Goal: Task Accomplishment & Management: Complete application form

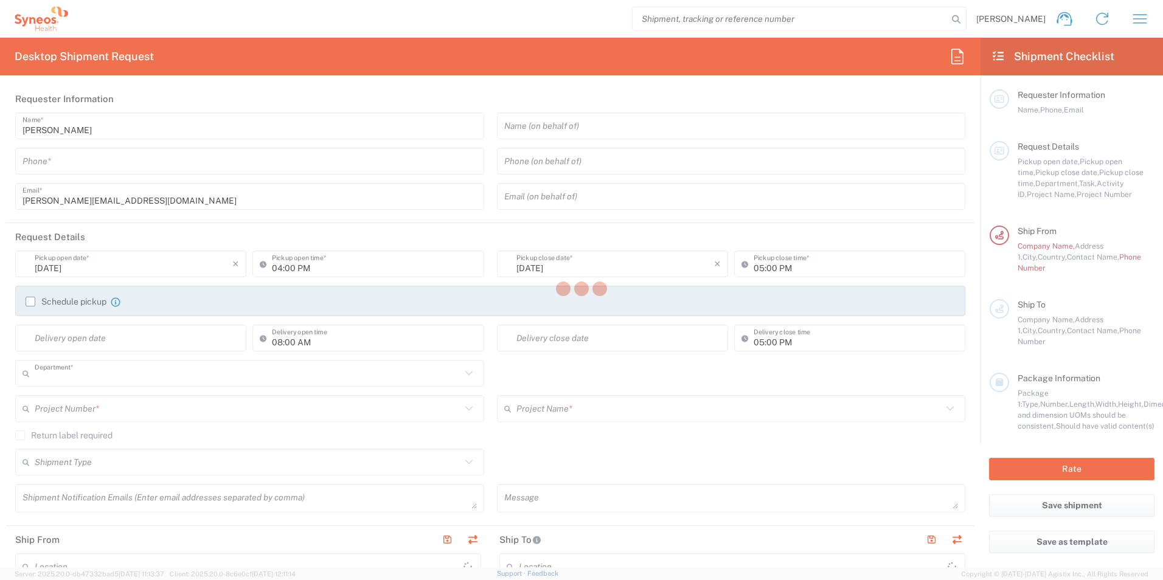
type input "3230"
type input "[GEOGRAPHIC_DATA]"
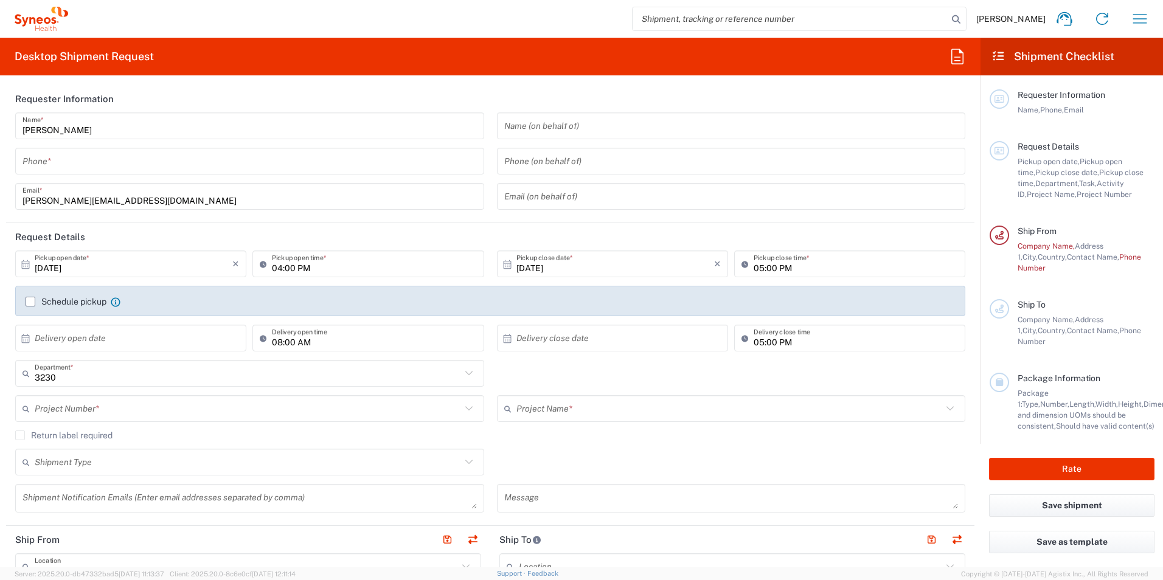
type input "Syneos Health Poland sp. z.o.o"
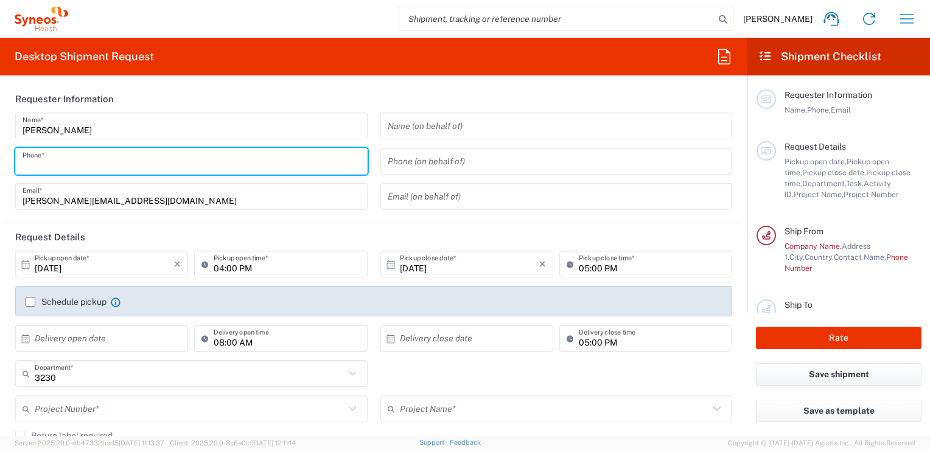
drag, startPoint x: 38, startPoint y: 162, endPoint x: 7, endPoint y: 186, distance: 39.0
click at [37, 162] on input "tel" at bounding box center [192, 161] width 338 height 21
type input "606754137"
drag, startPoint x: 901, startPoint y: 18, endPoint x: 909, endPoint y: 19, distance: 8.6
click at [901, 18] on icon "button" at bounding box center [906, 18] width 19 height 19
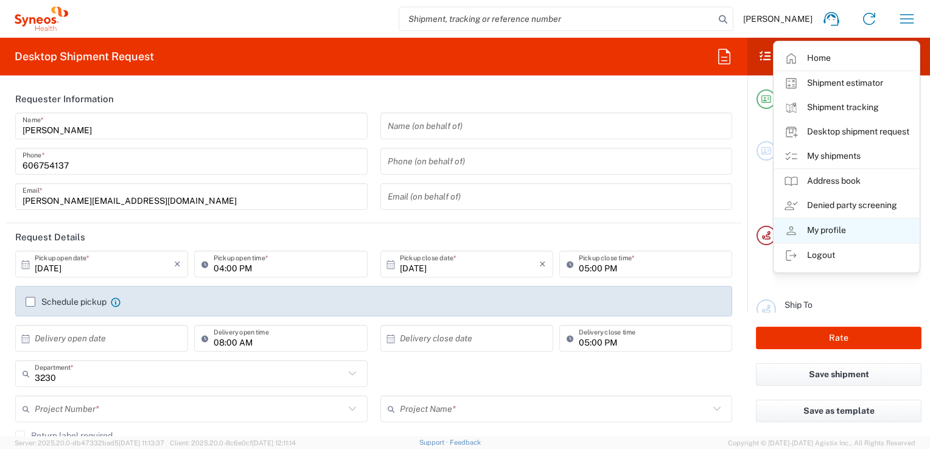
click at [827, 230] on link "My profile" at bounding box center [846, 230] width 145 height 24
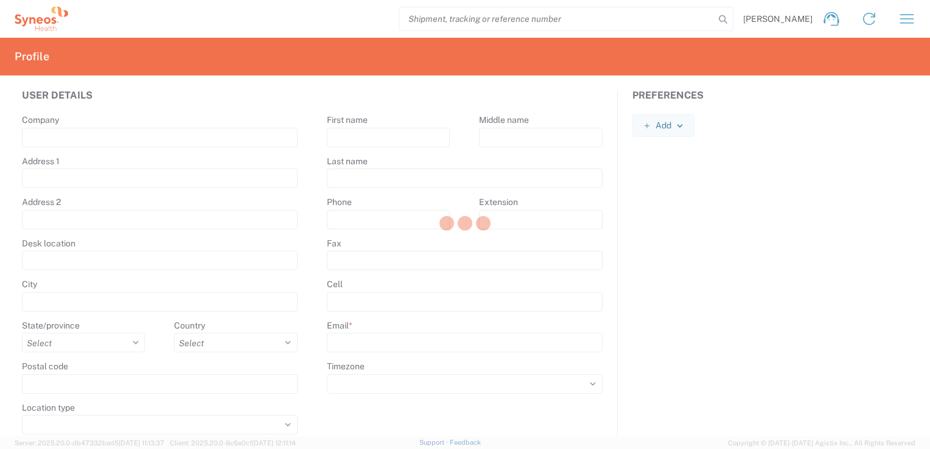
type input "171 al. Solidarności"
type input "[GEOGRAPHIC_DATA]"
select select
select select "PL"
type input "00-877"
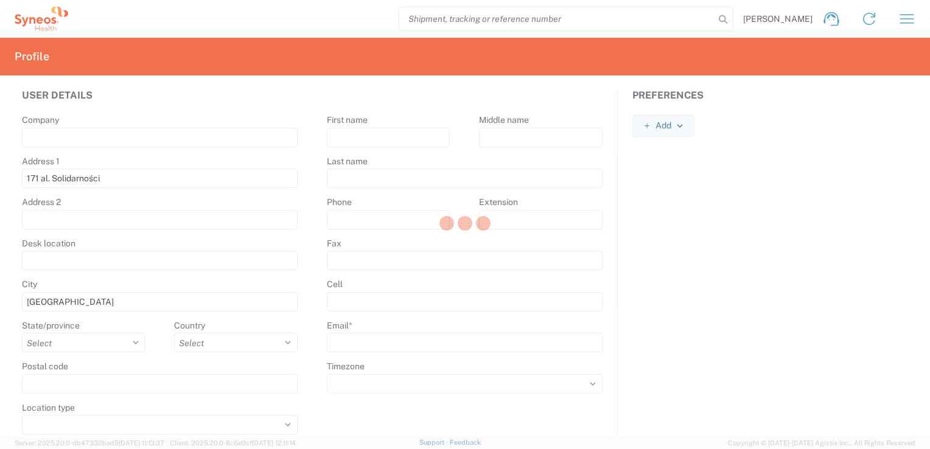
select select
type input "[PERSON_NAME]"
type input "Malejki"
type input "[PERSON_NAME][EMAIL_ADDRESS][DOMAIN_NAME]"
select select
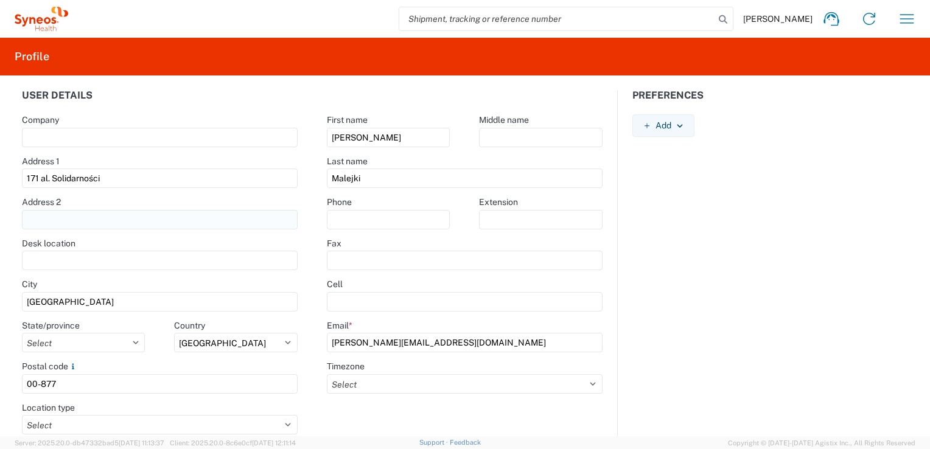
click at [57, 223] on input "text" at bounding box center [160, 219] width 276 height 19
type input "ul. [PERSON_NAME][STREET_ADDRESS]"
click at [63, 141] on input "text" at bounding box center [160, 137] width 276 height 19
type input "Syneos Health Poland Sp. z o.o."
type input "606754137"
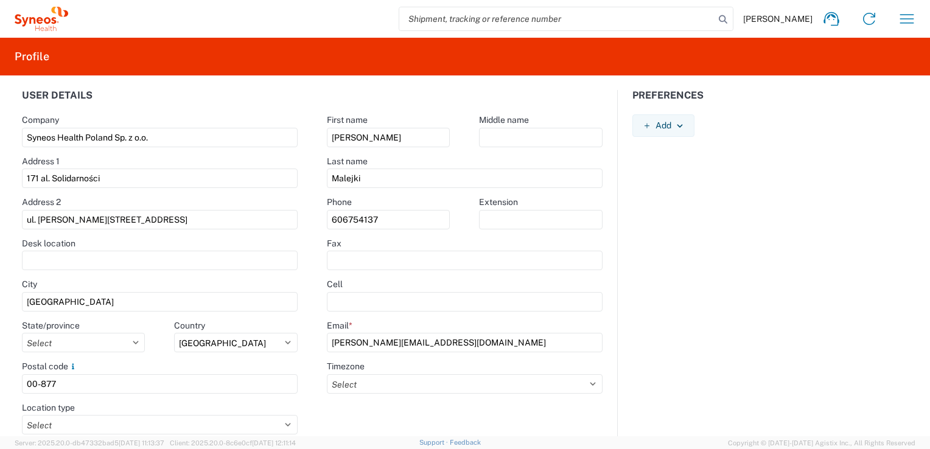
drag, startPoint x: 214, startPoint y: 217, endPoint x: 18, endPoint y: 214, distance: 196.0
click at [18, 214] on agx-form-control-wrapper-v2 "Address [STREET_ADDRESS] [PERSON_NAME][STREET_ADDRESS]" at bounding box center [159, 217] width 305 height 41
drag, startPoint x: 131, startPoint y: 178, endPoint x: 12, endPoint y: 169, distance: 119.0
click at [12, 169] on agx-form-control-wrapper-v2 "Address 1 171 al. Solidarności" at bounding box center [159, 176] width 305 height 41
paste input "ul. [PERSON_NAME][STREET_ADDRESS]"
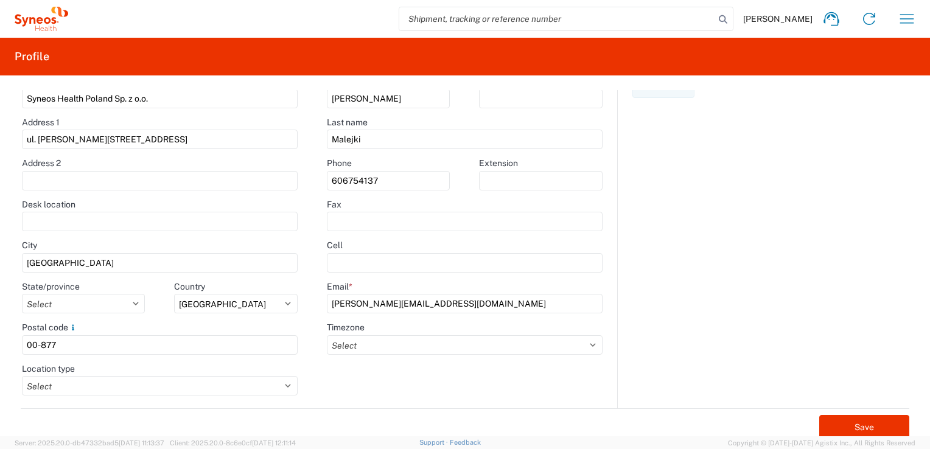
scroll to position [56, 0]
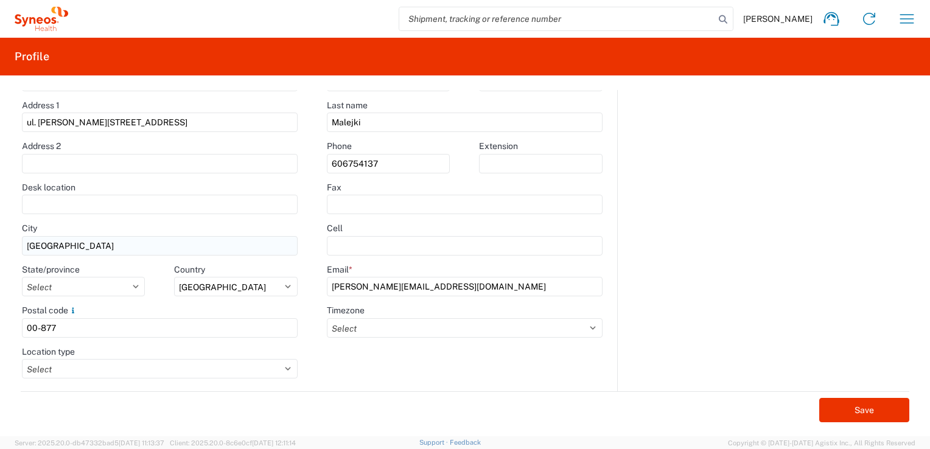
click at [71, 249] on input "[GEOGRAPHIC_DATA]" at bounding box center [160, 245] width 276 height 19
drag, startPoint x: 209, startPoint y: 125, endPoint x: 131, endPoint y: 120, distance: 78.0
click at [131, 120] on input "ul. [PERSON_NAME][STREET_ADDRESS]" at bounding box center [160, 122] width 276 height 19
type input "ul. [PERSON_NAME][STREET_ADDRESS]"
click at [108, 391] on div "User details Company Syneos Health Poland Sp. z o.o. Address 1 ul. Ireny Kosmow…" at bounding box center [159, 212] width 305 height 357
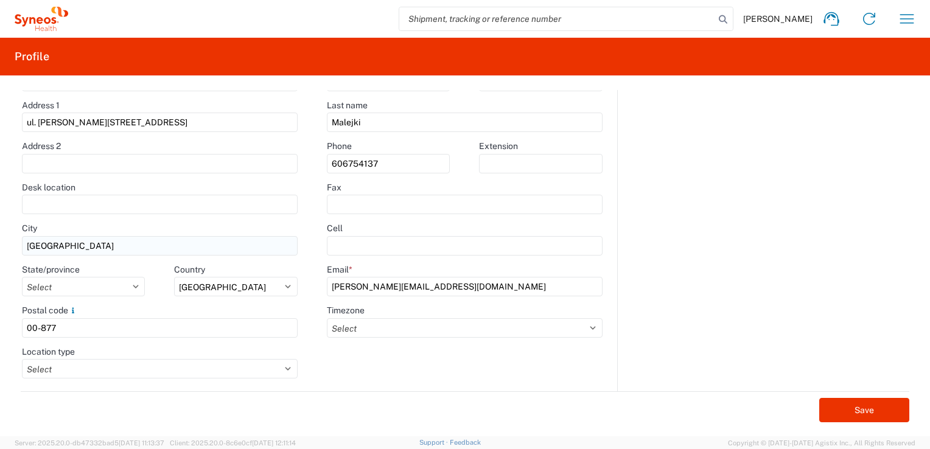
click at [61, 248] on input "[GEOGRAPHIC_DATA]" at bounding box center [160, 245] width 276 height 19
type input "W"
click at [80, 404] on div "Save" at bounding box center [465, 406] width 888 height 31
click at [52, 246] on input "Kra" at bounding box center [160, 245] width 276 height 19
type input "[GEOGRAPHIC_DATA]"
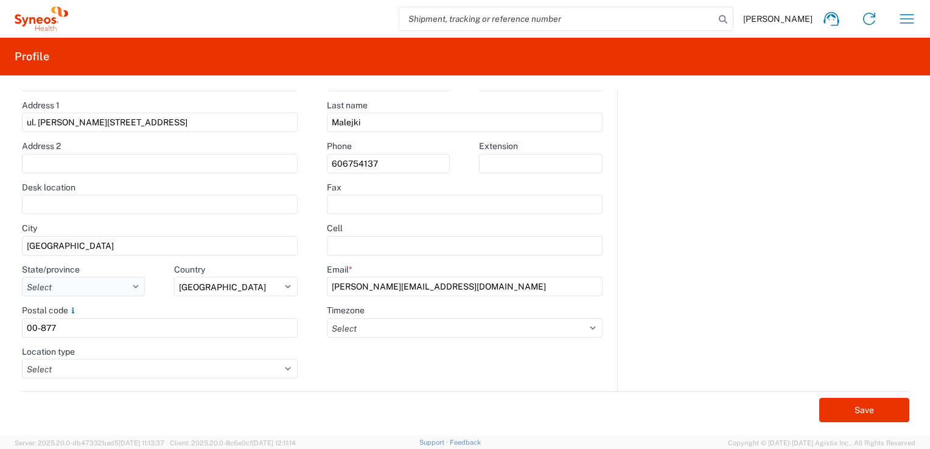
click at [65, 281] on select "Select Województwo Dolnośląskie Województwo [GEOGRAPHIC_DATA] [GEOGRAPHIC_DATA]…" at bounding box center [84, 286] width 124 height 19
select select "77"
click at [22, 277] on select "Select Województwo Dolnośląskie Województwo [GEOGRAPHIC_DATA] [GEOGRAPHIC_DATA]…" at bounding box center [84, 286] width 124 height 19
click at [86, 329] on input "00-877" at bounding box center [160, 327] width 276 height 19
type input "0"
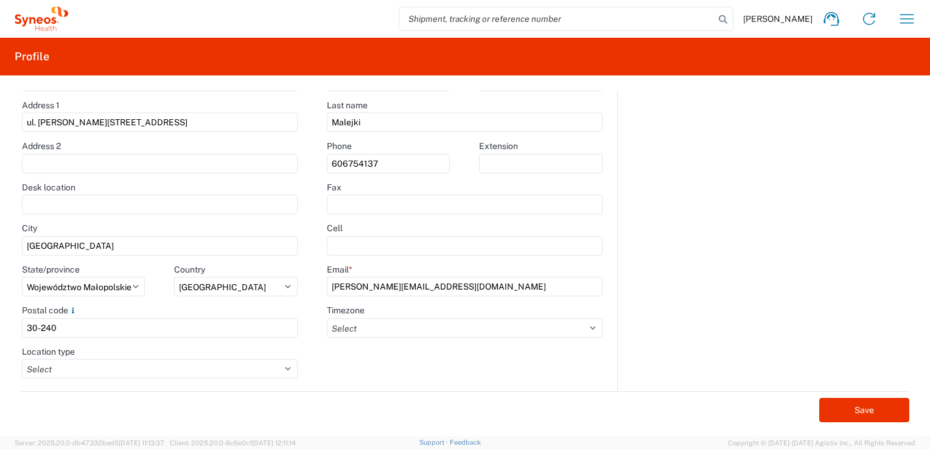
type input "30-240"
click at [265, 436] on form "User details Company Syneos Health Poland Sp. z o.o. Address 1 ul. [STREET_ADDR…" at bounding box center [464, 263] width 915 height 346
click at [284, 368] on select "Select Business No Loading Dock Business (General) Business with Loading Dock C…" at bounding box center [160, 368] width 276 height 19
select select "HOME"
click at [22, 359] on select "Select Business No Loading Dock Business (General) Business with Loading Dock C…" at bounding box center [160, 368] width 276 height 19
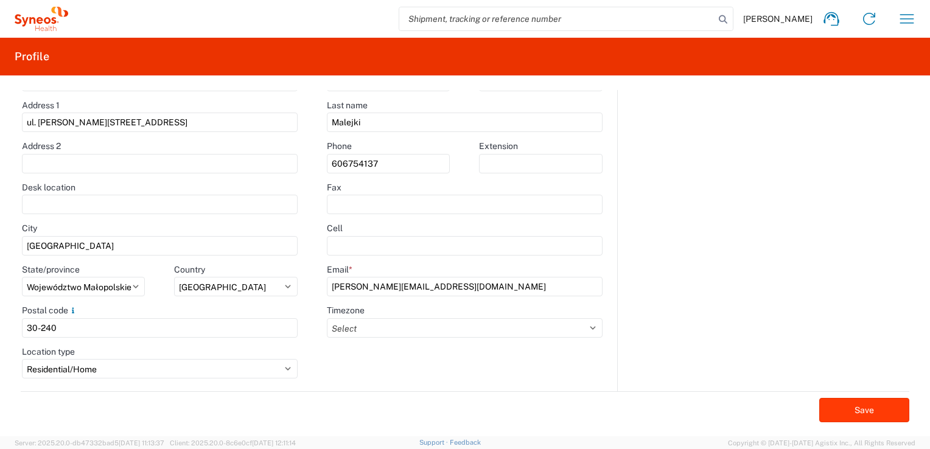
click at [852, 414] on button "Save" at bounding box center [864, 410] width 90 height 24
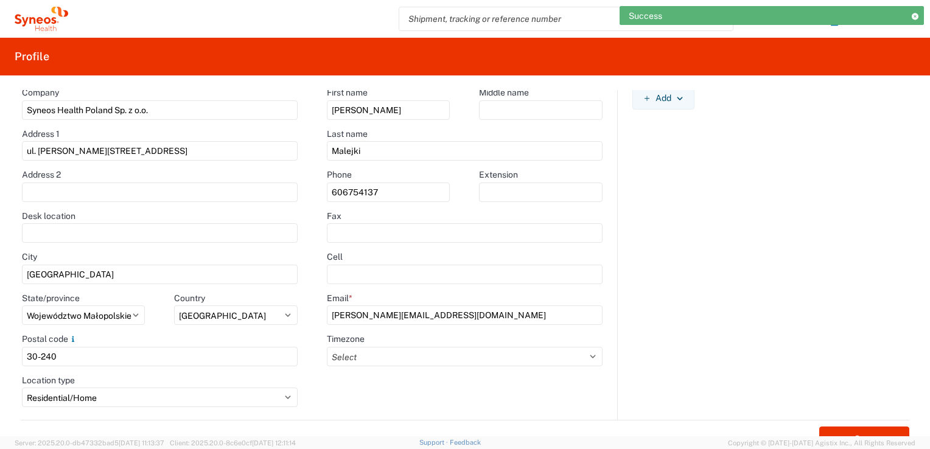
scroll to position [0, 0]
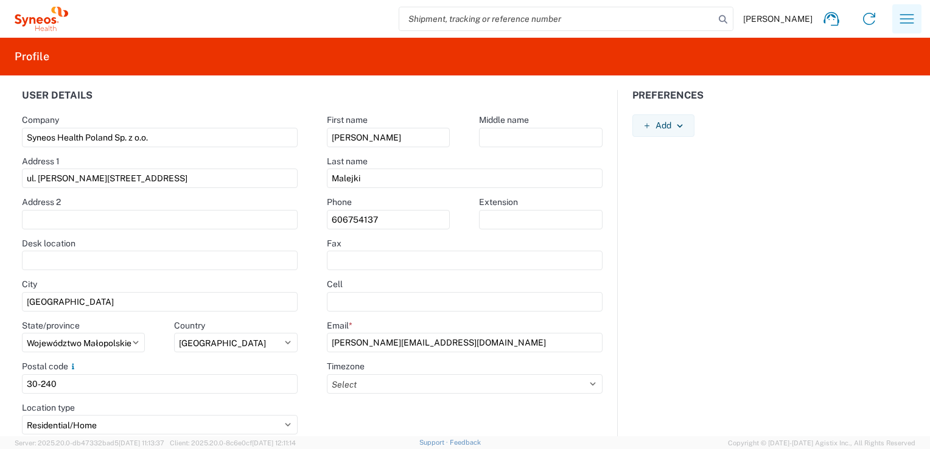
click at [904, 20] on icon "button" at bounding box center [906, 18] width 19 height 19
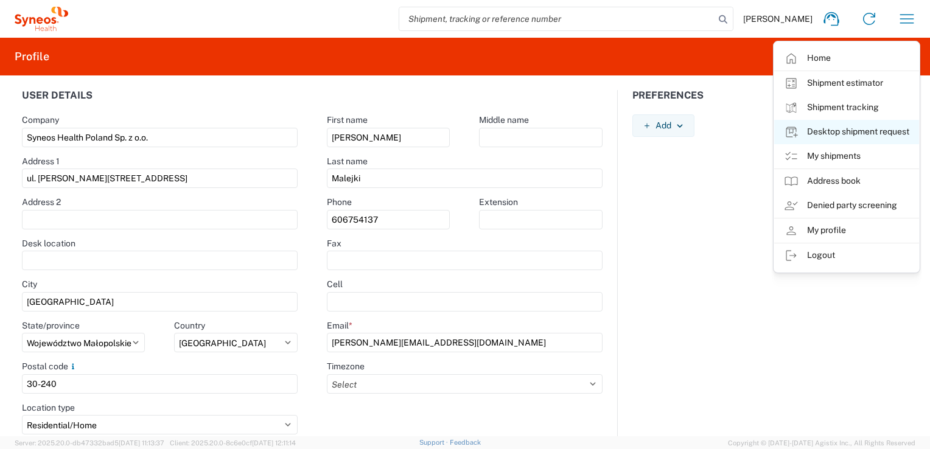
click at [818, 133] on link "Desktop shipment request" at bounding box center [846, 132] width 145 height 24
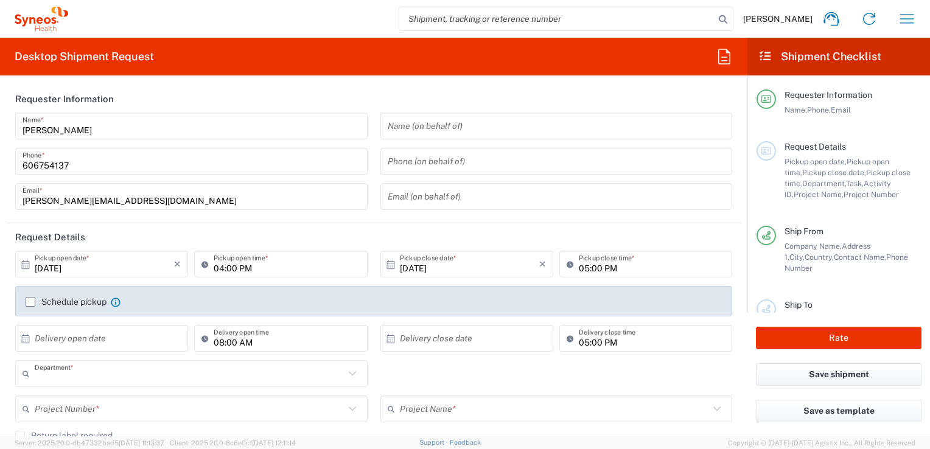
type input "3230"
type input "Województwo Małopolskie"
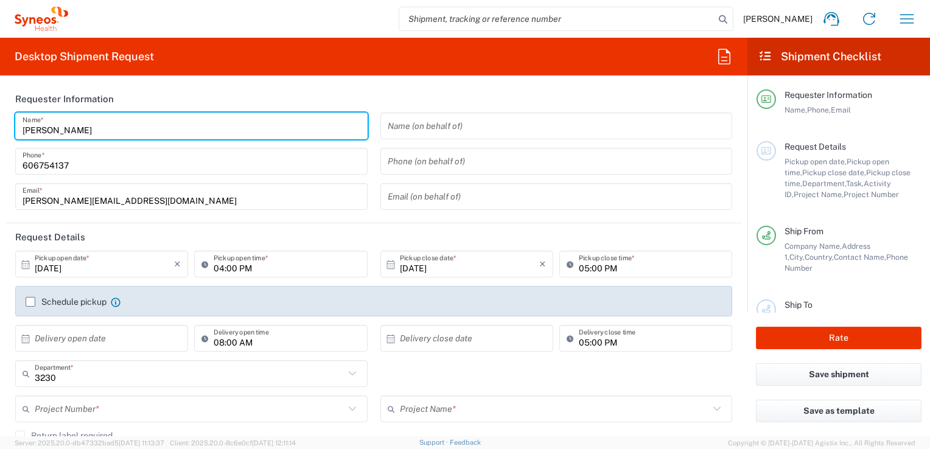
click at [98, 131] on input "[PERSON_NAME]" at bounding box center [192, 126] width 338 height 21
drag, startPoint x: 92, startPoint y: 127, endPoint x: 15, endPoint y: 128, distance: 77.9
click at [15, 128] on div "[PERSON_NAME] Name * [PHONE_NUMBER] Phone * [PERSON_NAME][EMAIL_ADDRESS][DOMAIN…" at bounding box center [191, 166] width 365 height 106
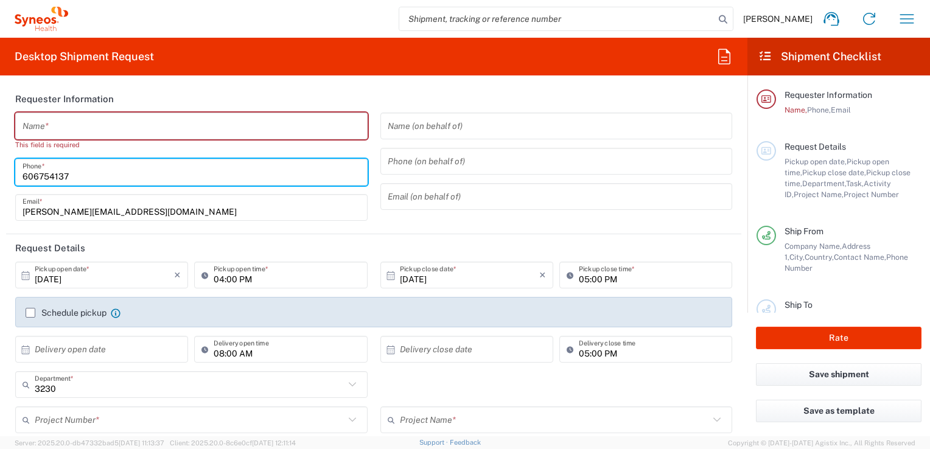
click at [100, 166] on input "606754137" at bounding box center [192, 172] width 338 height 21
drag, startPoint x: 74, startPoint y: 173, endPoint x: 18, endPoint y: 166, distance: 56.5
click at [18, 166] on div "[PHONE_NUMBER] Phone *" at bounding box center [191, 172] width 352 height 27
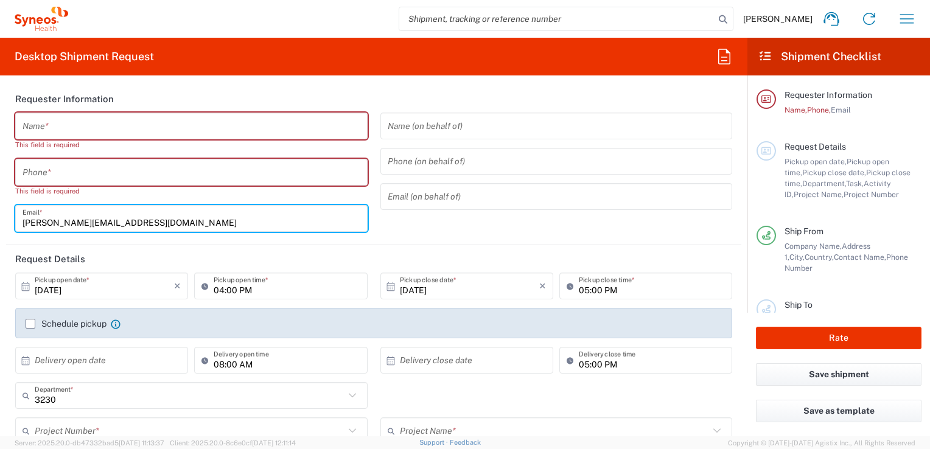
drag, startPoint x: 163, startPoint y: 212, endPoint x: 6, endPoint y: 208, distance: 157.0
click at [6, 208] on main "Name * This field is required Phone * This field is required [PERSON_NAME][EMAI…" at bounding box center [373, 177] width 735 height 128
drag, startPoint x: 37, startPoint y: 120, endPoint x: 12, endPoint y: 149, distance: 38.0
click at [37, 120] on input "text" at bounding box center [192, 126] width 338 height 21
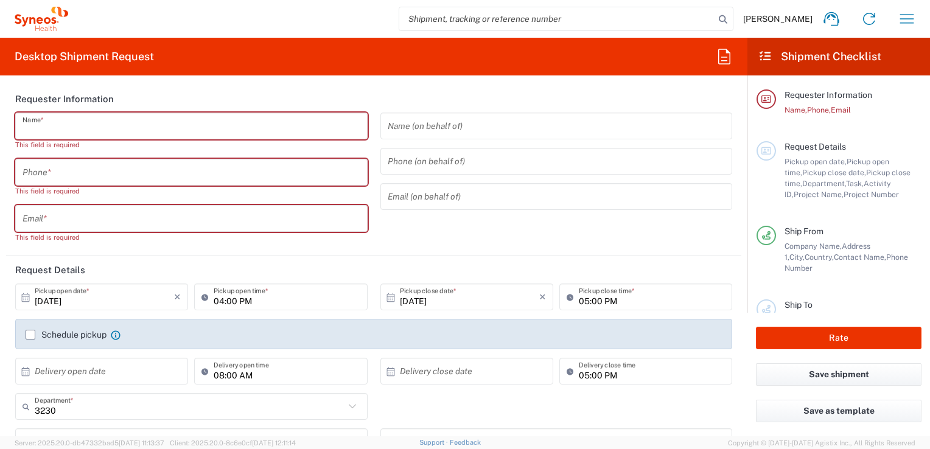
type input "[PERSON_NAME]"
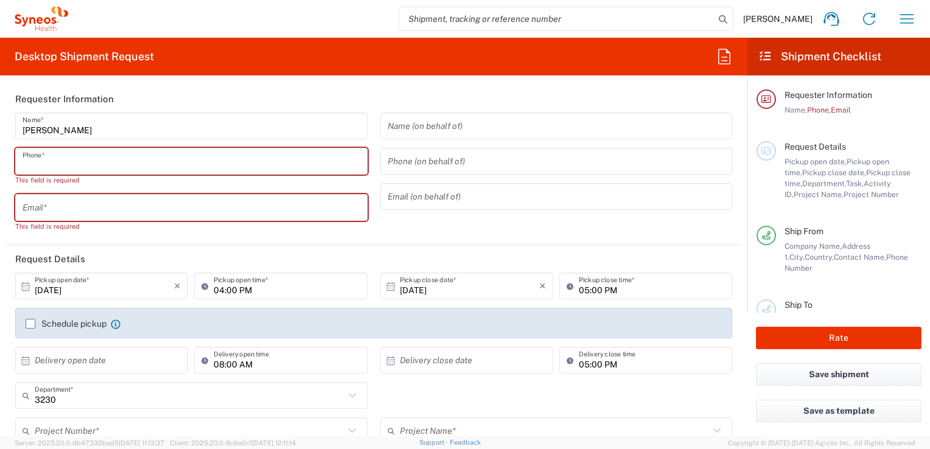
click at [127, 169] on input "tel" at bounding box center [192, 161] width 338 height 21
type input "606754137"
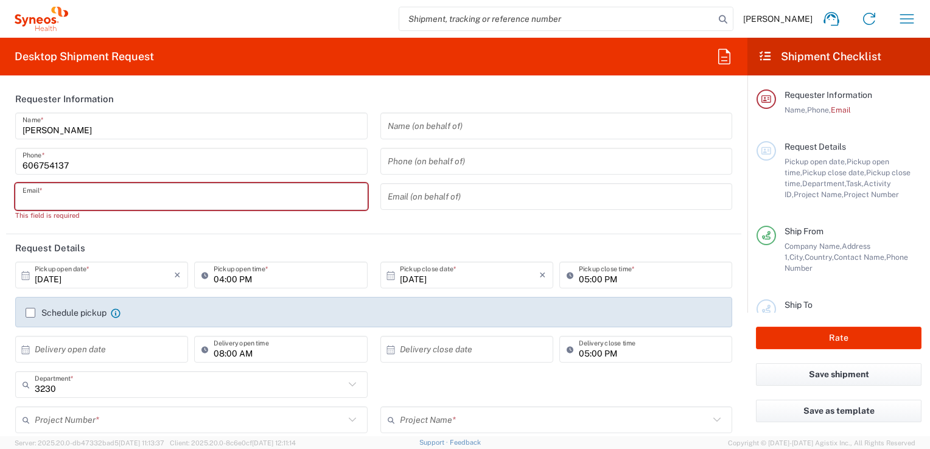
click at [58, 199] on input "text" at bounding box center [192, 196] width 338 height 21
type input "[PERSON_NAME][EMAIL_ADDRESS][DOMAIN_NAME]"
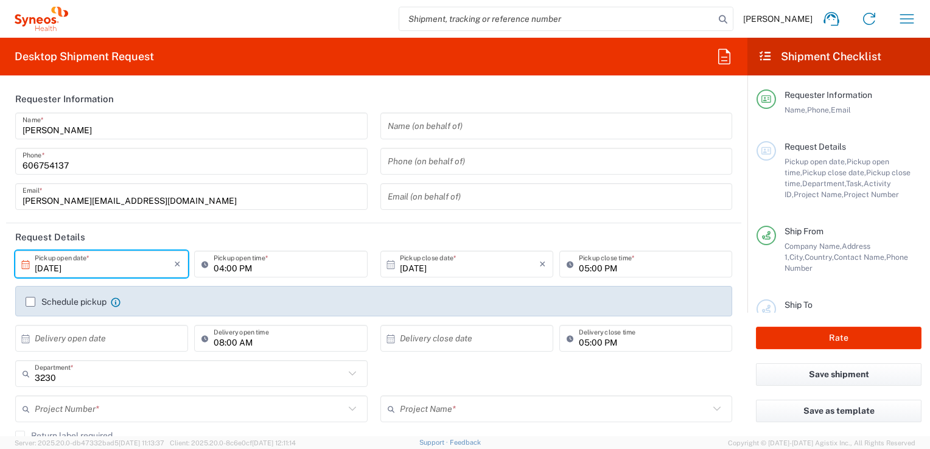
click at [170, 259] on input "[DATE]" at bounding box center [104, 264] width 139 height 21
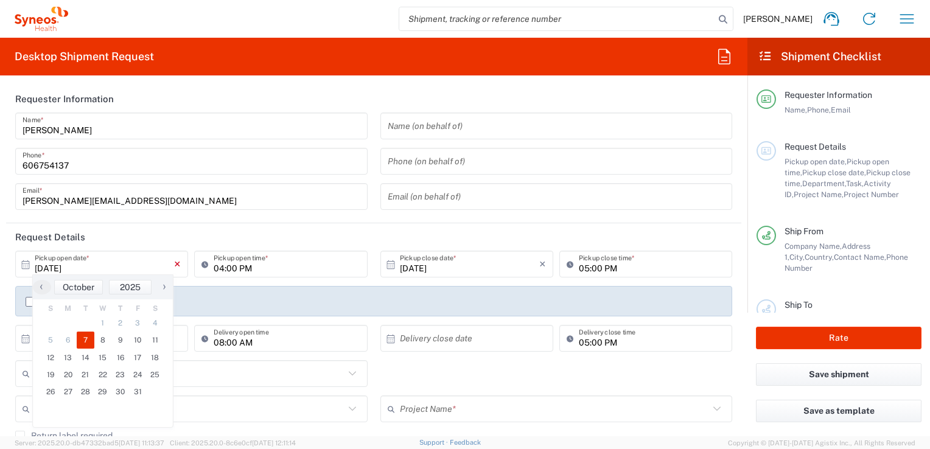
click at [176, 263] on icon "×" at bounding box center [177, 263] width 7 height 19
type input "[DATE]"
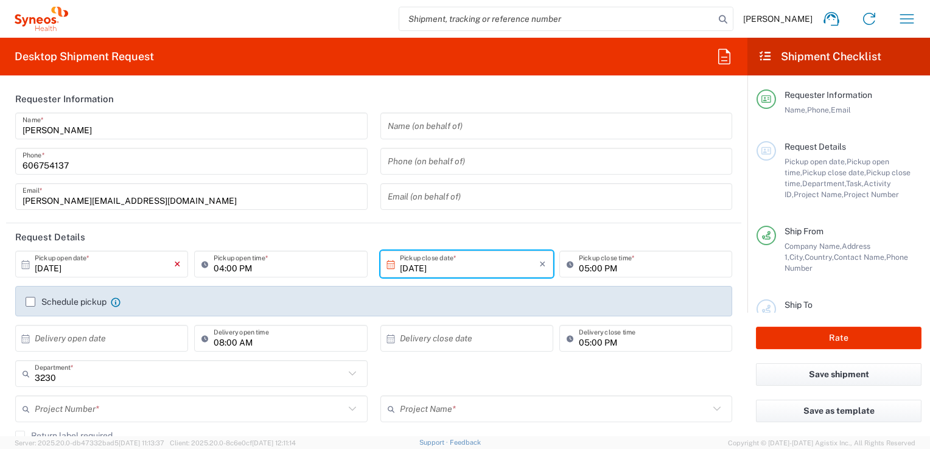
click at [178, 266] on icon "×" at bounding box center [177, 263] width 7 height 19
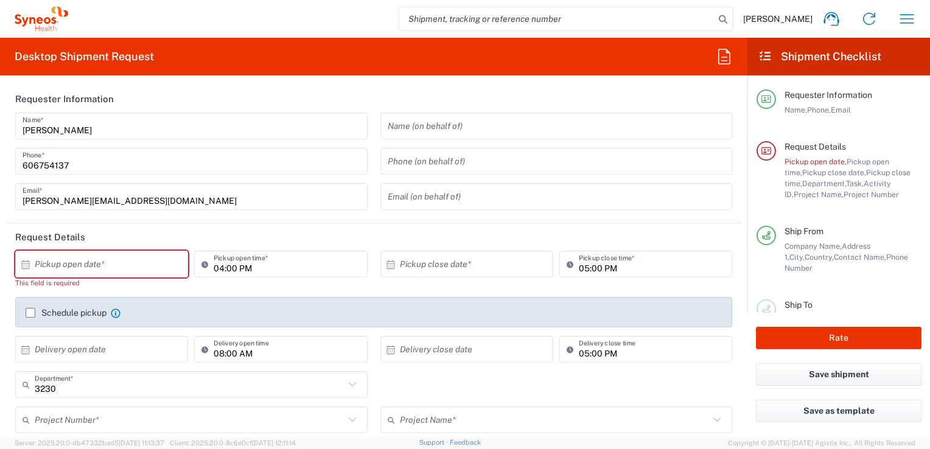
click at [192, 235] on header "Request Details" at bounding box center [373, 236] width 735 height 27
click at [62, 284] on div "This field is required" at bounding box center [101, 282] width 173 height 11
click at [77, 262] on input "text" at bounding box center [104, 264] width 139 height 21
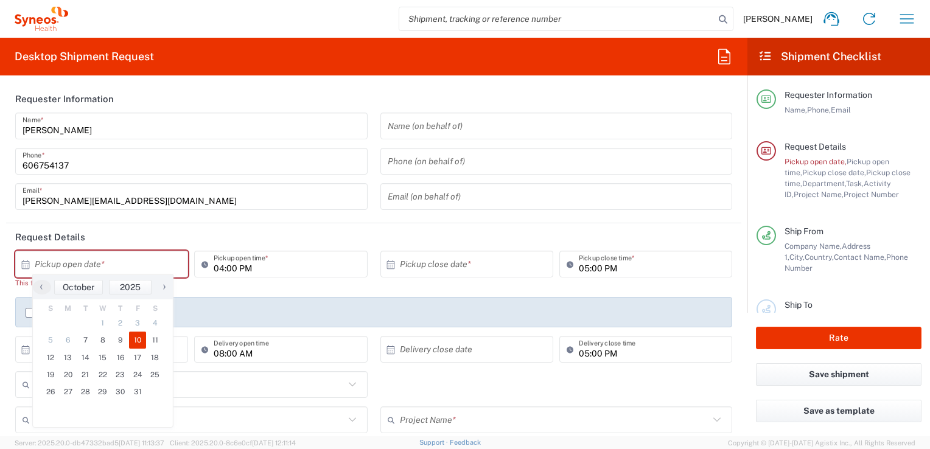
click at [131, 339] on span "10" at bounding box center [138, 340] width 18 height 17
type input "[DATE]"
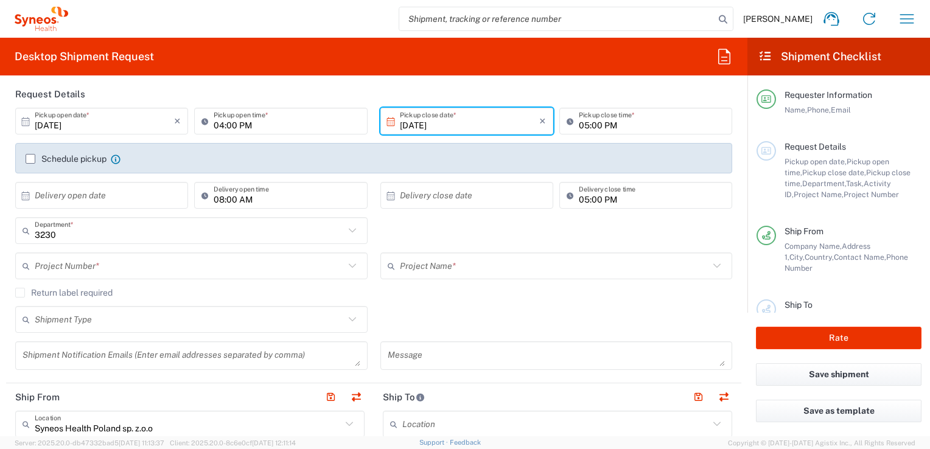
scroll to position [122, 0]
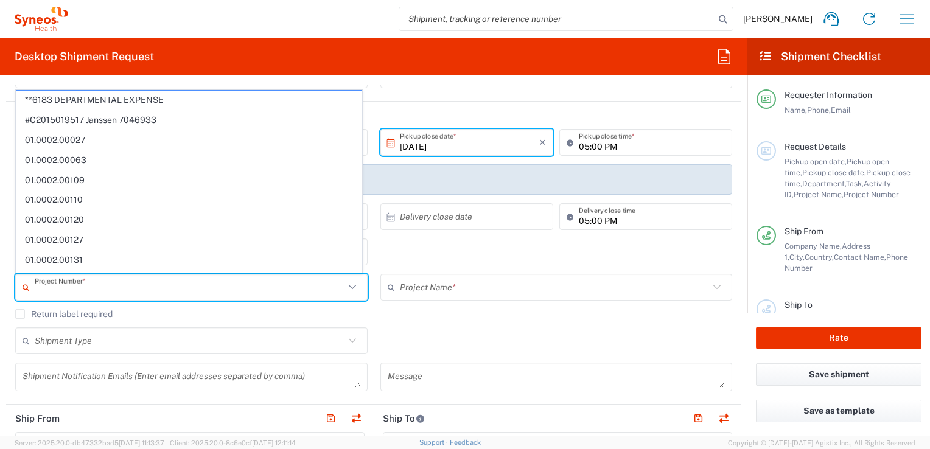
click at [180, 290] on input "text" at bounding box center [190, 287] width 310 height 21
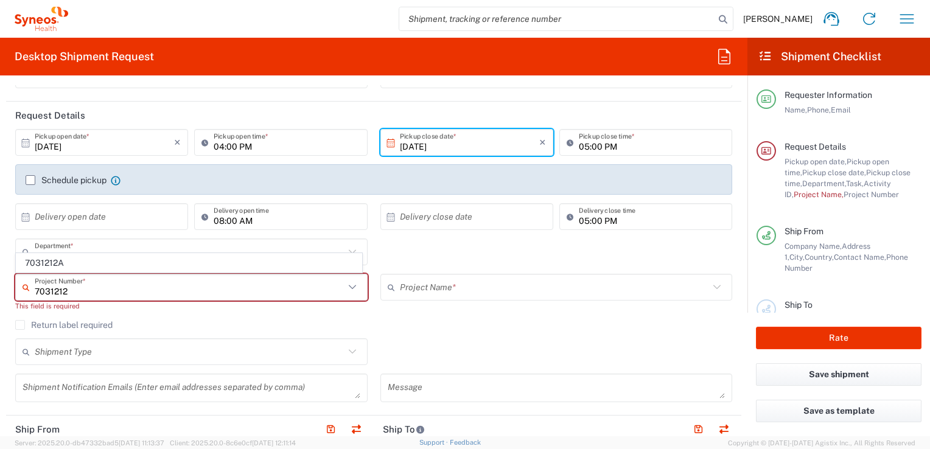
type input "7031212"
click at [178, 334] on div "Return label required" at bounding box center [373, 329] width 717 height 18
click at [112, 294] on input "text" at bounding box center [190, 287] width 310 height 21
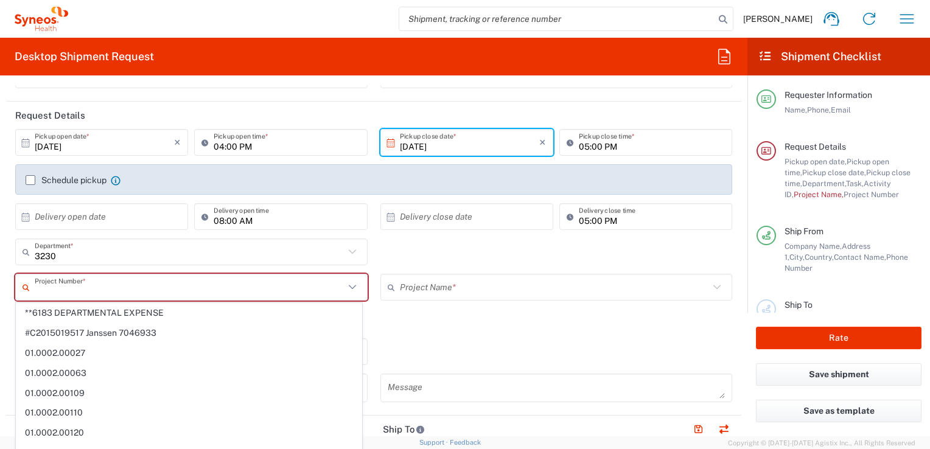
click at [111, 292] on input "text" at bounding box center [190, 287] width 310 height 21
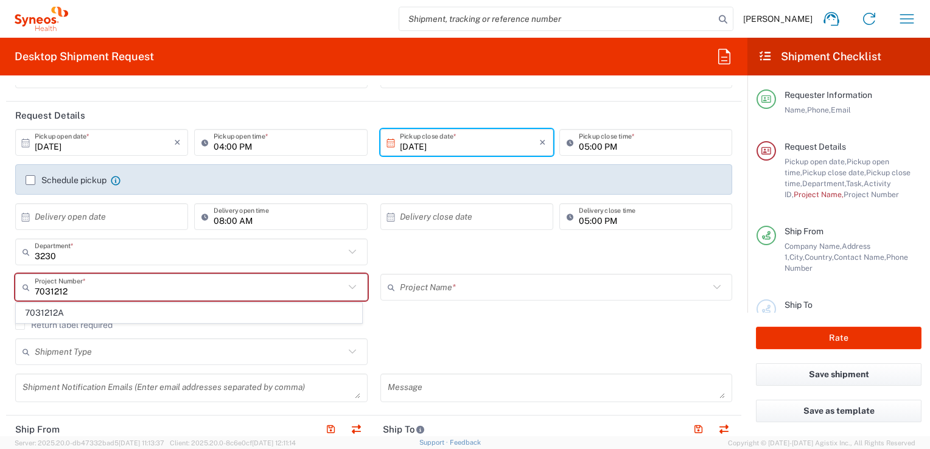
click at [88, 319] on span "7031212A" at bounding box center [188, 313] width 345 height 19
type input "7031212A"
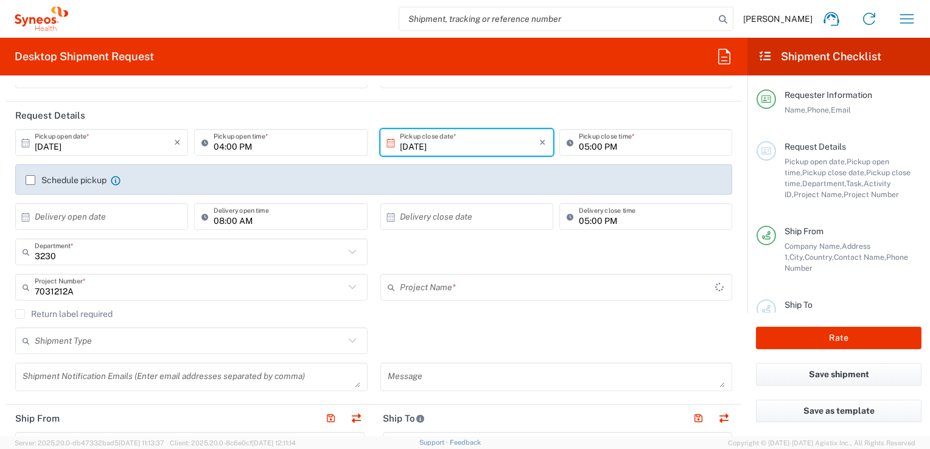
type input "GSK 7031212A"
click at [348, 341] on icon at bounding box center [351, 340] width 7 height 4
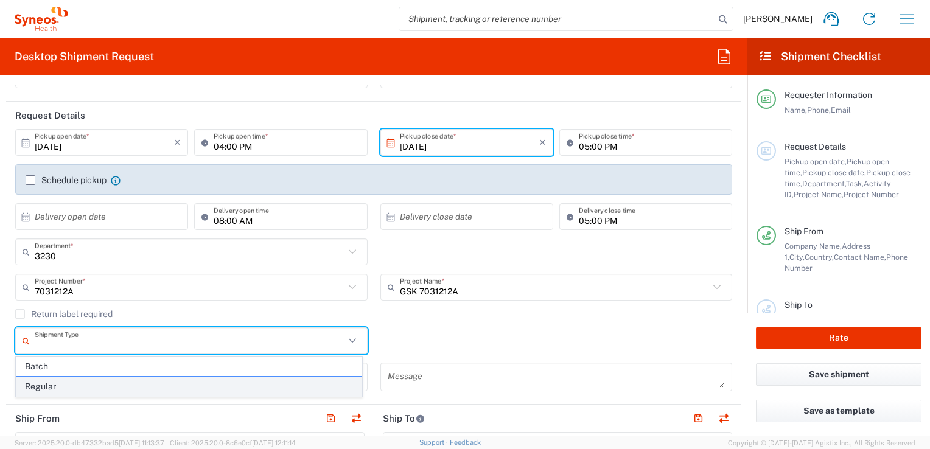
click at [63, 390] on span "Regular" at bounding box center [188, 386] width 345 height 19
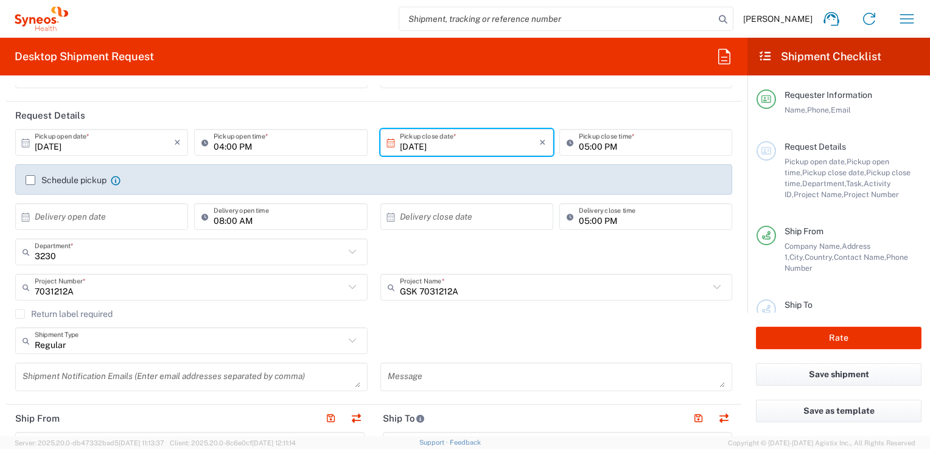
type input "Regular"
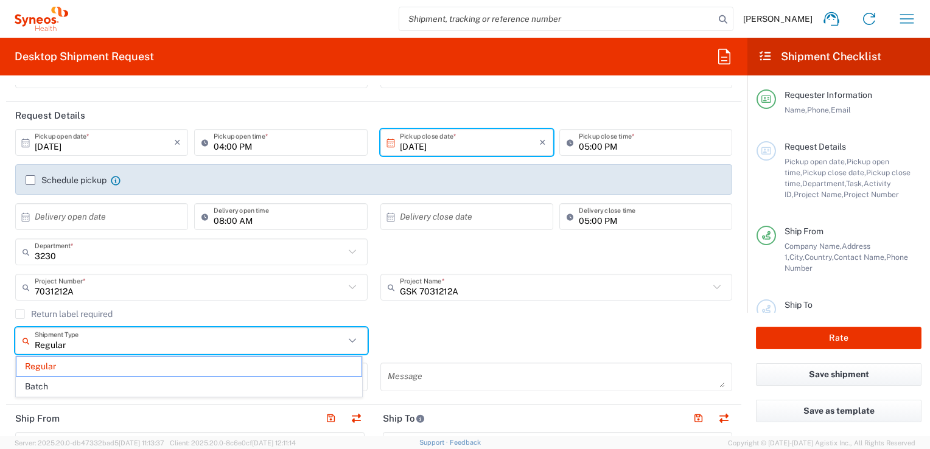
click at [85, 344] on input "Regular" at bounding box center [190, 340] width 310 height 21
drag, startPoint x: 77, startPoint y: 347, endPoint x: 30, endPoint y: 332, distance: 49.7
click at [30, 332] on div "Regular Shipment Type" at bounding box center [191, 340] width 352 height 27
click at [497, 296] on input "text" at bounding box center [555, 287] width 310 height 21
type input "Regular"
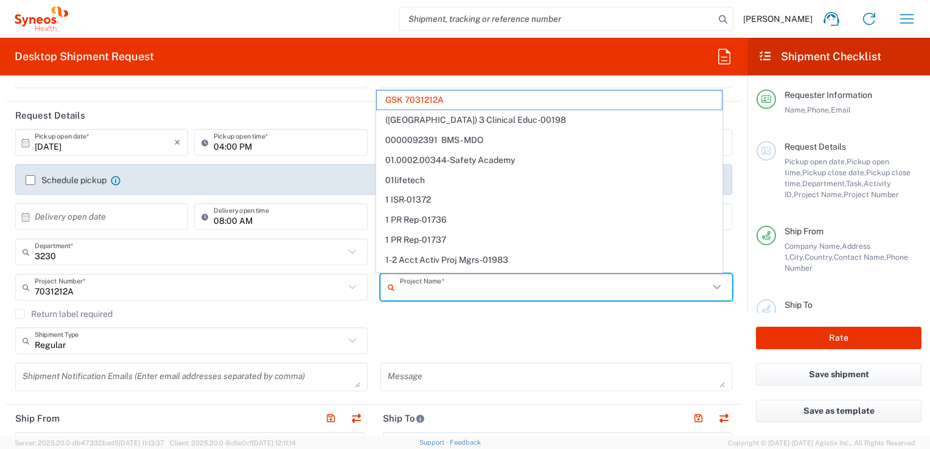
click at [494, 334] on div "Regular Shipment Type Regular Batch" at bounding box center [374, 344] width 730 height 35
type input "GSK 7031212A"
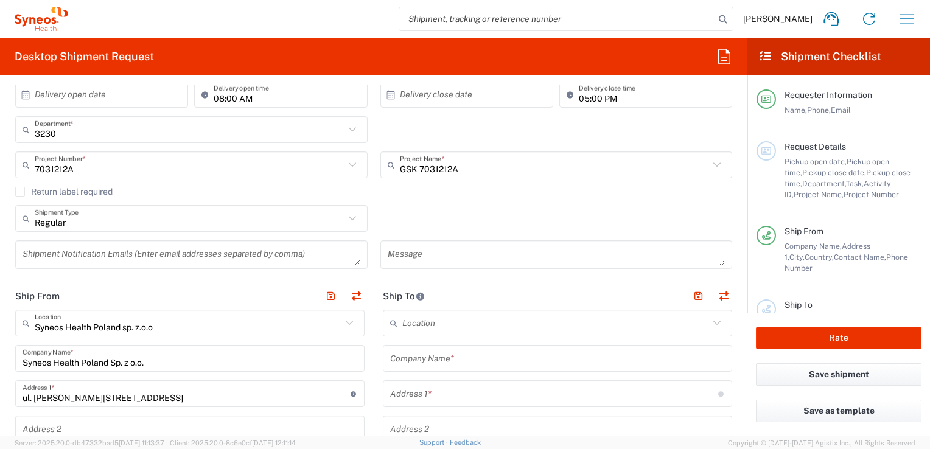
scroll to position [304, 0]
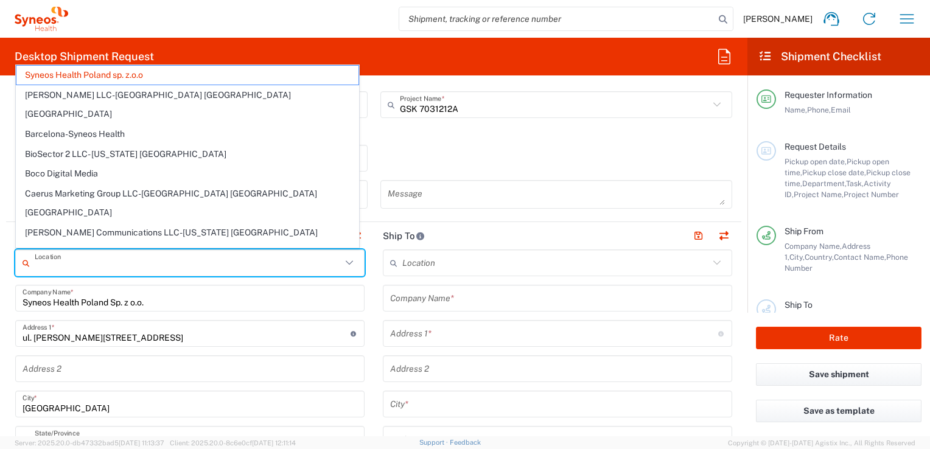
click at [159, 265] on input "text" at bounding box center [188, 263] width 307 height 21
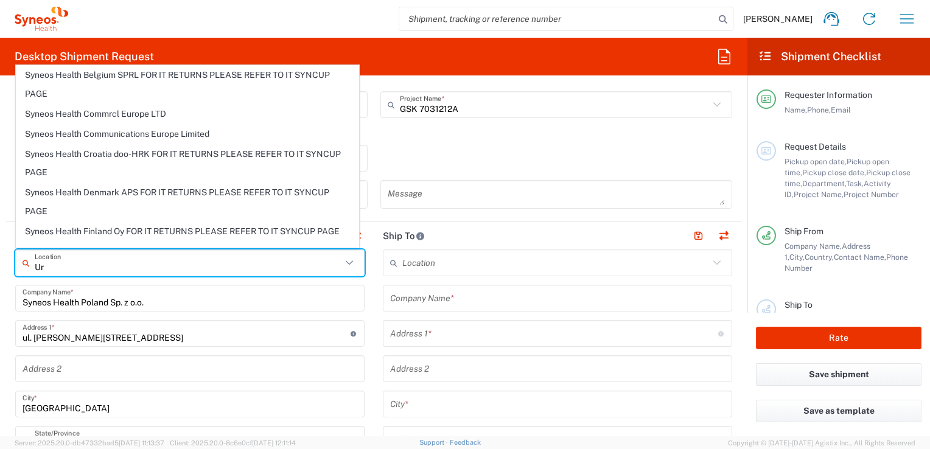
type input "U"
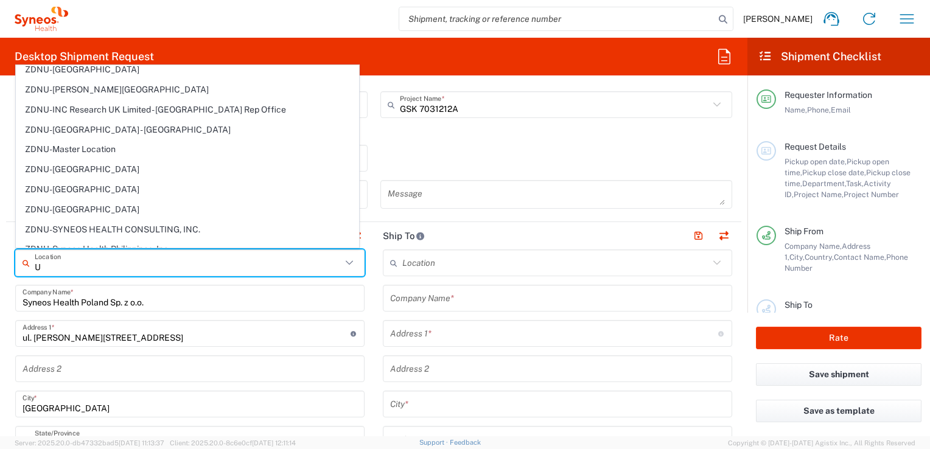
scroll to position [1485, 0]
click at [49, 263] on input "U" at bounding box center [188, 263] width 307 height 21
click at [321, 220] on span "ZDNU-SYNEOS HEALTH CONSULTING, INC." at bounding box center [187, 229] width 342 height 19
click at [163, 269] on input "U" at bounding box center [188, 263] width 307 height 21
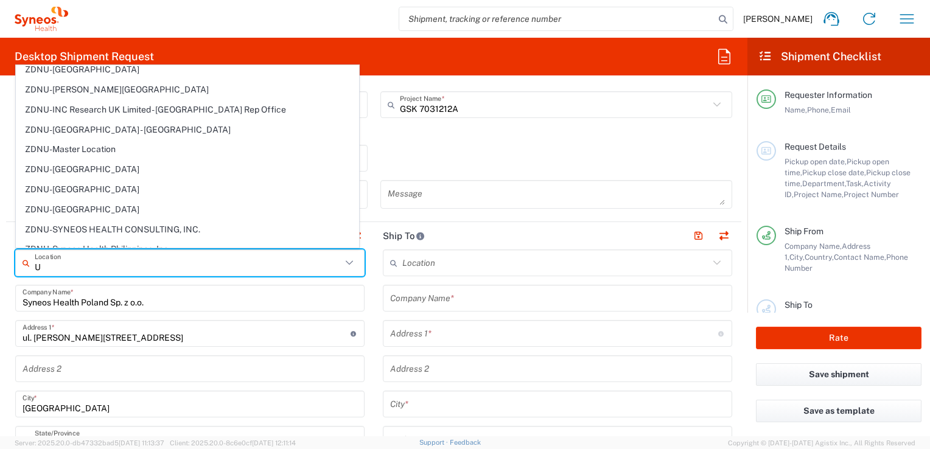
type input "ZDNU-SYNEOS HEALTH CONSULTING, INC."
type input "Syneos Health"
type input "[GEOGRAPHIC_DATA]"
type input "Morrisville"
type input "[GEOGRAPHIC_DATA]"
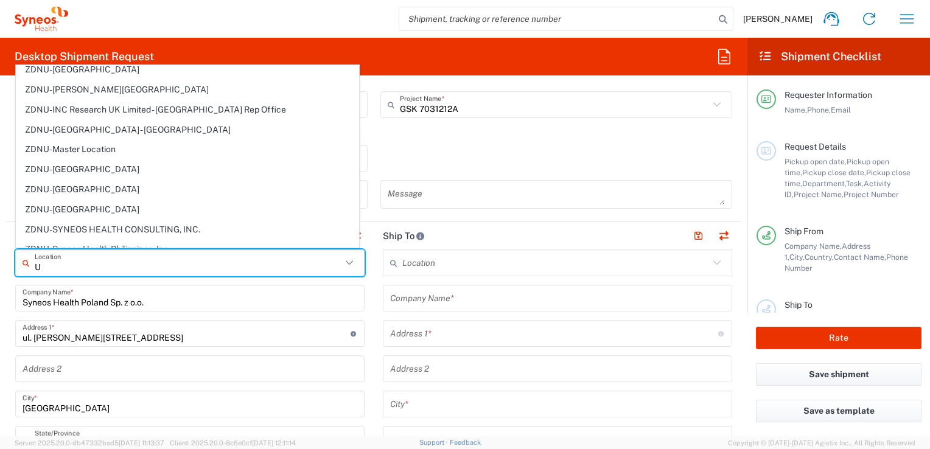
type input "27560"
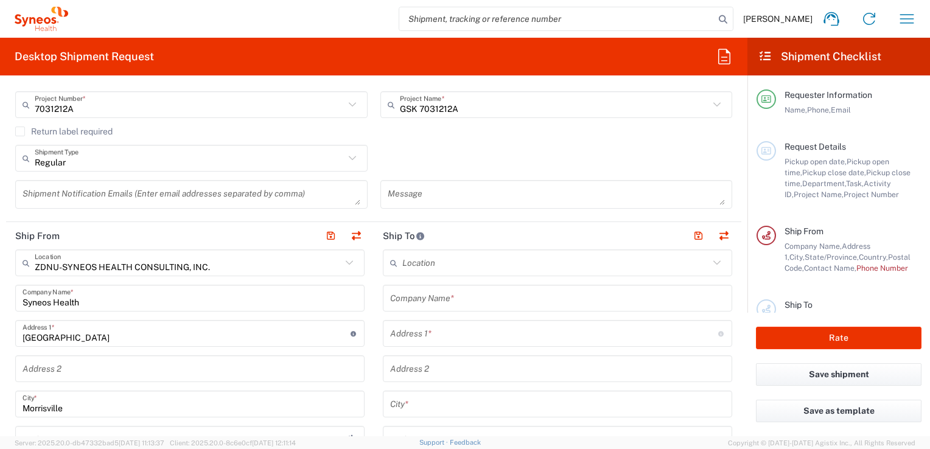
click at [0, 296] on form "Requester Information [PERSON_NAME] Name * [PHONE_NUMBER] Phone * [PERSON_NAME]…" at bounding box center [373, 260] width 747 height 351
type input "[US_STATE]"
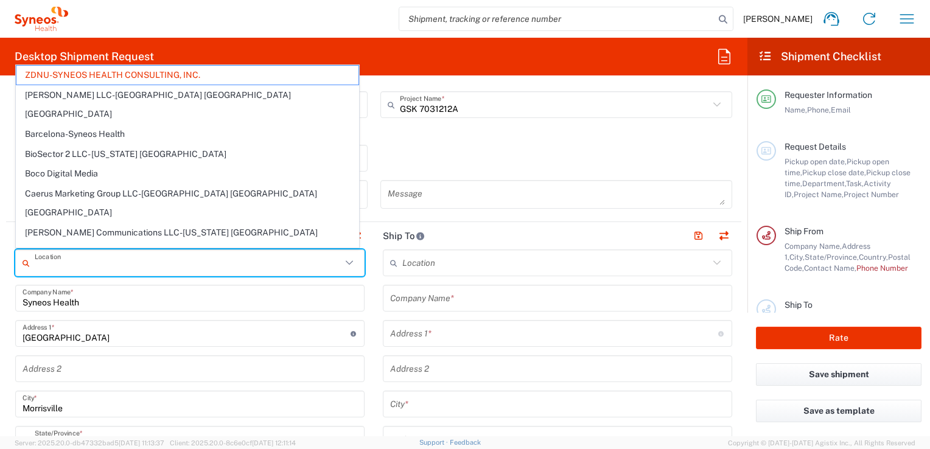
drag, startPoint x: 246, startPoint y: 265, endPoint x: 178, endPoint y: 259, distance: 68.4
click at [178, 259] on input "text" at bounding box center [188, 263] width 307 height 21
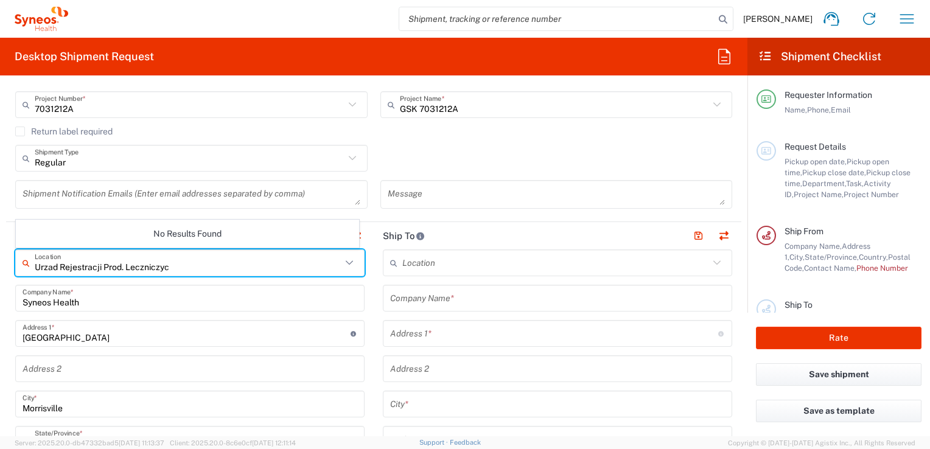
type input "Urzad Rejestracji Prod. Leczniczych"
drag, startPoint x: 190, startPoint y: 264, endPoint x: 2, endPoint y: 274, distance: 187.7
click at [2, 274] on form "Requester Information [PERSON_NAME] Name * [PHONE_NUMBER] Phone * [PERSON_NAME]…" at bounding box center [373, 260] width 747 height 351
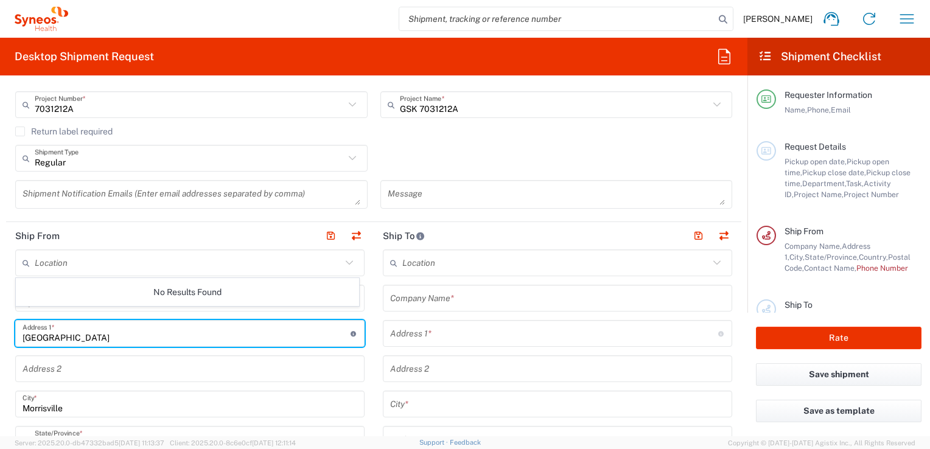
click at [138, 341] on input "[GEOGRAPHIC_DATA]" at bounding box center [187, 333] width 328 height 21
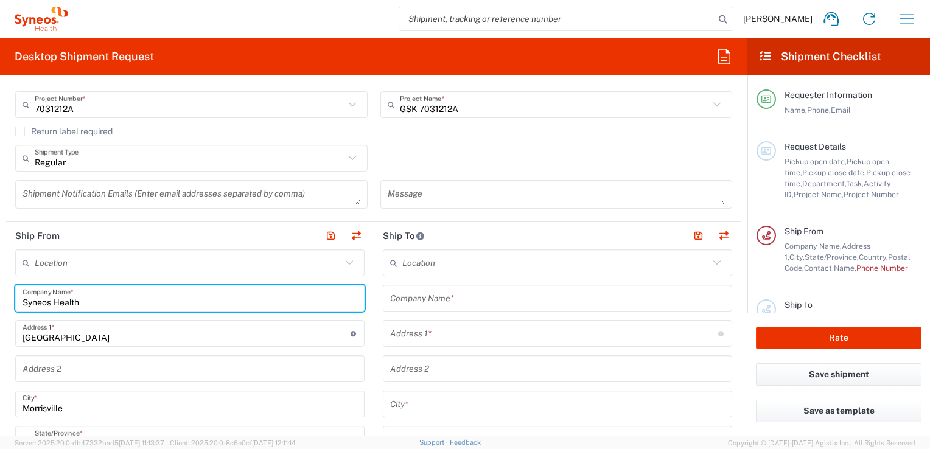
click at [97, 304] on input "Syneos Health" at bounding box center [190, 298] width 335 height 21
type input "S"
click at [34, 301] on div "Company Name *" at bounding box center [189, 298] width 349 height 27
click at [34, 302] on input "text" at bounding box center [190, 298] width 335 height 21
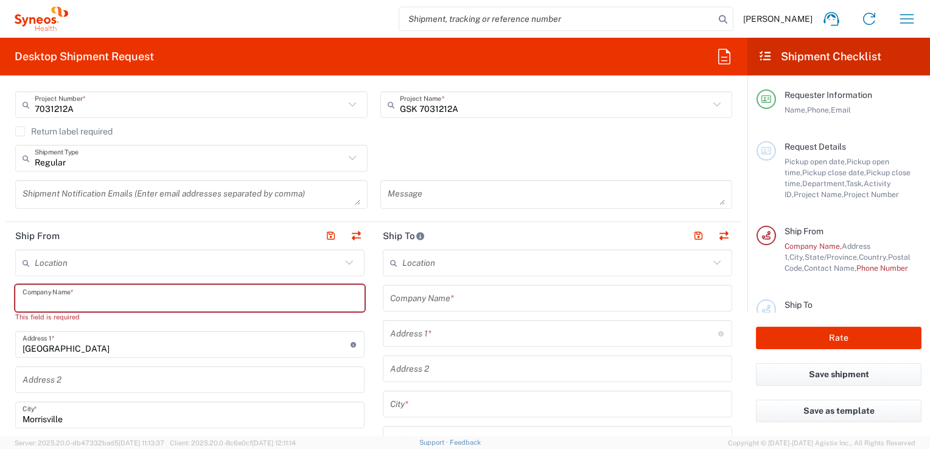
paste input "ul. [PERSON_NAME][STREET_ADDRESS]"
type input "ul. [PERSON_NAME][STREET_ADDRESS]"
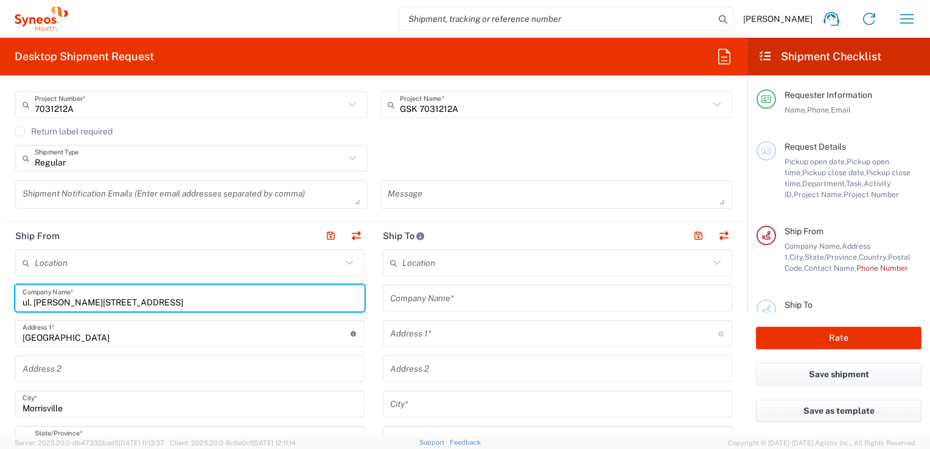
drag, startPoint x: 190, startPoint y: 301, endPoint x: 10, endPoint y: 308, distance: 179.6
type input "Urzad Rejestracji Prod. Leczniczych"
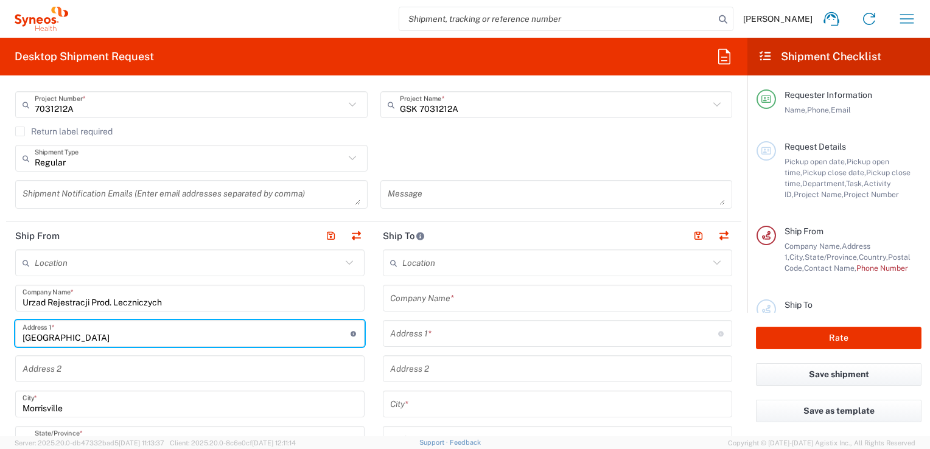
drag, startPoint x: 95, startPoint y: 333, endPoint x: 17, endPoint y: 336, distance: 77.9
click at [19, 338] on div "1030 Sync Street Address 1 * For cross streets use street names with '&' or 'an…" at bounding box center [189, 333] width 349 height 27
type input "Al. [STREET_ADDRESS]"
click at [117, 339] on input "Al. [STREET_ADDRESS]" at bounding box center [187, 333] width 328 height 21
drag, startPoint x: 297, startPoint y: 378, endPoint x: 143, endPoint y: 400, distance: 155.4
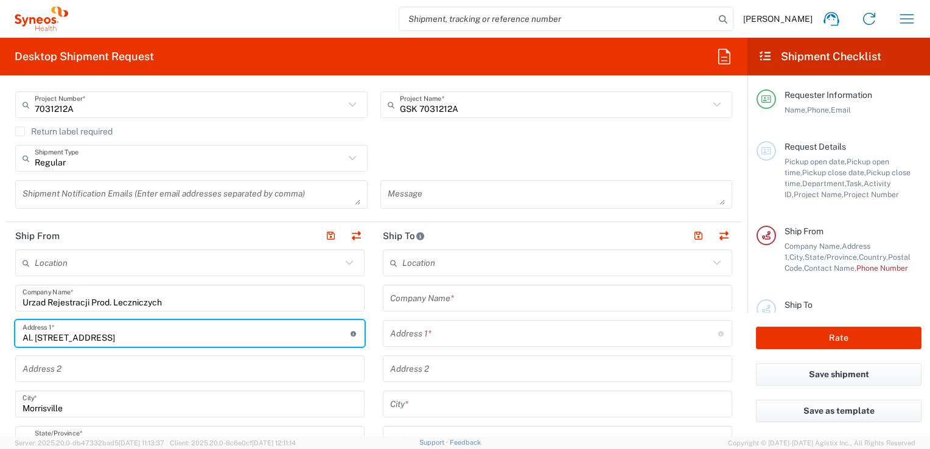
click at [297, 378] on div "Address 2" at bounding box center [189, 368] width 349 height 27
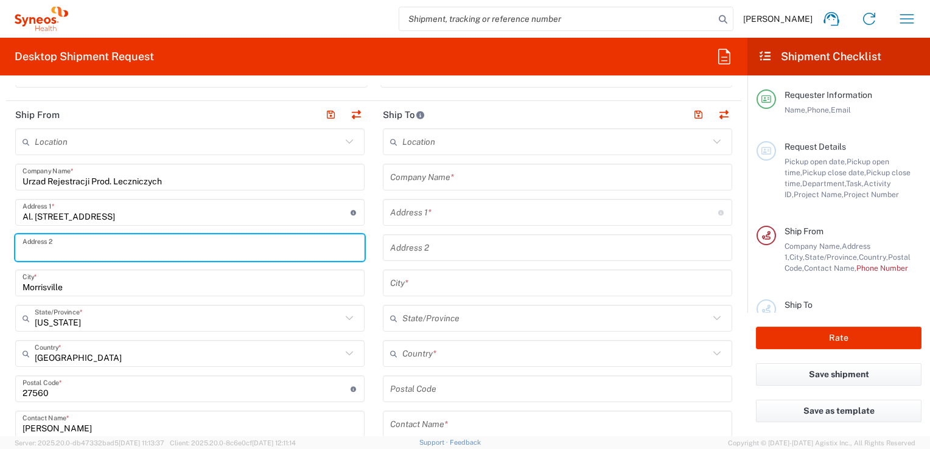
scroll to position [426, 0]
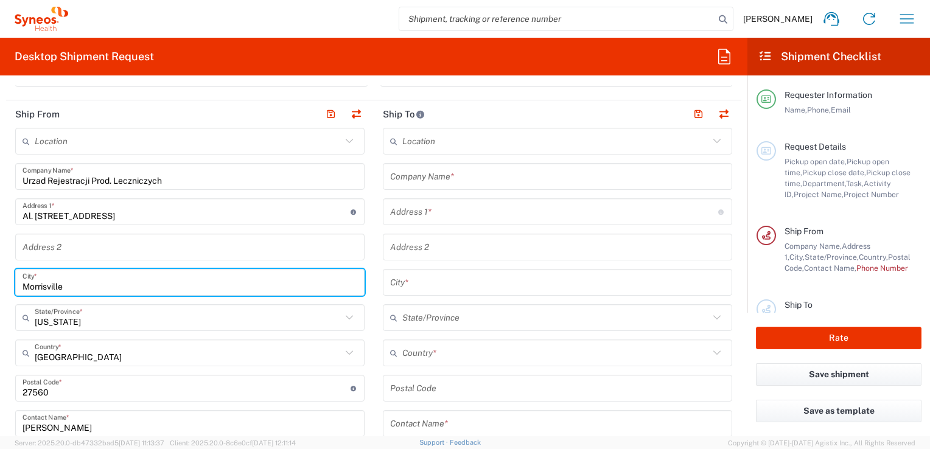
drag, startPoint x: 75, startPoint y: 282, endPoint x: 18, endPoint y: 282, distance: 57.8
click at [19, 282] on div "[GEOGRAPHIC_DATA] *" at bounding box center [189, 282] width 349 height 27
type input "[GEOGRAPHIC_DATA]"
click at [128, 315] on input "text" at bounding box center [188, 317] width 307 height 21
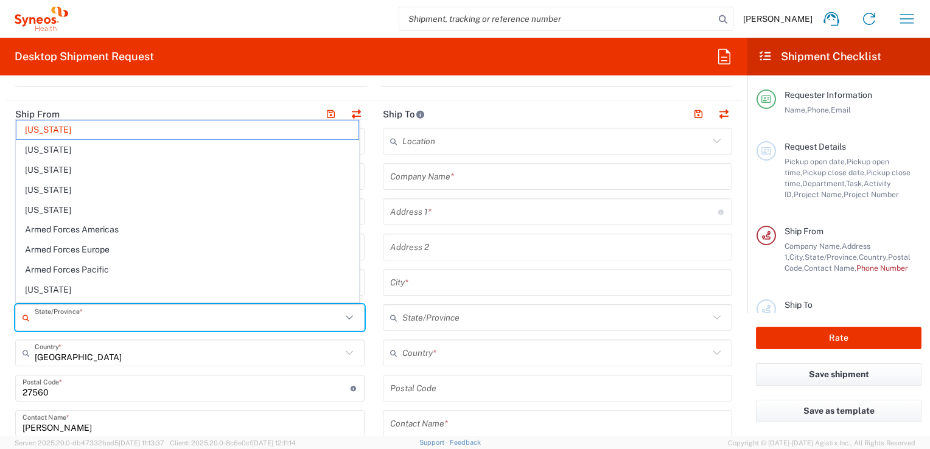
click at [88, 327] on input "text" at bounding box center [188, 317] width 307 height 21
drag, startPoint x: 99, startPoint y: 369, endPoint x: 89, endPoint y: 324, distance: 46.5
click at [99, 370] on div "Location [PERSON_NAME] LLC-[GEOGRAPHIC_DATA] [GEOGRAPHIC_DATA] [GEOGRAPHIC_DATA…" at bounding box center [189, 389] width 349 height 522
type input "[US_STATE]"
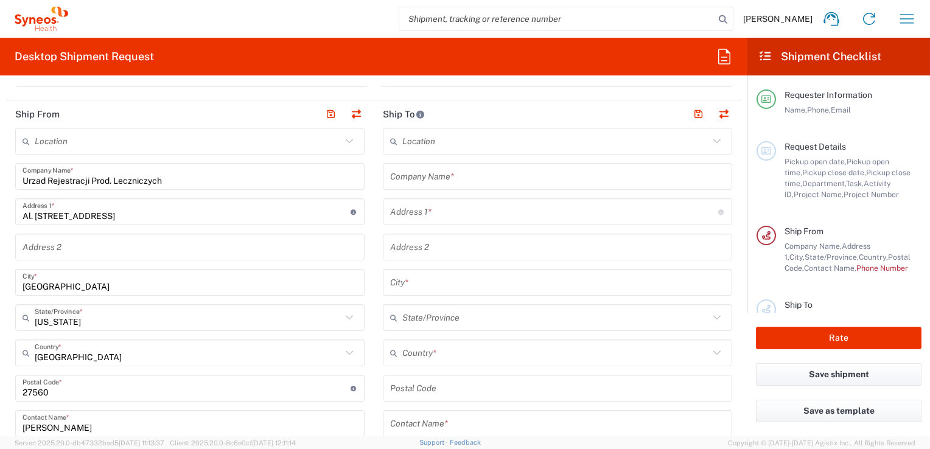
click at [346, 315] on icon at bounding box center [349, 318] width 16 height 16
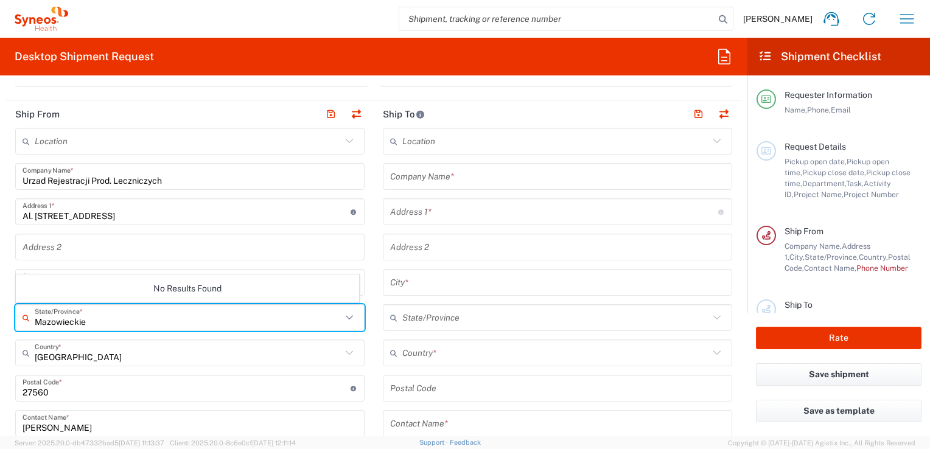
type input "Mazowieckie"
click at [102, 358] on input "[GEOGRAPHIC_DATA]" at bounding box center [188, 353] width 307 height 21
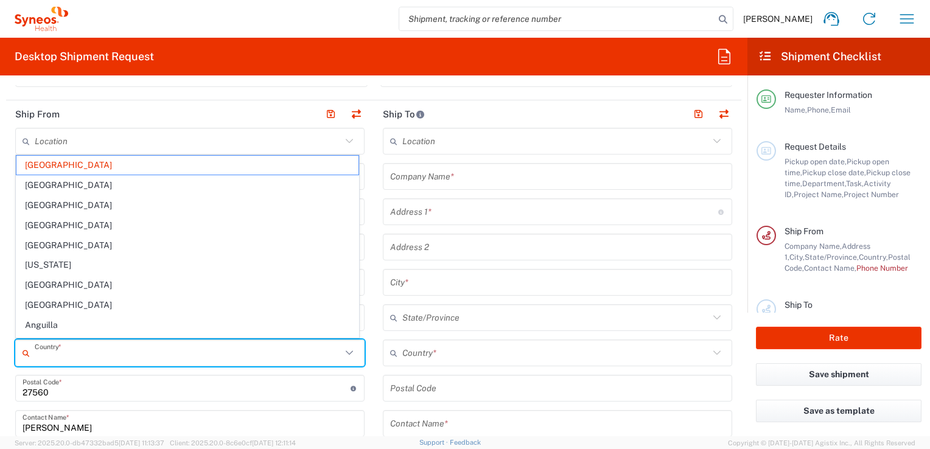
type input "[GEOGRAPHIC_DATA]"
type input "[PERSON_NAME][EMAIL_ADDRESS][DOMAIN_NAME]"
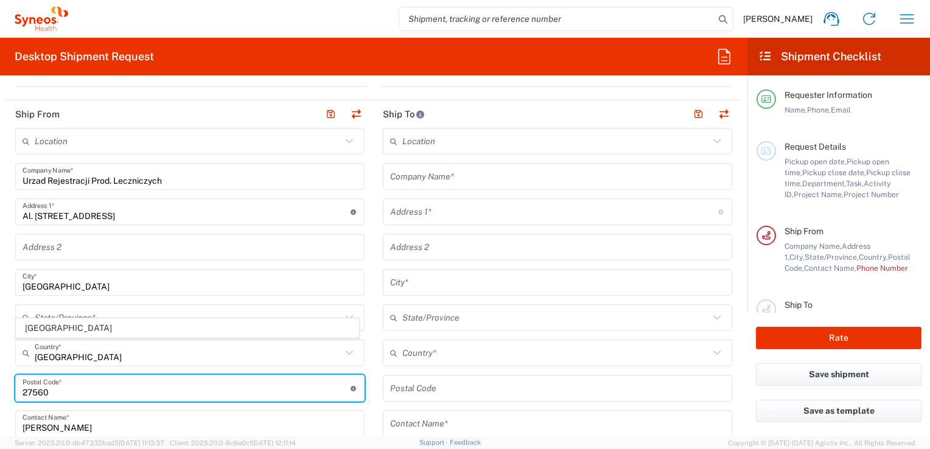
click at [70, 391] on input "undefined" at bounding box center [187, 388] width 328 height 21
click at [23, 391] on input "undefined" at bounding box center [187, 388] width 328 height 21
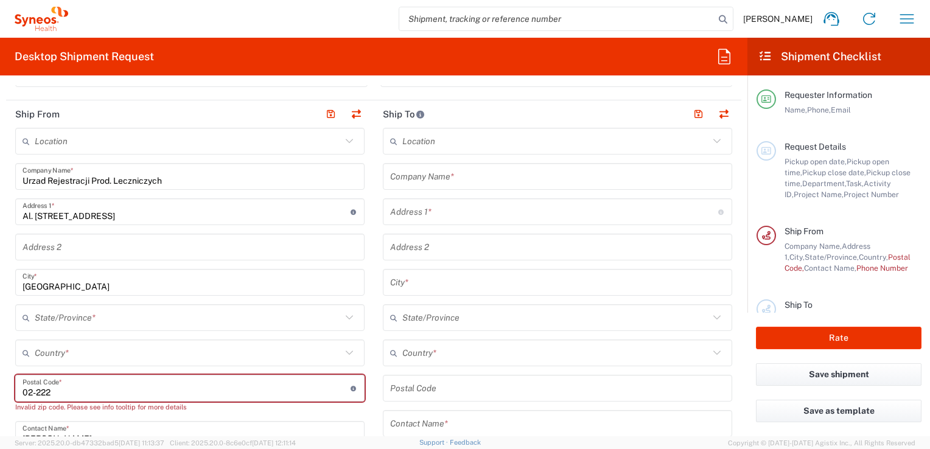
type input "02-222"
click at [97, 417] on div "Location [PERSON_NAME] LLC-[GEOGRAPHIC_DATA] [GEOGRAPHIC_DATA] [GEOGRAPHIC_DATA…" at bounding box center [189, 394] width 349 height 533
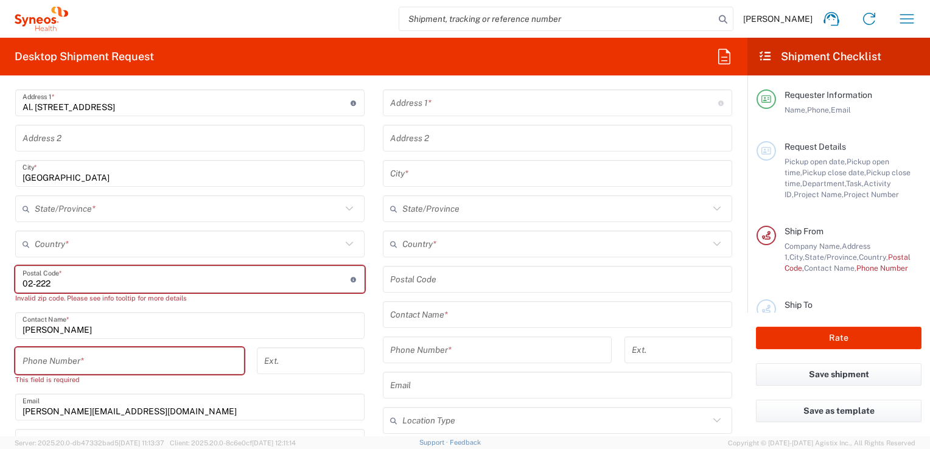
scroll to position [548, 0]
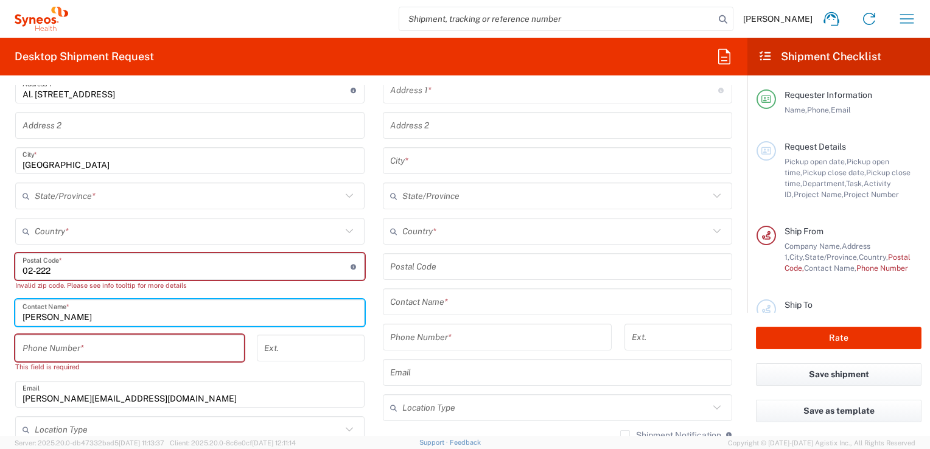
drag, startPoint x: 83, startPoint y: 318, endPoint x: 16, endPoint y: 316, distance: 66.3
click at [16, 316] on div "[PERSON_NAME] Contact Name *" at bounding box center [189, 312] width 349 height 27
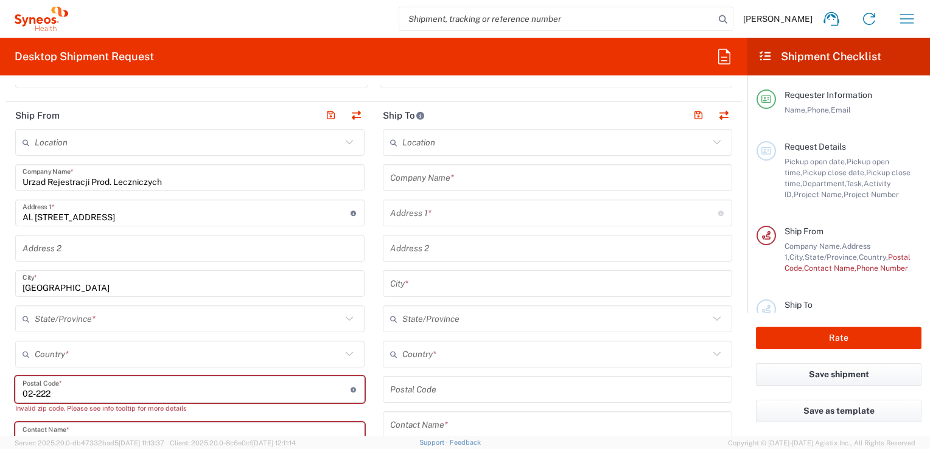
scroll to position [365, 0]
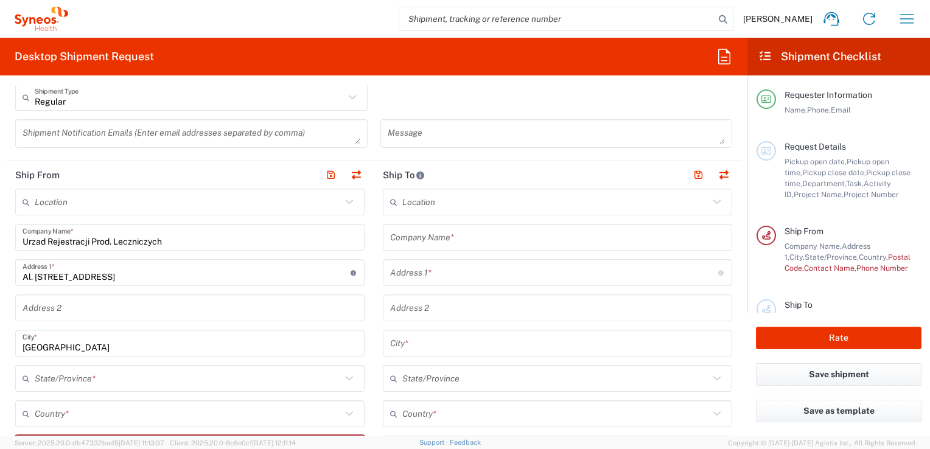
click at [347, 198] on icon at bounding box center [349, 202] width 16 height 16
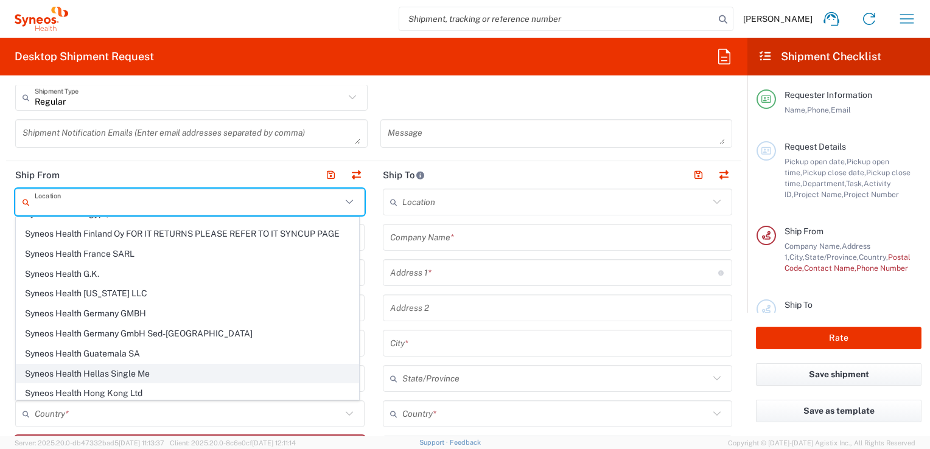
scroll to position [1460, 0]
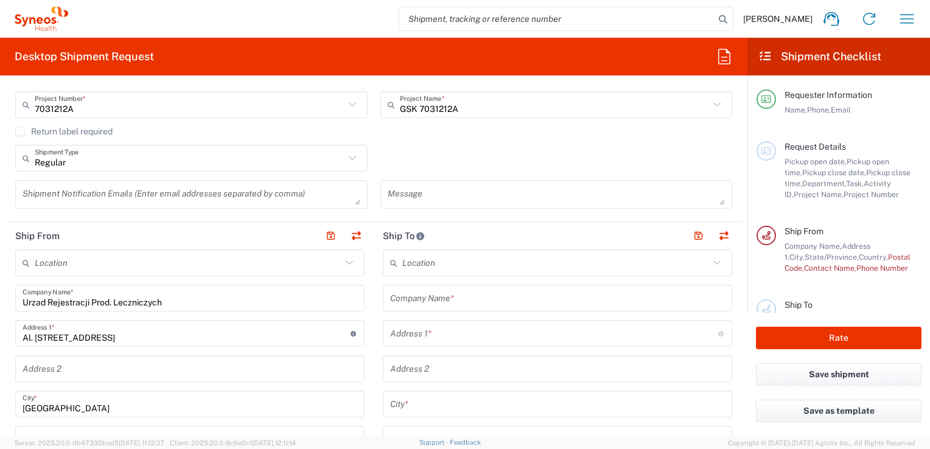
scroll to position [304, 0]
drag, startPoint x: 242, startPoint y: 237, endPoint x: 218, endPoint y: 322, distance: 88.9
click at [242, 237] on header "Ship From" at bounding box center [190, 235] width 368 height 27
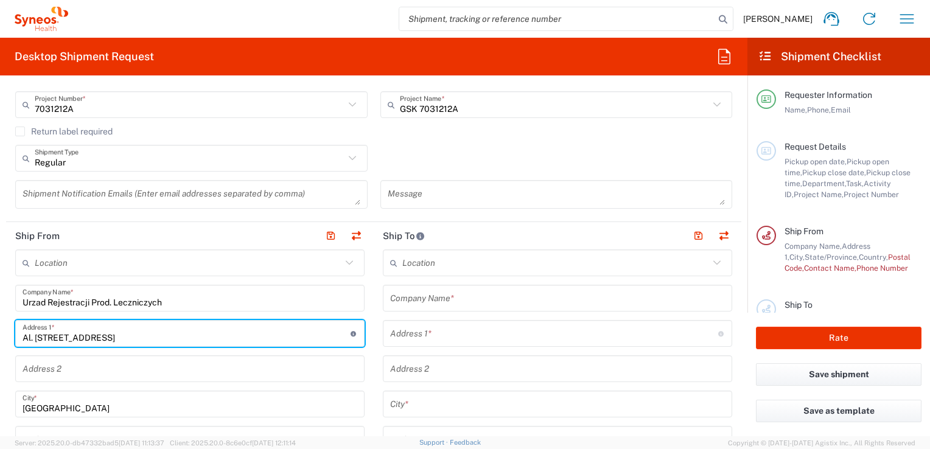
drag, startPoint x: 218, startPoint y: 322, endPoint x: 216, endPoint y: 337, distance: 14.8
click at [218, 323] on input "Al. [STREET_ADDRESS]" at bounding box center [187, 333] width 328 height 21
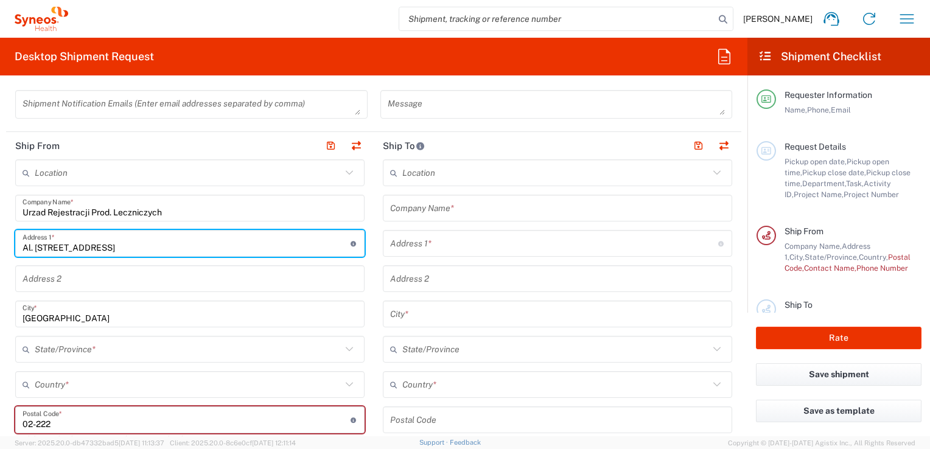
scroll to position [426, 0]
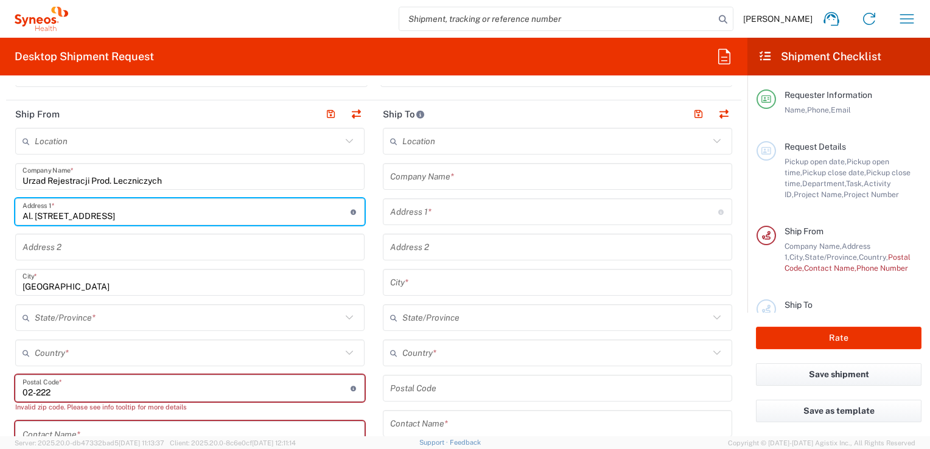
type input "[US_STATE]"
click at [72, 315] on input "[US_STATE]" at bounding box center [188, 317] width 307 height 21
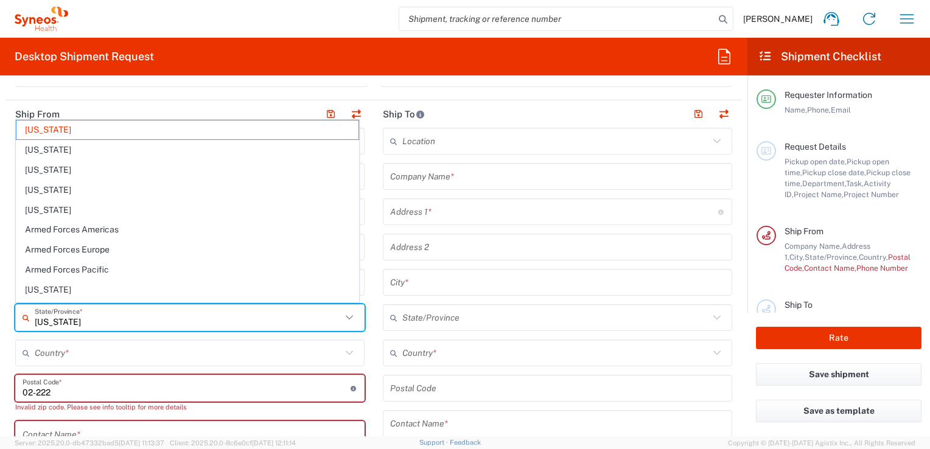
click at [106, 324] on input "[US_STATE]" at bounding box center [188, 317] width 307 height 21
drag, startPoint x: 107, startPoint y: 322, endPoint x: 58, endPoint y: 316, distance: 49.6
click at [58, 316] on input "[US_STATE]" at bounding box center [188, 317] width 307 height 21
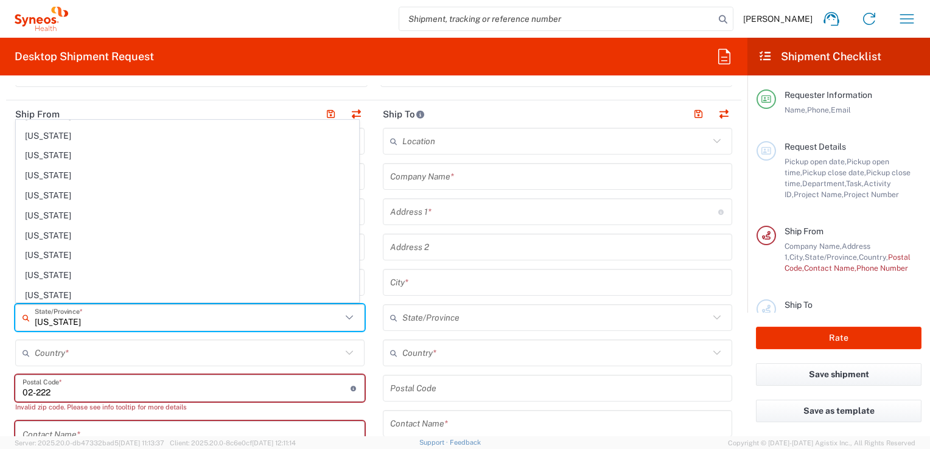
scroll to position [0, 0]
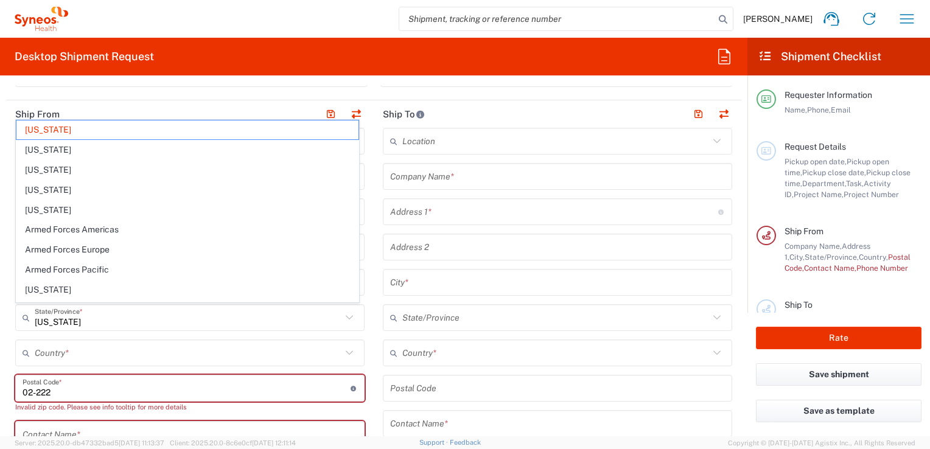
click at [374, 270] on main "Location [PERSON_NAME] LLC-[GEOGRAPHIC_DATA] [GEOGRAPHIC_DATA] [GEOGRAPHIC_DATA…" at bounding box center [558, 383] width 368 height 511
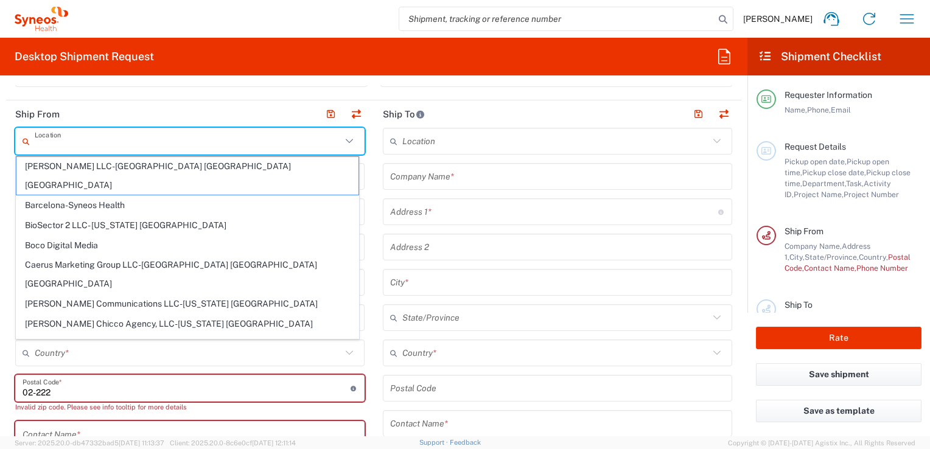
click at [84, 145] on input "text" at bounding box center [188, 141] width 307 height 21
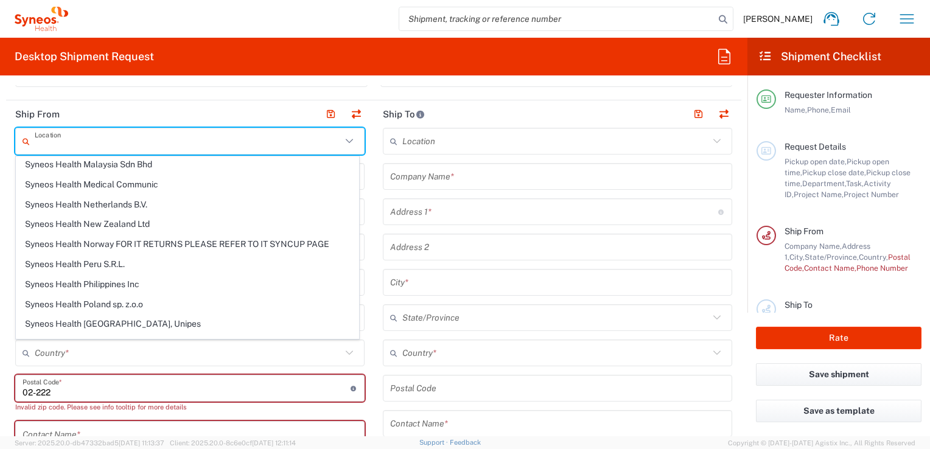
scroll to position [1886, 0]
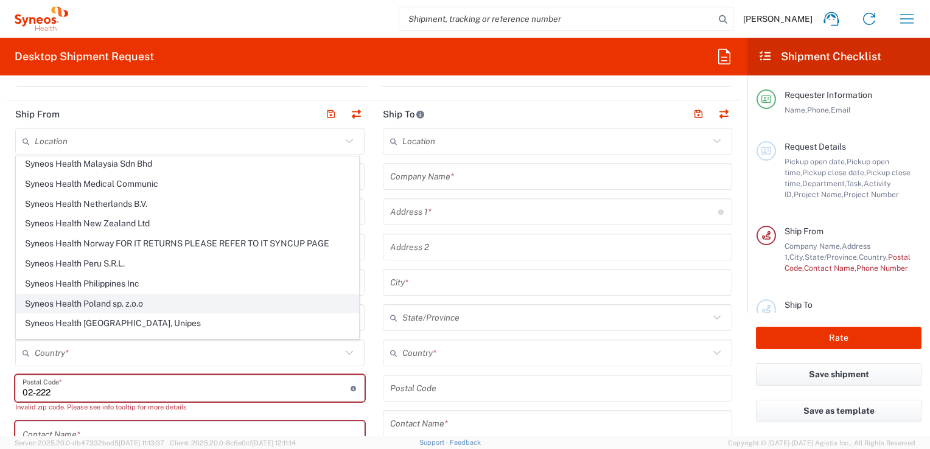
click at [122, 294] on span "Syneos Health Poland sp. z.o.o" at bounding box center [187, 303] width 342 height 19
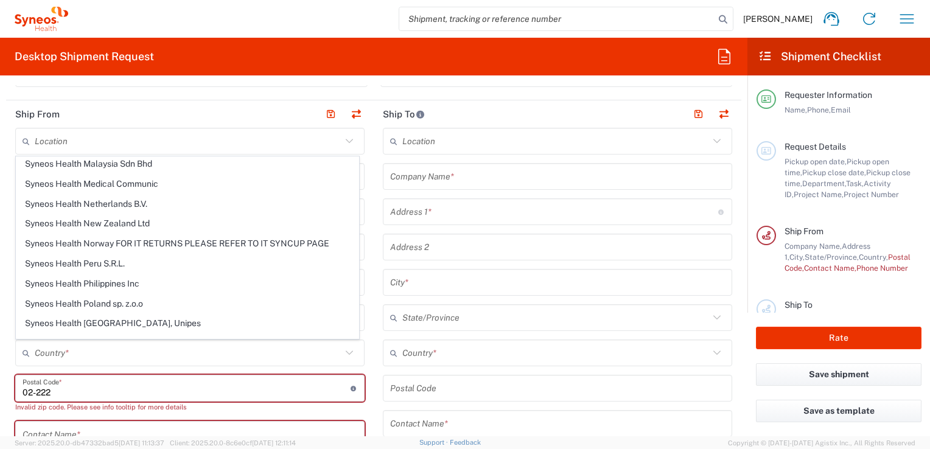
type input "Syneos Health Poland sp. z.o.o"
type input "171 al. Solidarności"
type input "[GEOGRAPHIC_DATA]"
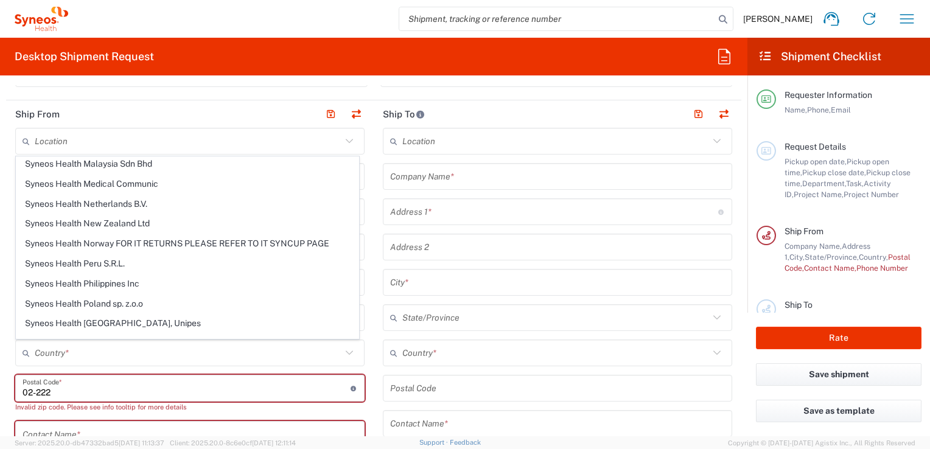
type input "00-877"
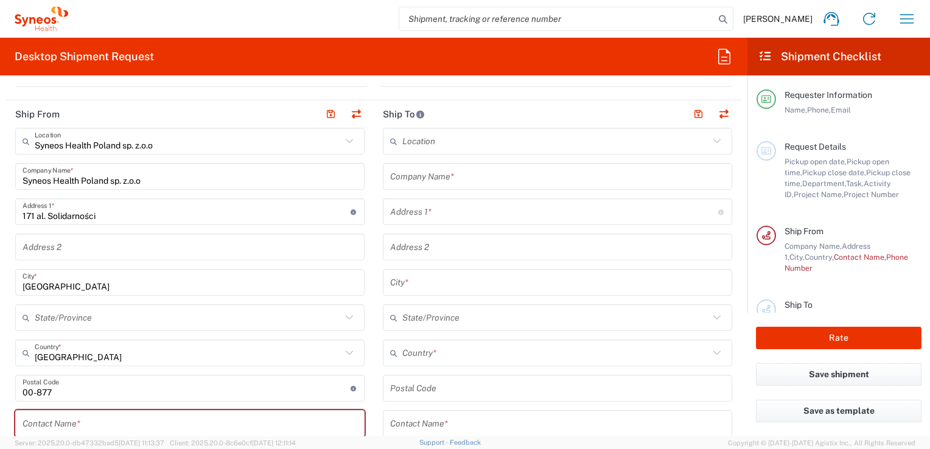
scroll to position [365, 0]
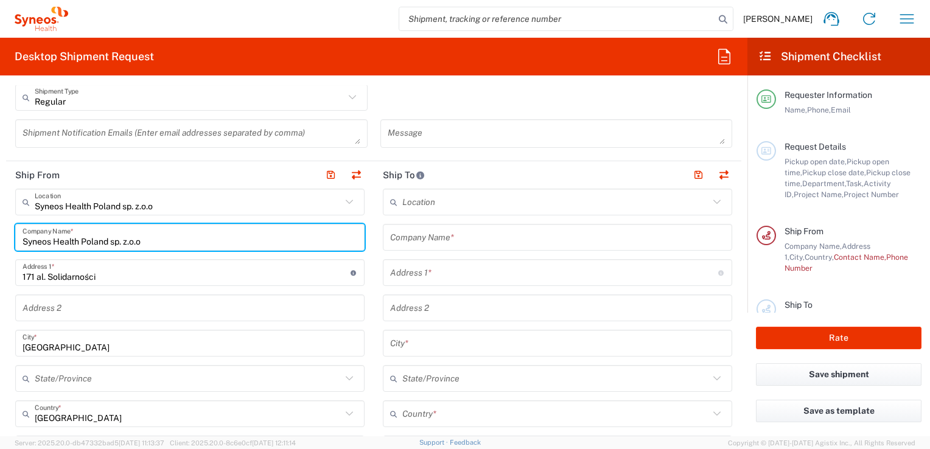
click at [214, 246] on input "Syneos Health Poland sp. z.o.o" at bounding box center [190, 237] width 335 height 21
drag, startPoint x: 175, startPoint y: 246, endPoint x: 5, endPoint y: 235, distance: 170.2
click at [5, 235] on form "Requester Information [PERSON_NAME] Name * [PHONE_NUMBER] Phone * [PERSON_NAME]…" at bounding box center [373, 260] width 747 height 351
type input "Urzad Rejestacji Prod. Leczniczych"
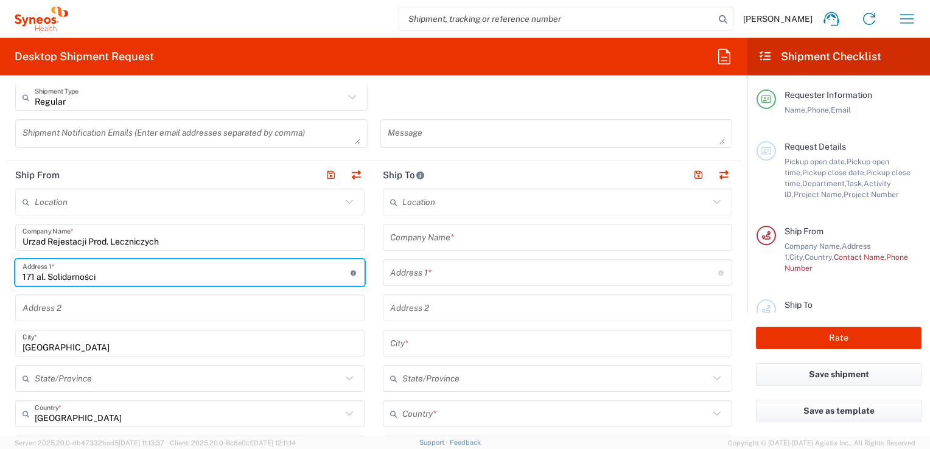
click at [105, 276] on input "171 al. Solidarności" at bounding box center [187, 272] width 328 height 21
type input "1"
click at [37, 273] on input "text" at bounding box center [187, 272] width 328 height 21
click at [108, 286] on agx-input-control "Address 1 * For cross streets use street names with '&' or 'and' in between. Fo…" at bounding box center [189, 272] width 349 height 27
click at [95, 276] on input "text" at bounding box center [187, 272] width 328 height 21
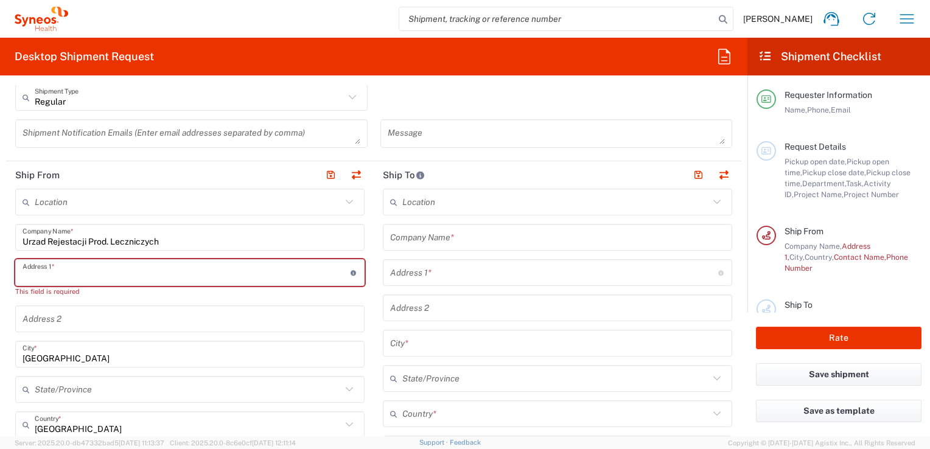
drag, startPoint x: 82, startPoint y: 266, endPoint x: 78, endPoint y: 276, distance: 10.8
click at [82, 266] on input "text" at bounding box center [187, 272] width 328 height 21
type input "Al. [STREET_ADDRESS]"
type input "URPL"
type input "Al. [STREET_ADDRESS]"
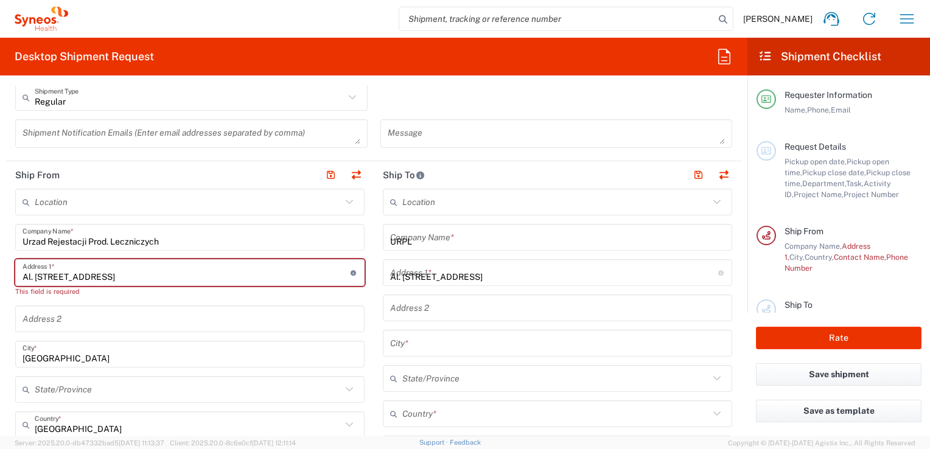
type input "[GEOGRAPHIC_DATA]"
type input "02-222"
type input "[PERSON_NAME]"
click at [341, 388] on div "State/Province" at bounding box center [189, 389] width 349 height 27
click at [336, 386] on input "text" at bounding box center [188, 389] width 307 height 21
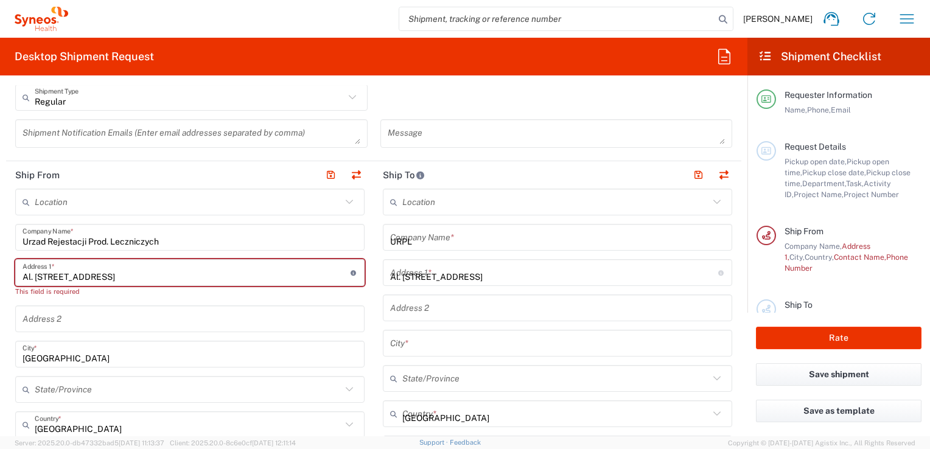
click at [271, 414] on input "[GEOGRAPHIC_DATA]" at bounding box center [188, 424] width 307 height 21
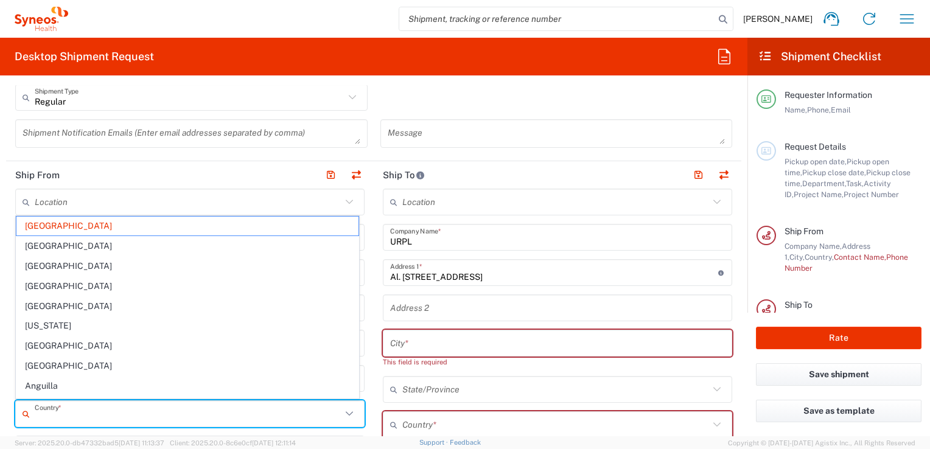
scroll to position [0, 0]
click at [214, 201] on input "text" at bounding box center [188, 202] width 307 height 21
type input "[GEOGRAPHIC_DATA]"
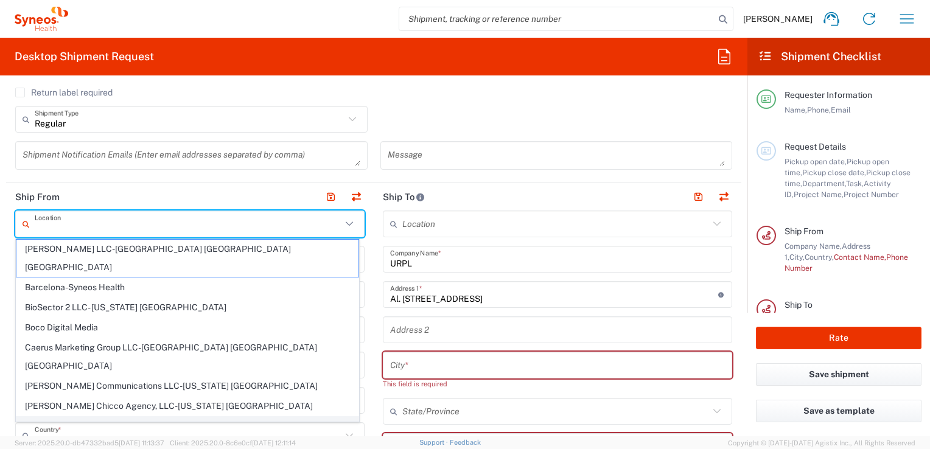
scroll to position [365, 0]
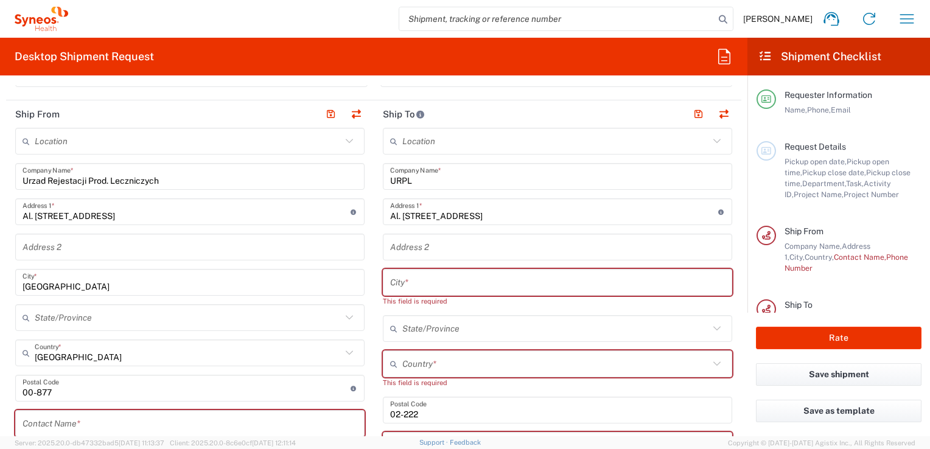
scroll to position [487, 0]
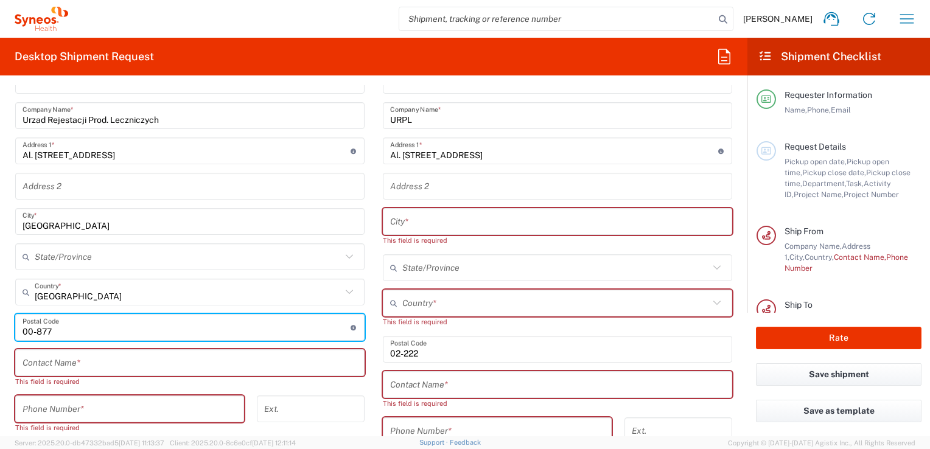
click at [51, 328] on input "undefined" at bounding box center [187, 327] width 328 height 21
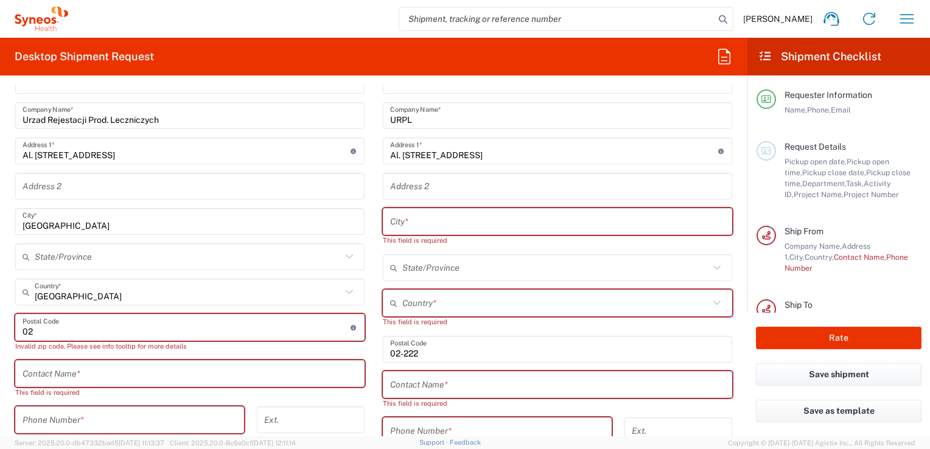
click at [49, 330] on input "undefined" at bounding box center [187, 327] width 328 height 21
type input "02-222"
type input "Al. [STREET_ADDRESS]"
type input "[GEOGRAPHIC_DATA]"
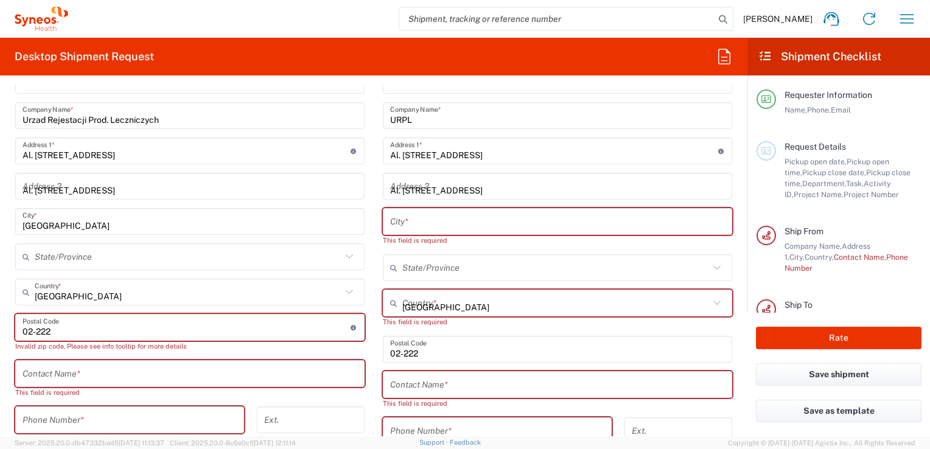
click at [82, 387] on div "This field is required" at bounding box center [189, 392] width 349 height 11
click at [115, 387] on div "This field is required" at bounding box center [189, 392] width 349 height 11
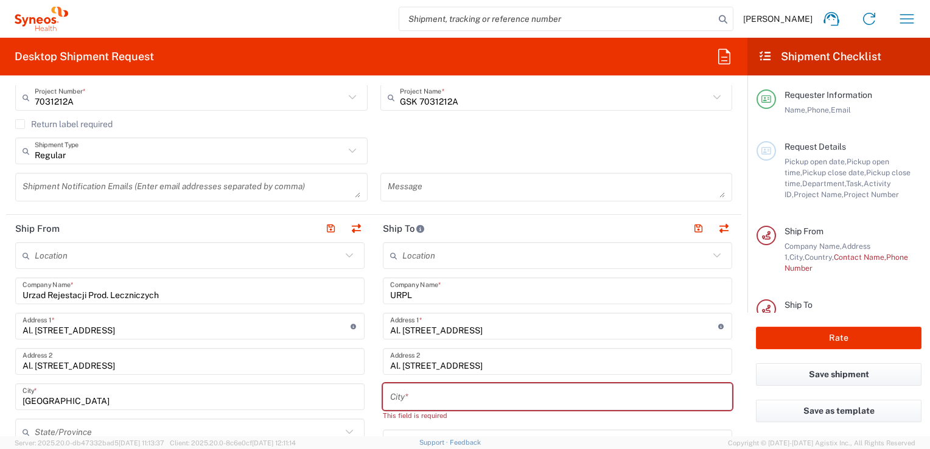
scroll to position [299, 0]
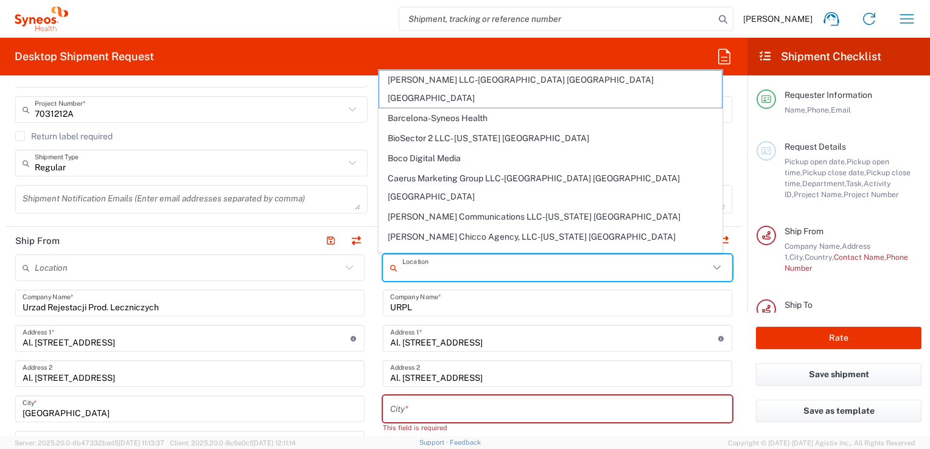
click at [441, 267] on input "text" at bounding box center [555, 267] width 307 height 21
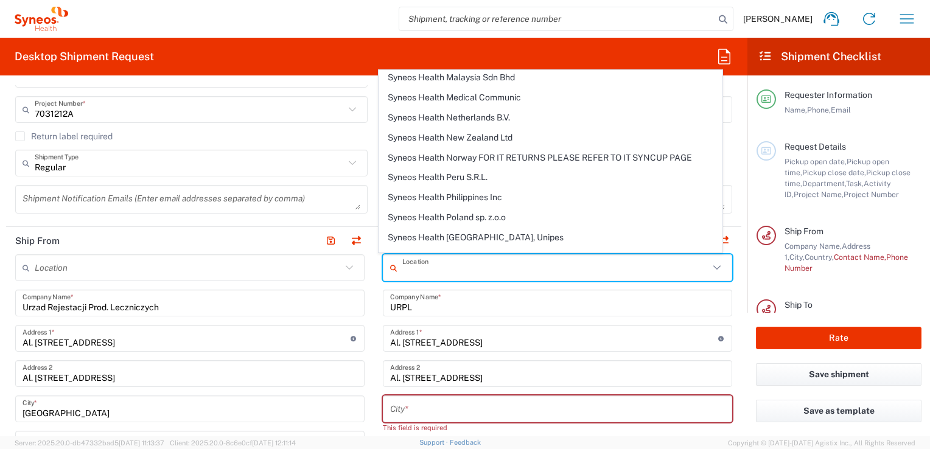
scroll to position [1886, 0]
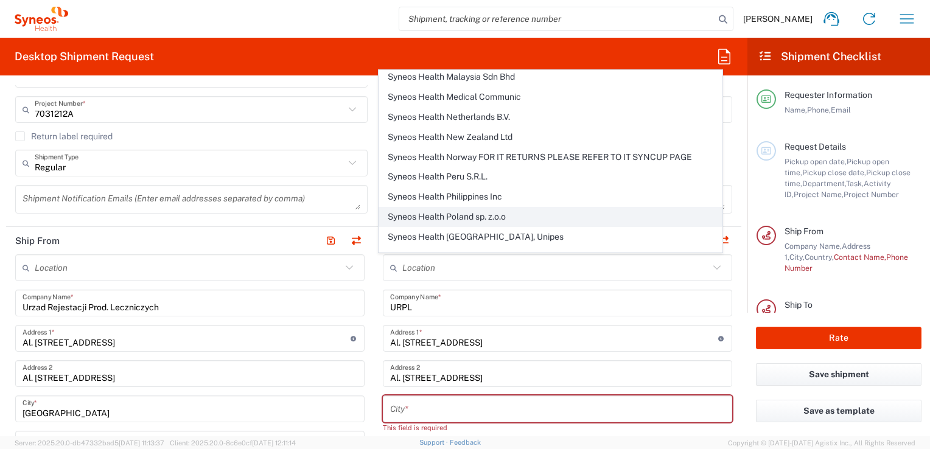
click at [451, 207] on span "Syneos Health Poland sp. z.o.o" at bounding box center [550, 216] width 342 height 19
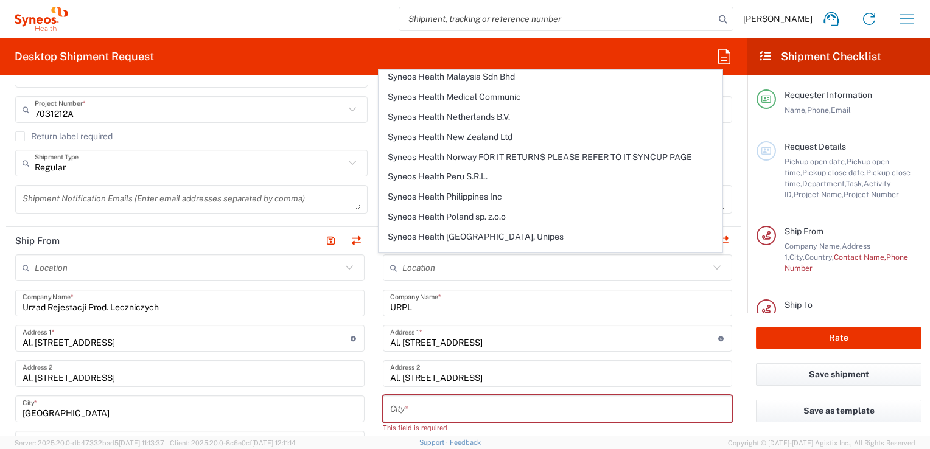
type input "Syneos Health Poland sp. z.o.o"
type input "171 al. Solidarności"
type input "[GEOGRAPHIC_DATA]"
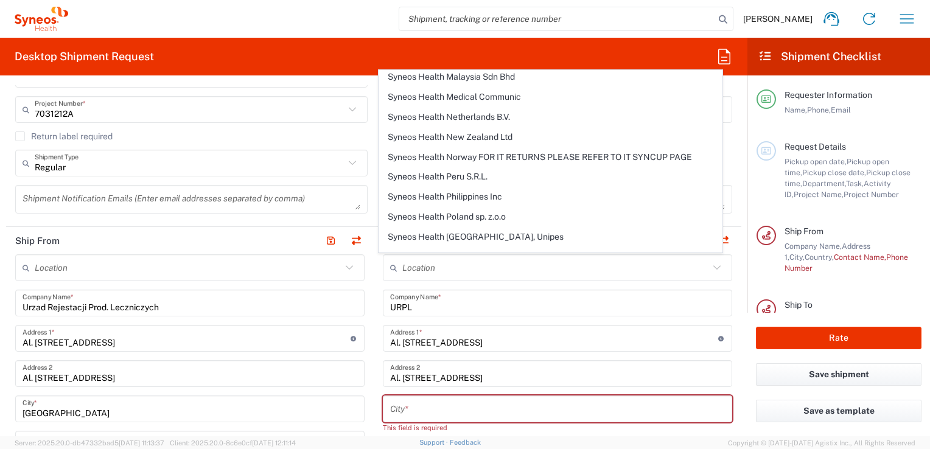
type input "00-877"
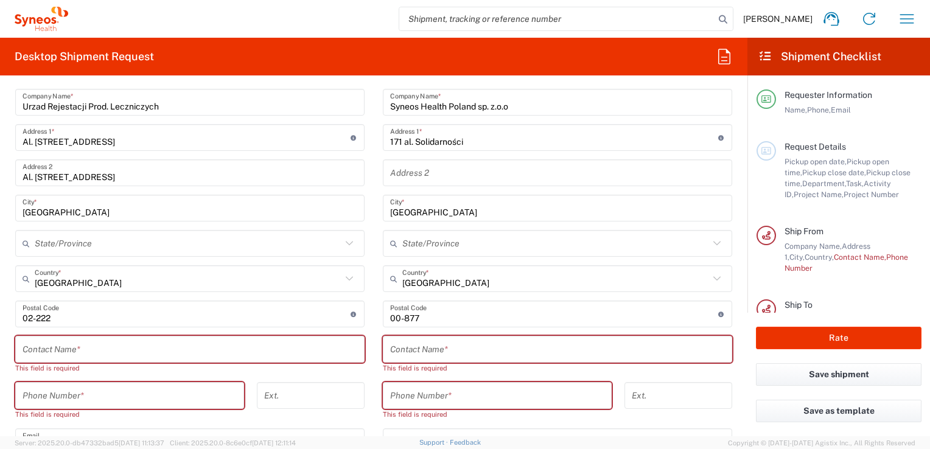
scroll to position [482, 0]
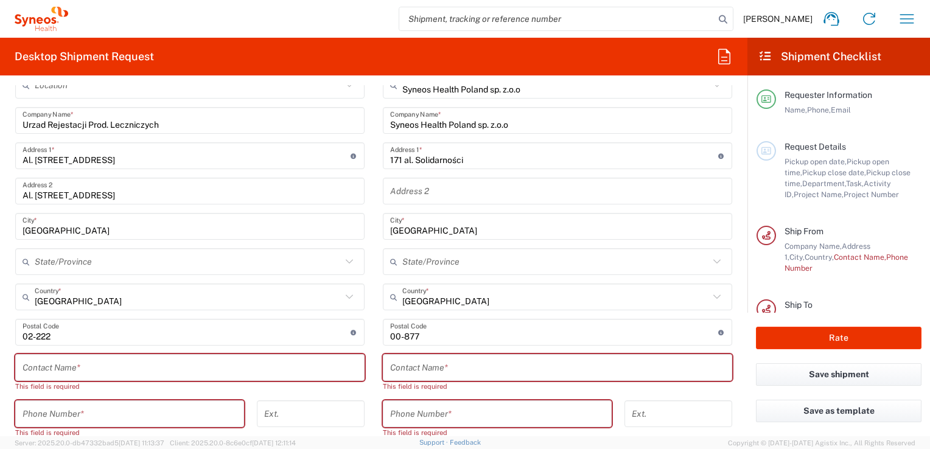
click at [406, 369] on input "text" at bounding box center [557, 367] width 335 height 21
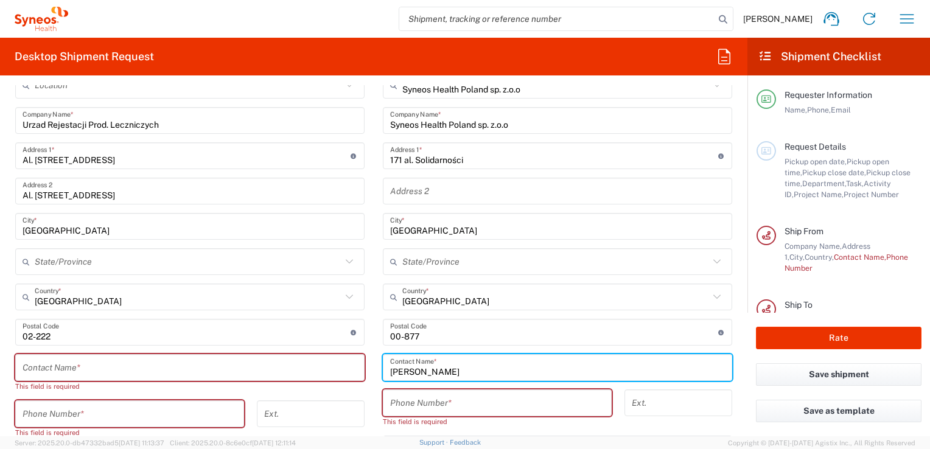
type input "[PERSON_NAME]"
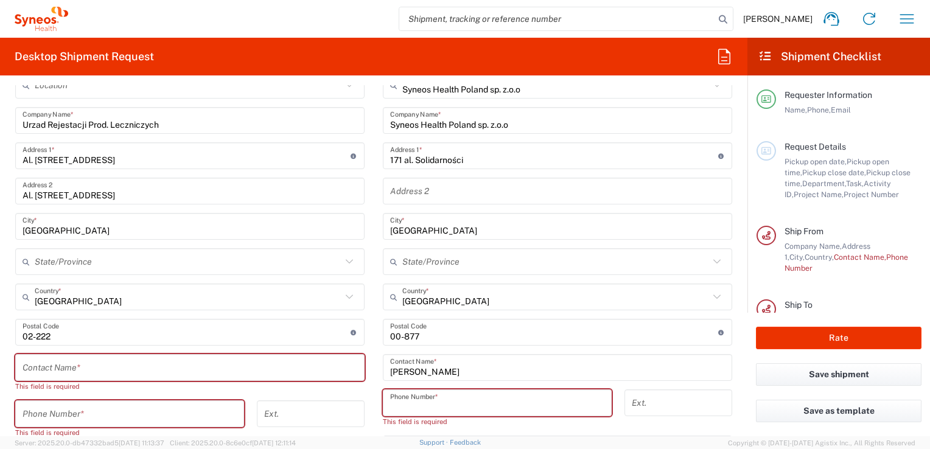
click at [397, 402] on input "tel" at bounding box center [497, 402] width 214 height 21
click at [441, 405] on input "tel" at bounding box center [497, 402] width 214 height 21
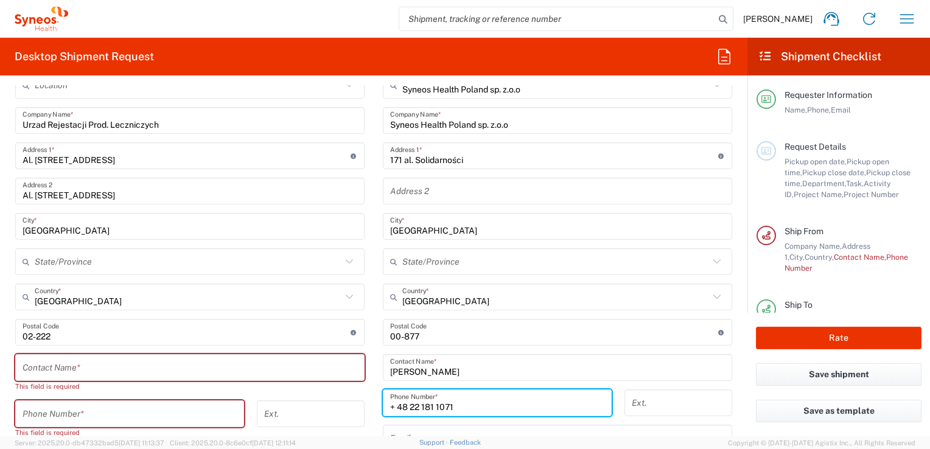
click at [441, 406] on input "+ 48 22 181 1071" at bounding box center [497, 402] width 214 height 21
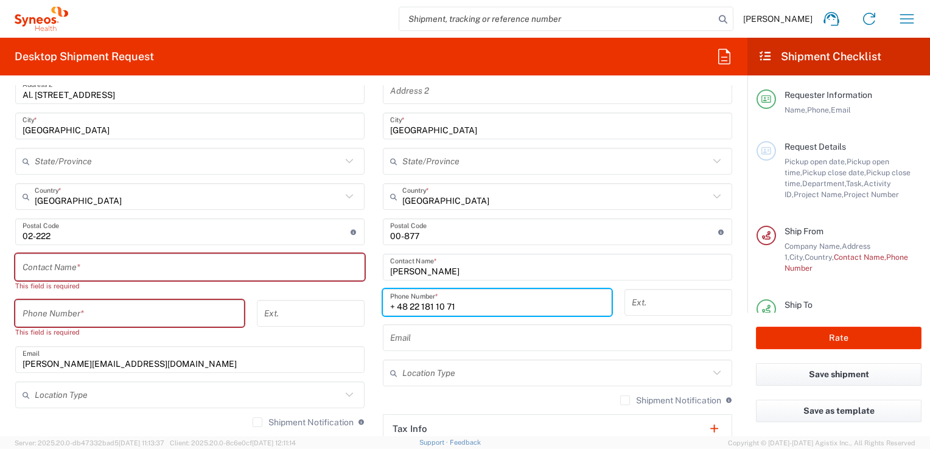
scroll to position [604, 0]
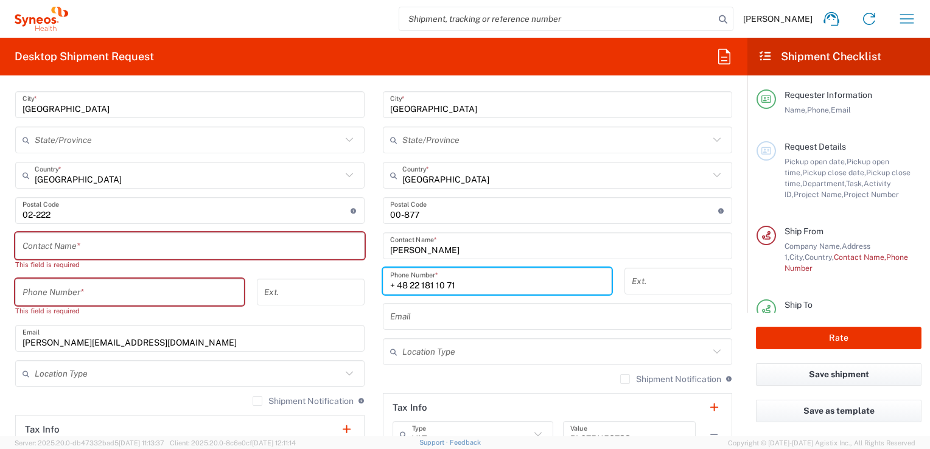
type input "+ 48 22 181 10 71"
drag, startPoint x: 431, startPoint y: 310, endPoint x: 426, endPoint y: 315, distance: 7.3
click at [431, 310] on input "text" at bounding box center [557, 316] width 335 height 21
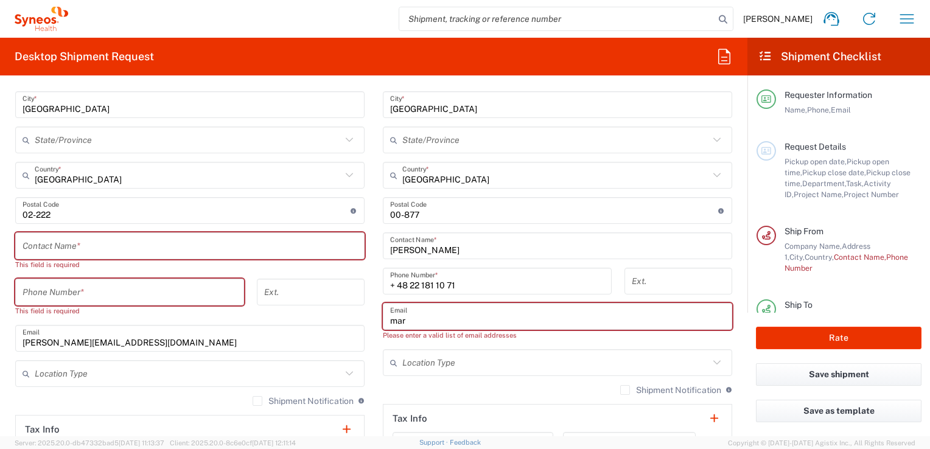
type input "[EMAIL_ADDRESS][DOMAIN_NAME]"
click at [0, 0] on span "Województwo Lubelskie" at bounding box center [0, 0] width 0 height 0
click at [454, 359] on input "text" at bounding box center [555, 362] width 307 height 21
type input "Województwo Lubelskie"
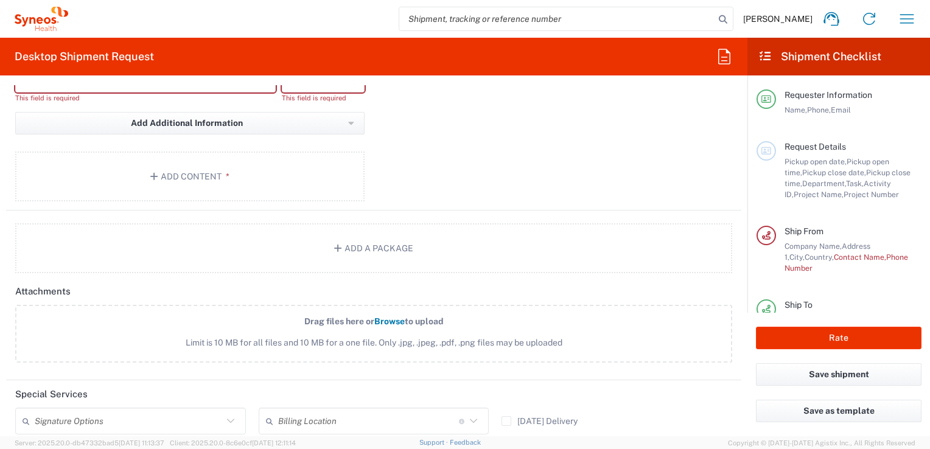
scroll to position [969, 0]
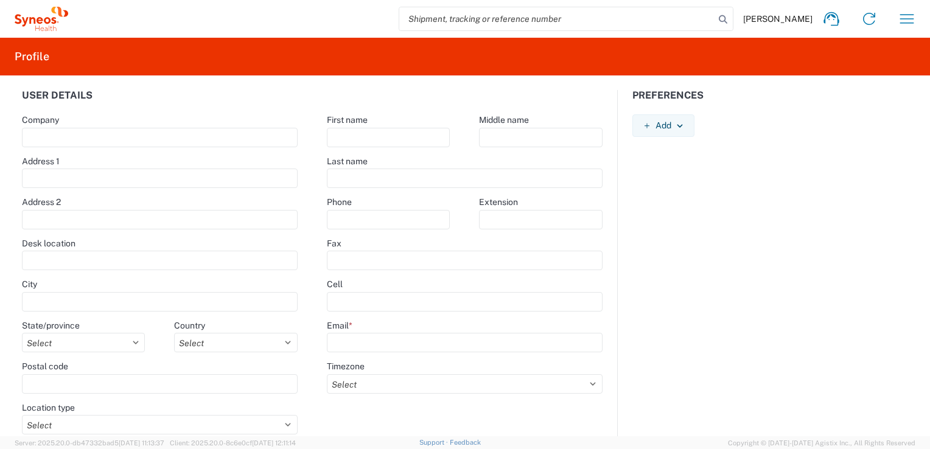
type input "Syneos Health Poland Sp. z o.o."
type input "ul. [PERSON_NAME][STREET_ADDRESS]"
type input "[GEOGRAPHIC_DATA]"
select select
select select "PL"
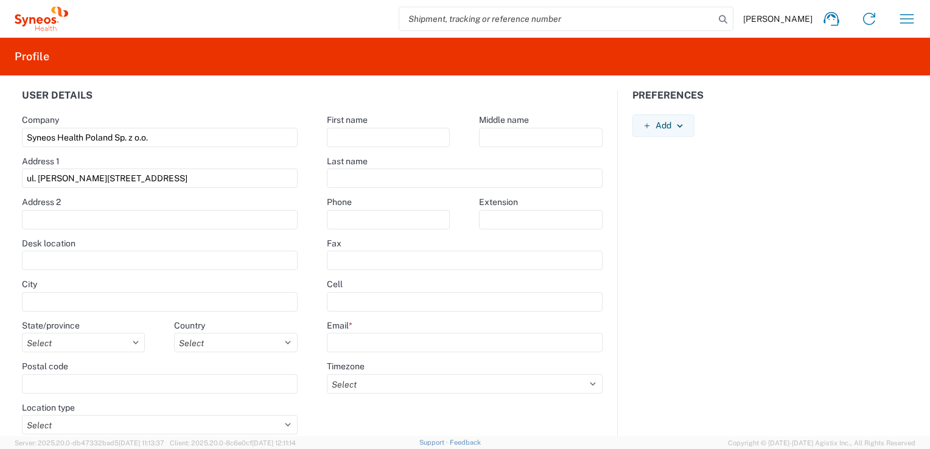
type input "30-240"
select select "HOME"
type input "[PERSON_NAME]"
type input "Malejki"
type input "606754137"
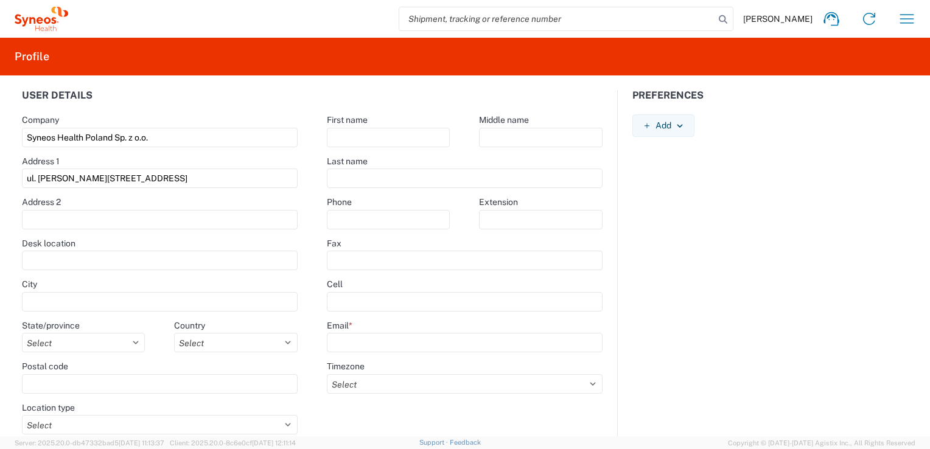
type input "[PERSON_NAME][EMAIL_ADDRESS][DOMAIN_NAME]"
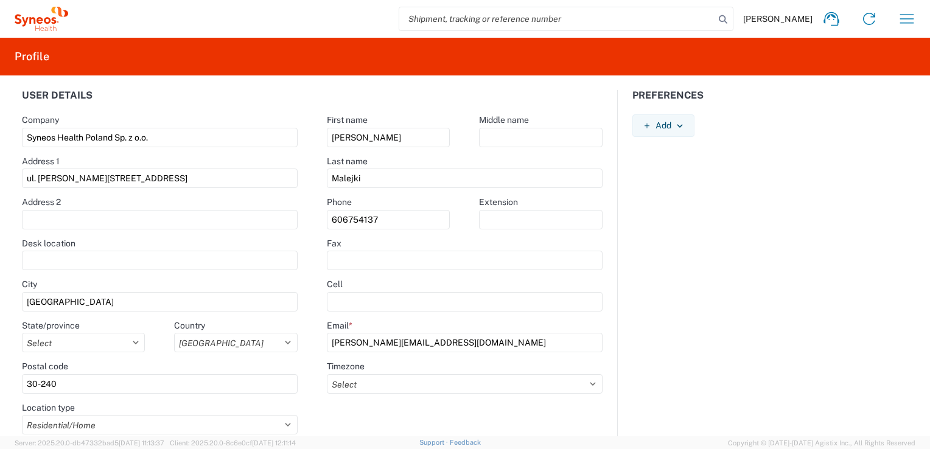
select select
click at [907, 15] on icon "button" at bounding box center [906, 18] width 19 height 19
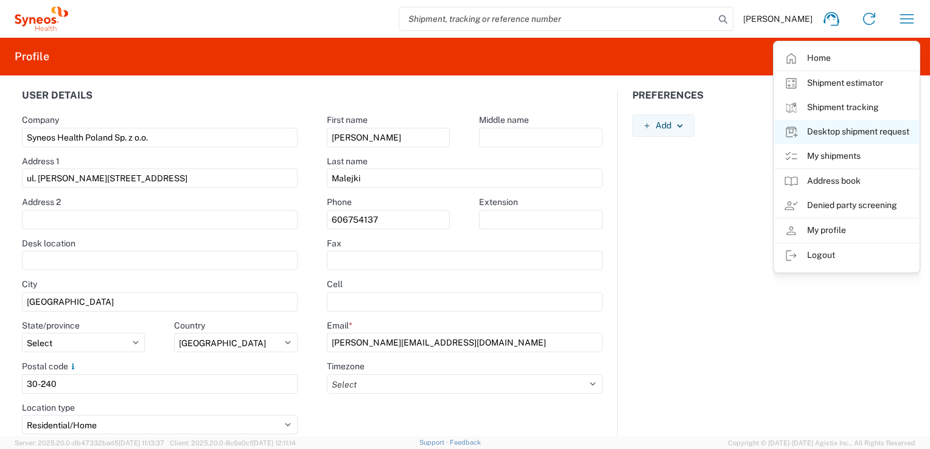
click at [831, 133] on link "Desktop shipment request" at bounding box center [846, 132] width 145 height 24
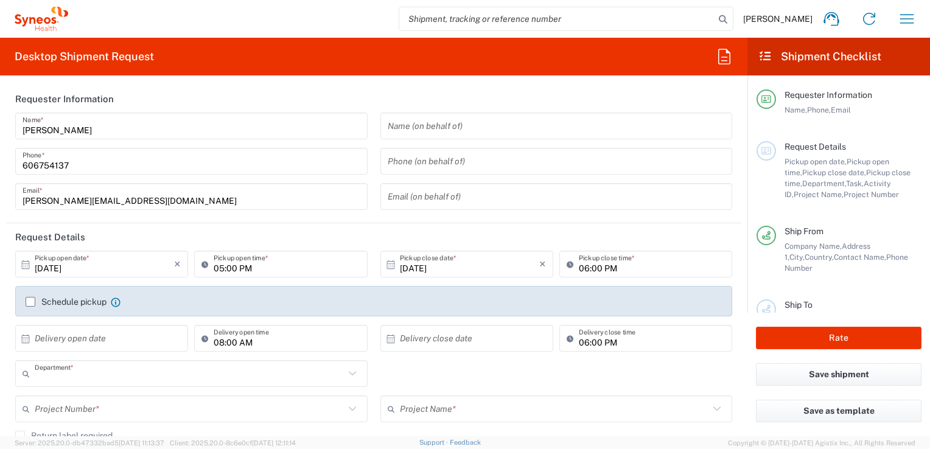
type input "3230"
type input "Województwo Małopolskie"
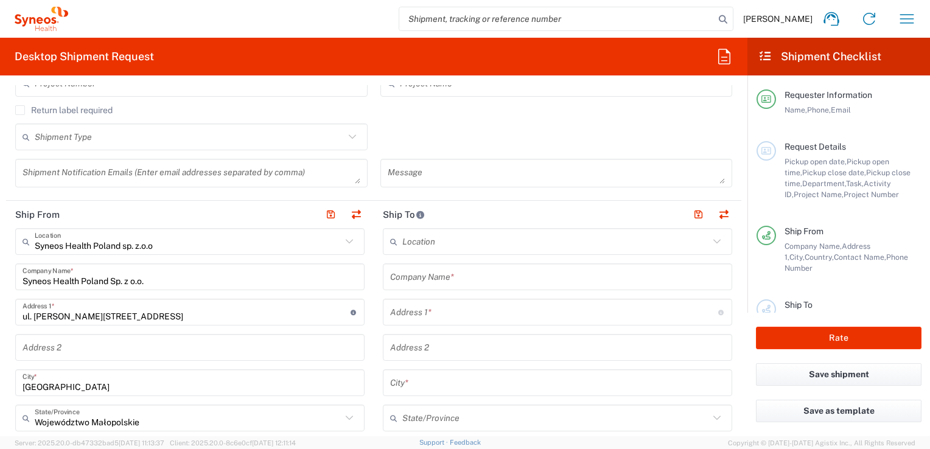
scroll to position [304, 0]
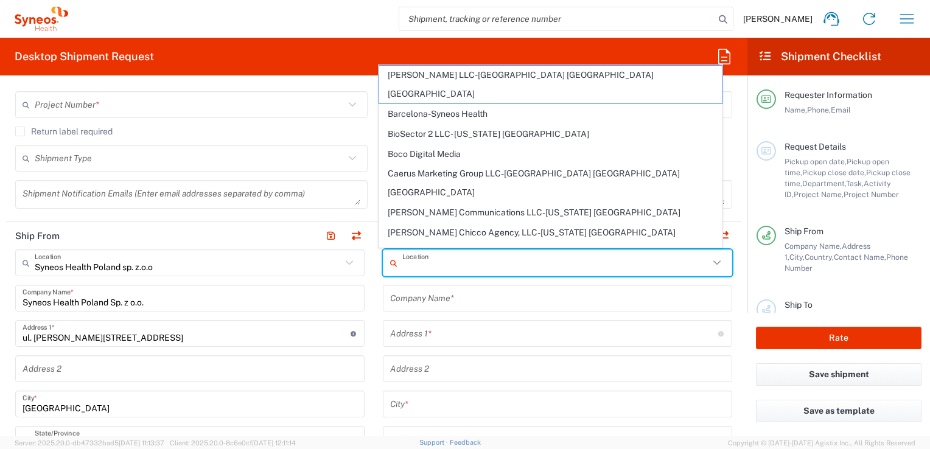
click at [402, 259] on input "text" at bounding box center [555, 263] width 307 height 21
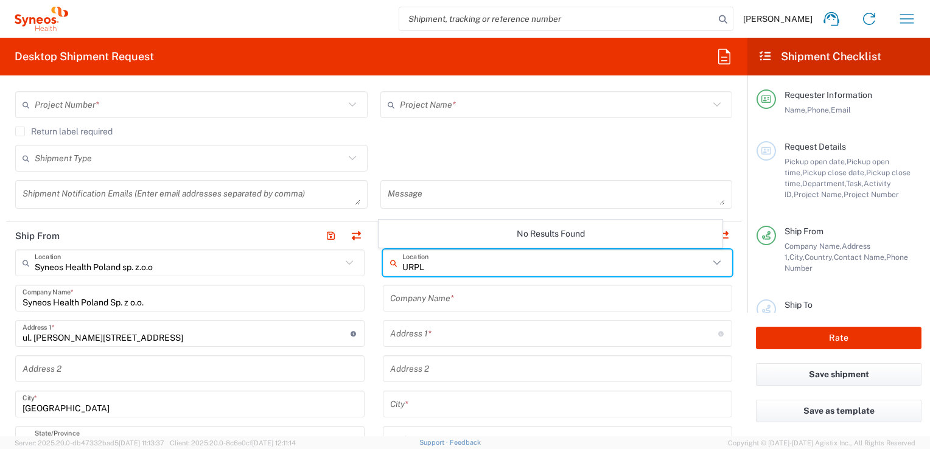
type input "URPL"
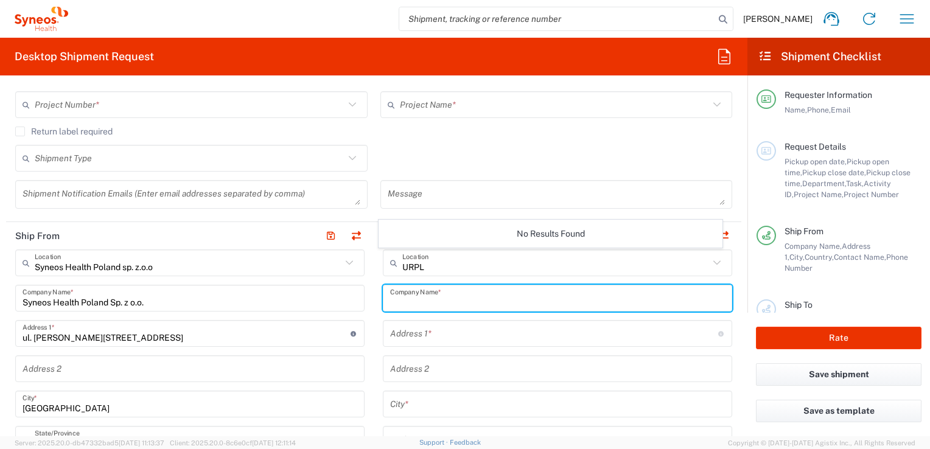
click at [405, 300] on input "text" at bounding box center [557, 298] width 335 height 21
type input "Urzad Rejestracji Prod. Lecz."
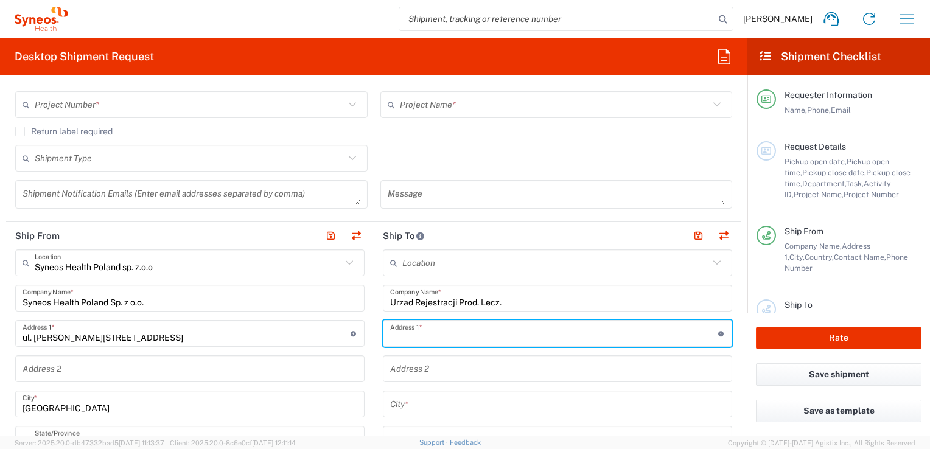
click at [418, 337] on input "text" at bounding box center [554, 333] width 328 height 21
type input "Al. [STREET_ADDRESS]"
type input "[GEOGRAPHIC_DATA]"
type input "02-222"
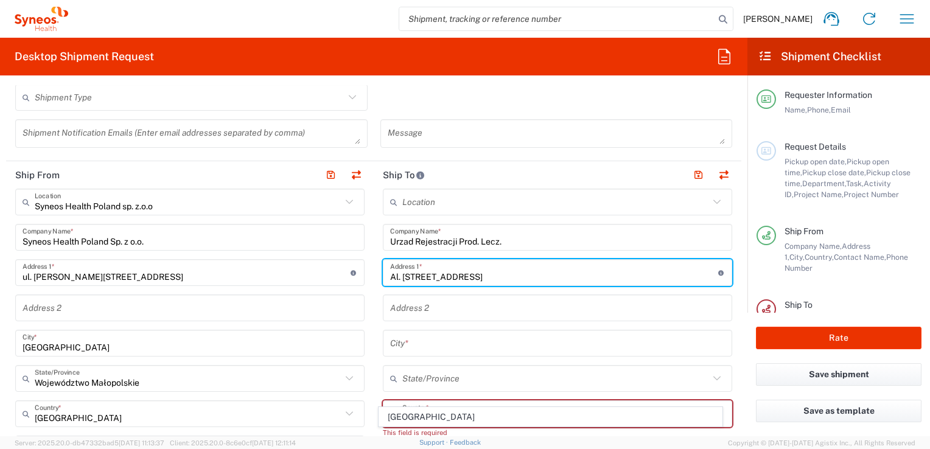
scroll to position [426, 0]
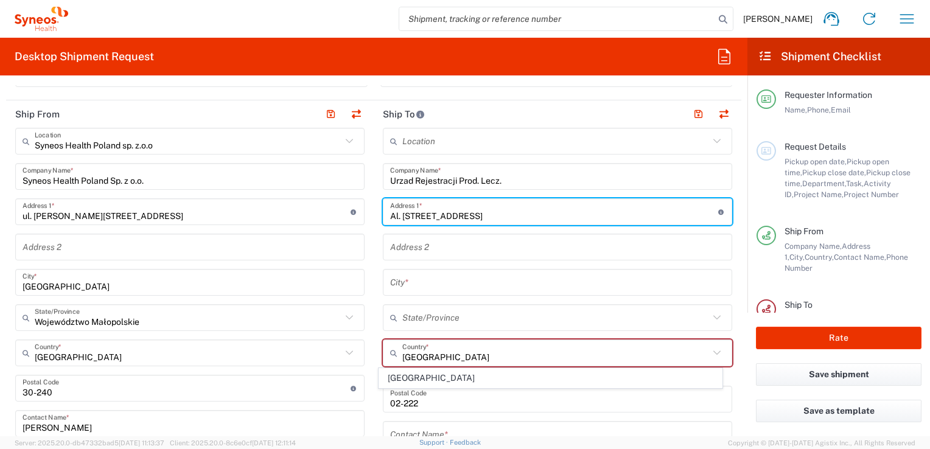
click at [421, 285] on input "text" at bounding box center [557, 282] width 335 height 21
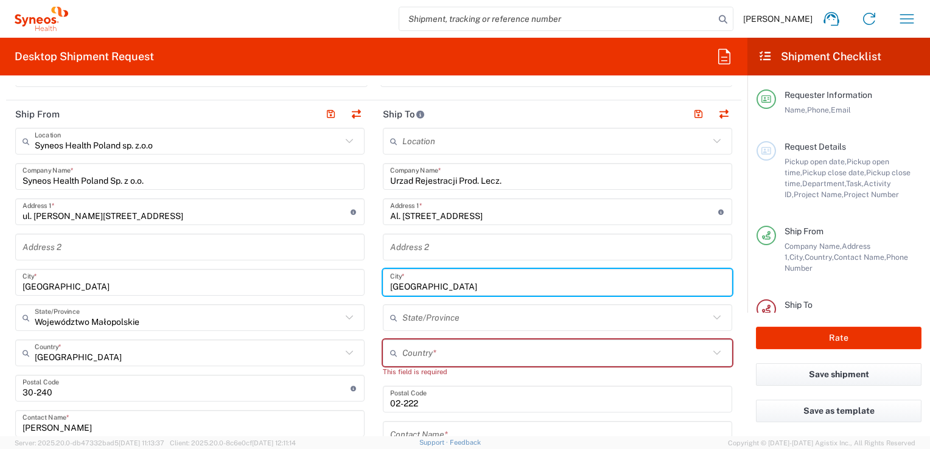
type input "[GEOGRAPHIC_DATA]"
click at [423, 347] on input "text" at bounding box center [555, 353] width 307 height 21
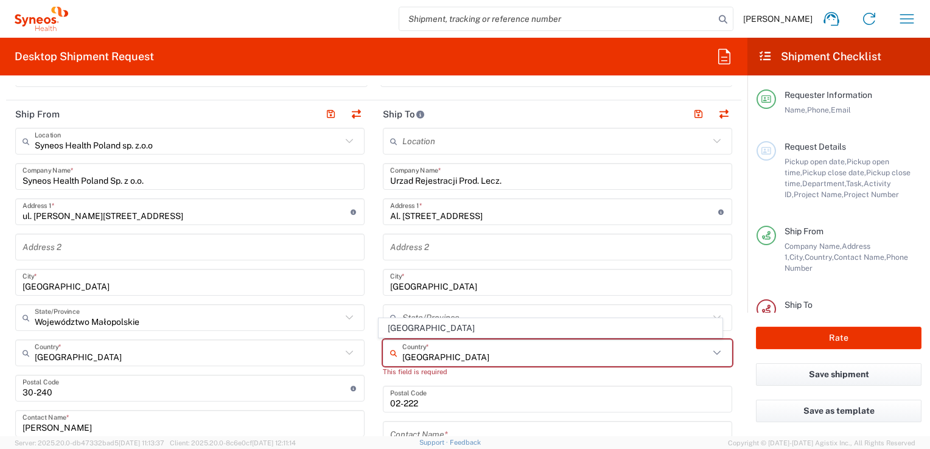
type input "[GEOGRAPHIC_DATA]"
click at [446, 419] on div "Location [PERSON_NAME] LLC-[GEOGRAPHIC_DATA] [GEOGRAPHIC_DATA] [GEOGRAPHIC_DATA…" at bounding box center [557, 389] width 349 height 522
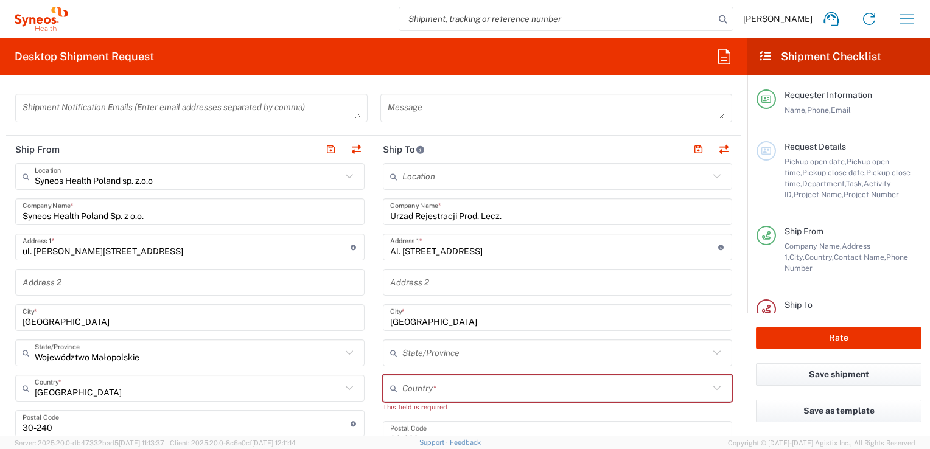
scroll to position [365, 0]
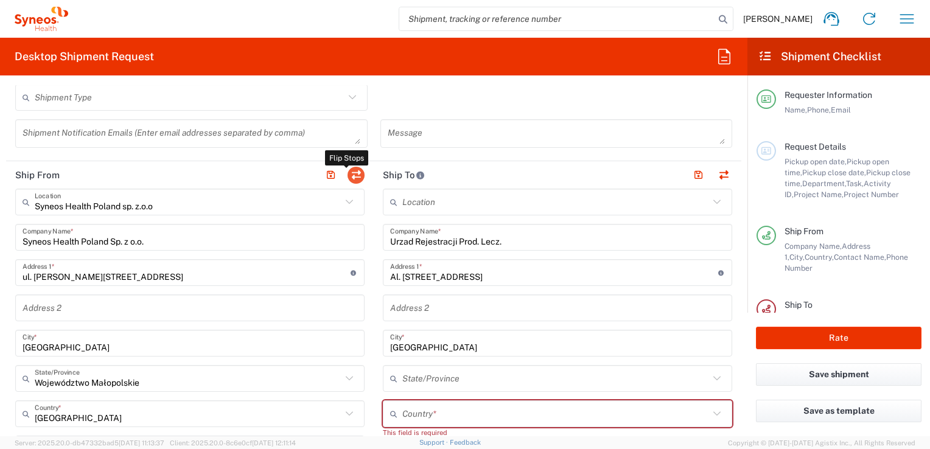
click at [352, 173] on button "button" at bounding box center [355, 175] width 17 height 17
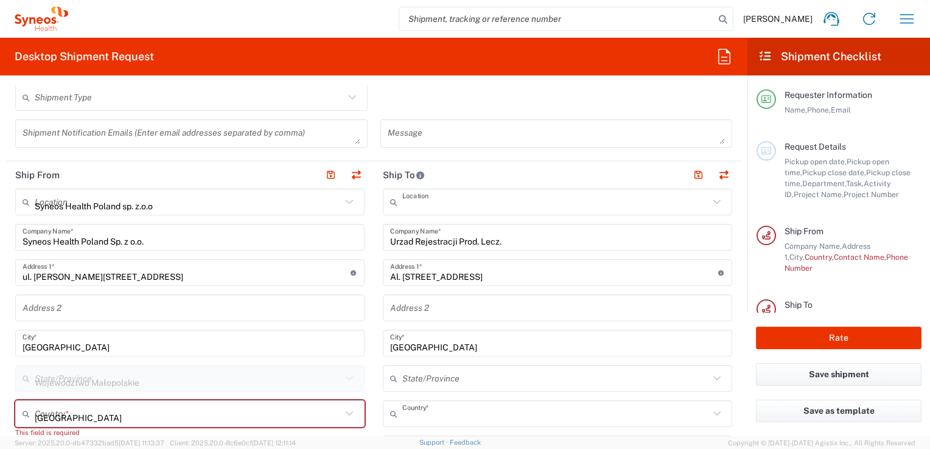
type input "Urzad Rejestracji Prod. Lecz."
type input "Al. [STREET_ADDRESS]"
type input "[GEOGRAPHIC_DATA]"
type input "02-222"
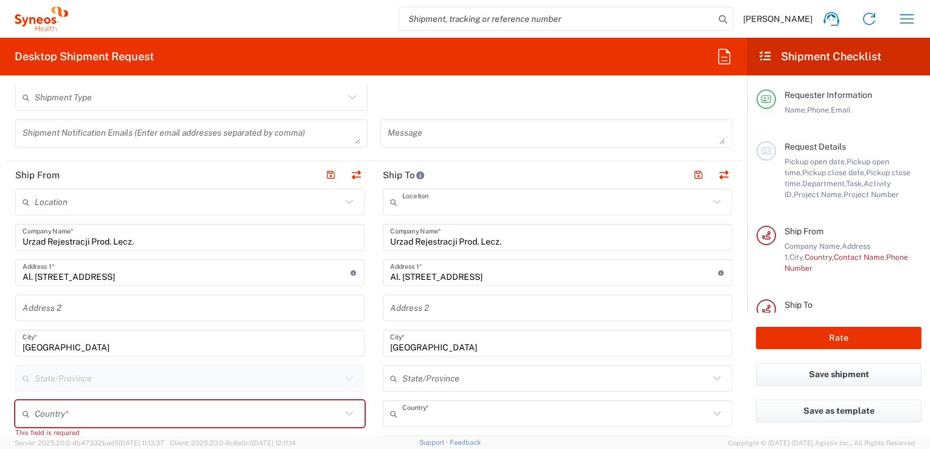
type input "EORI"
type input "Syneos Health Poland sp. z.o.o"
type input "Syneos Health Poland Sp. z o.o."
type input "ul. [PERSON_NAME][STREET_ADDRESS]"
type input "[GEOGRAPHIC_DATA]"
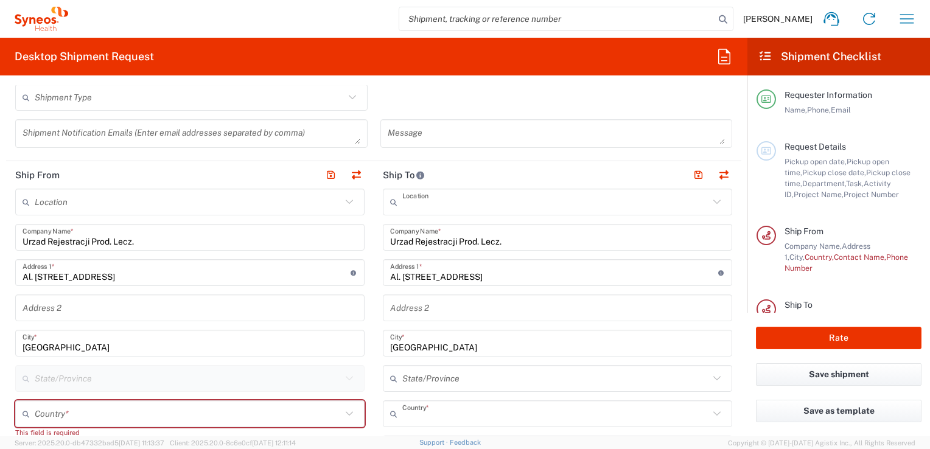
type input "[GEOGRAPHIC_DATA]"
type input "30-240"
type input "[PERSON_NAME]"
type input "606754137"
type input "[PERSON_NAME][EMAIL_ADDRESS][DOMAIN_NAME]"
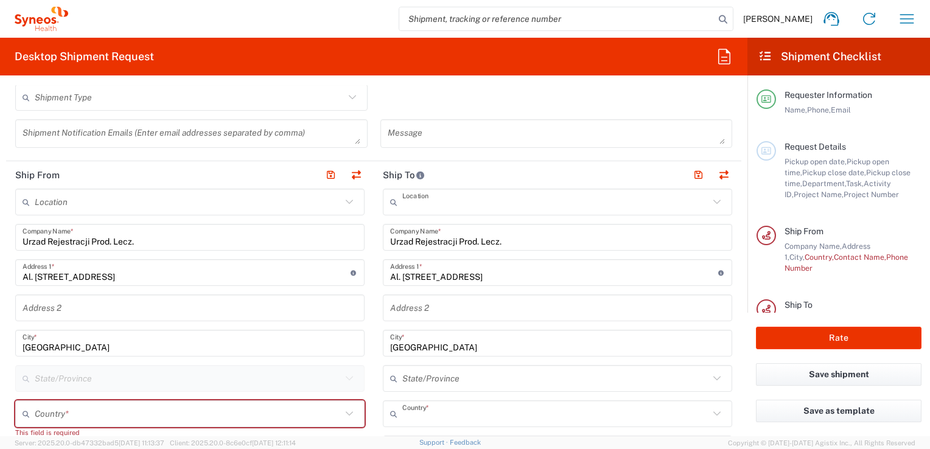
type input "TIN"
type input "6751158733"
type input "Województwo Małopolskie"
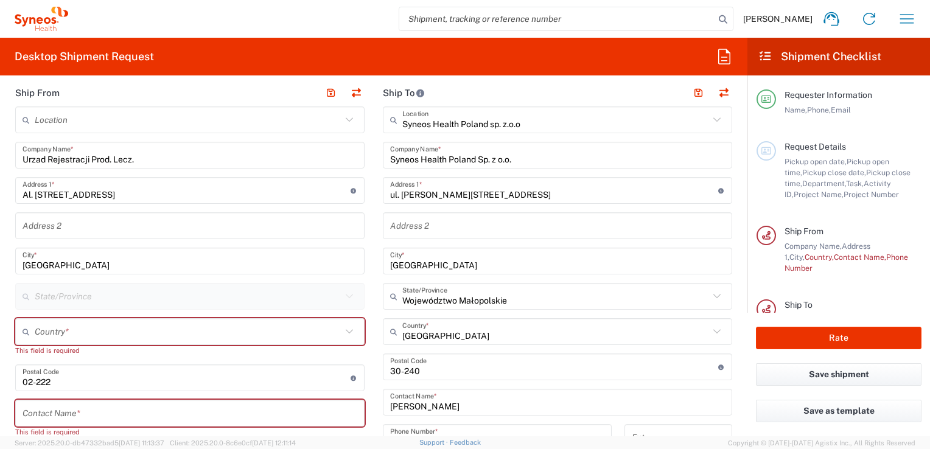
scroll to position [426, 0]
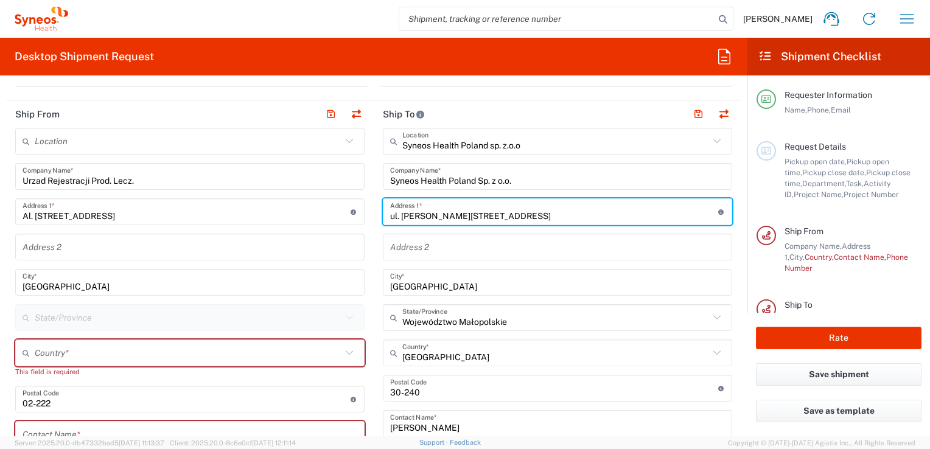
click at [537, 210] on input "ul. [PERSON_NAME][STREET_ADDRESS]" at bounding box center [554, 211] width 328 height 21
drag, startPoint x: 491, startPoint y: 212, endPoint x: 385, endPoint y: 213, distance: 106.5
click at [390, 213] on input "ul. [PERSON_NAME][STREET_ADDRESS]" at bounding box center [554, 211] width 328 height 21
type input "al. Solidarnosci 171"
type input "Spark B, 1 pietro"
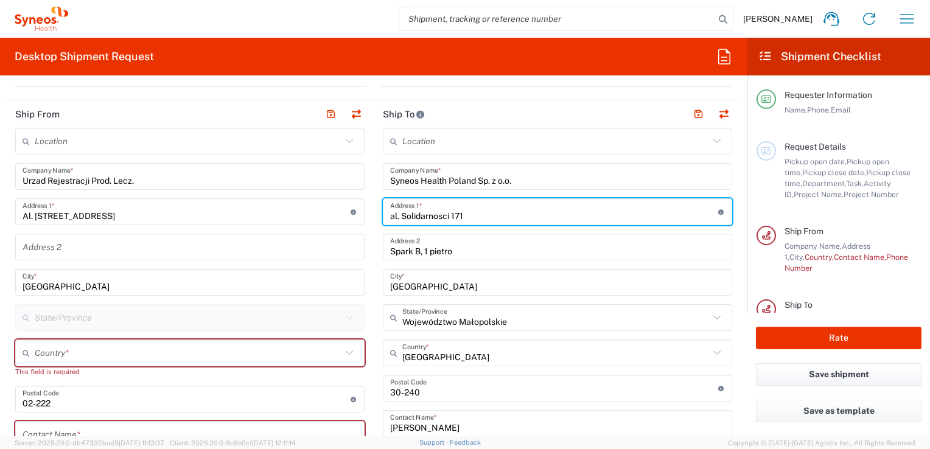
click at [428, 288] on input "[GEOGRAPHIC_DATA]" at bounding box center [557, 282] width 335 height 21
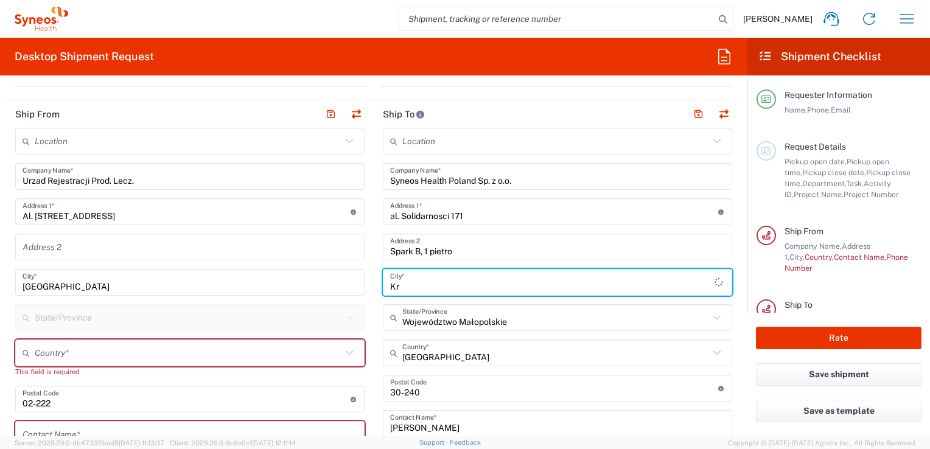
type input "K"
click at [416, 285] on input "text" at bounding box center [552, 282] width 324 height 21
click at [408, 286] on input "text" at bounding box center [552, 282] width 324 height 21
type input "[GEOGRAPHIC_DATA]"
drag, startPoint x: 433, startPoint y: 388, endPoint x: 410, endPoint y: 394, distance: 23.8
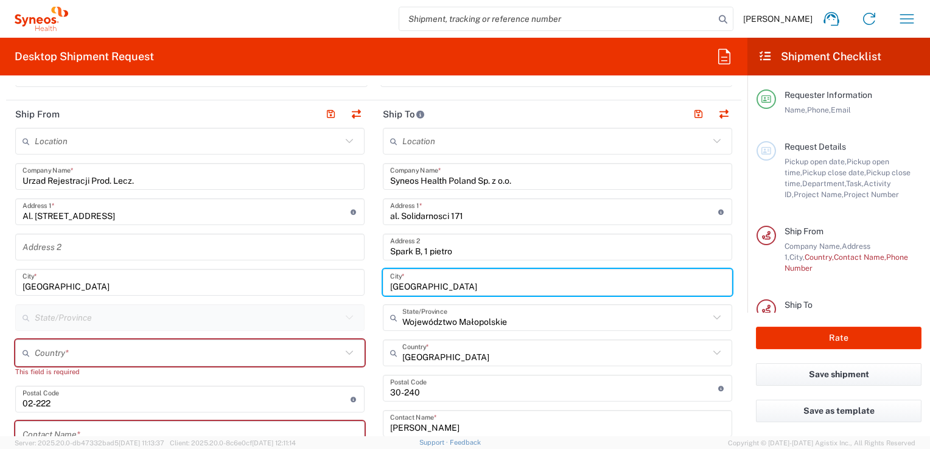
click at [433, 389] on input "undefined" at bounding box center [554, 388] width 328 height 21
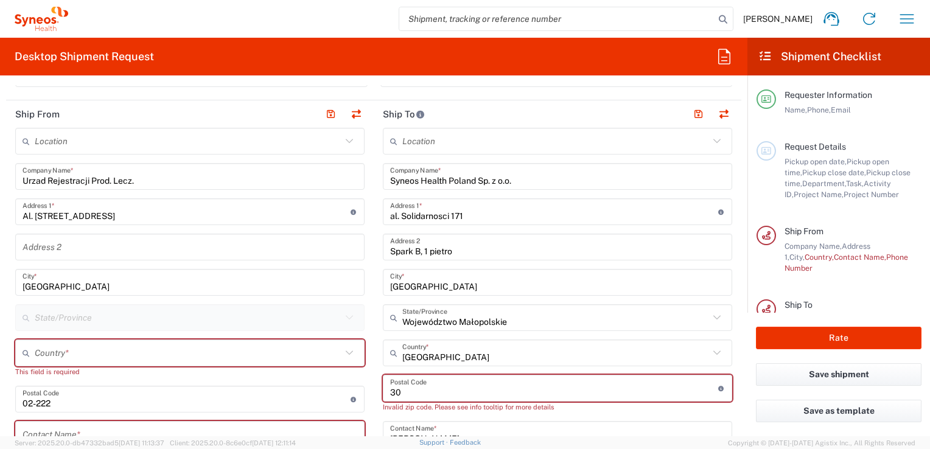
type input "3"
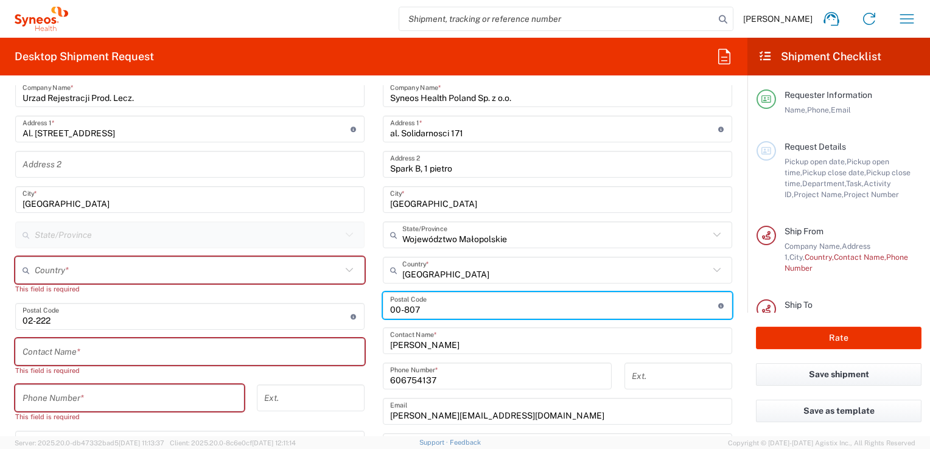
scroll to position [548, 0]
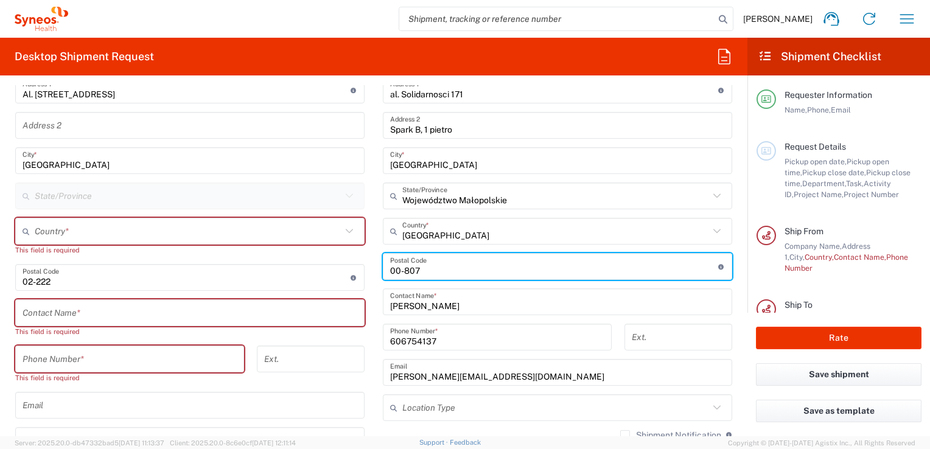
type input "00-807"
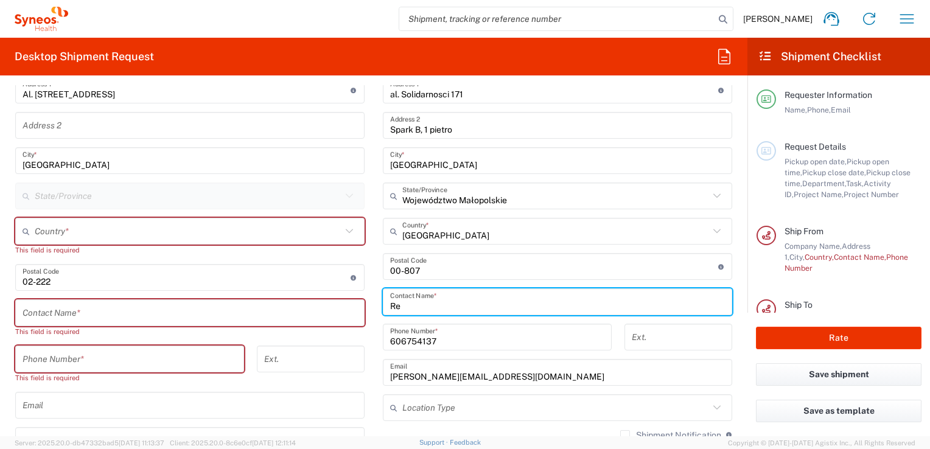
type input "R"
click at [385, 304] on div "Contact Name *" at bounding box center [557, 301] width 349 height 27
type input "[PERSON_NAME]"
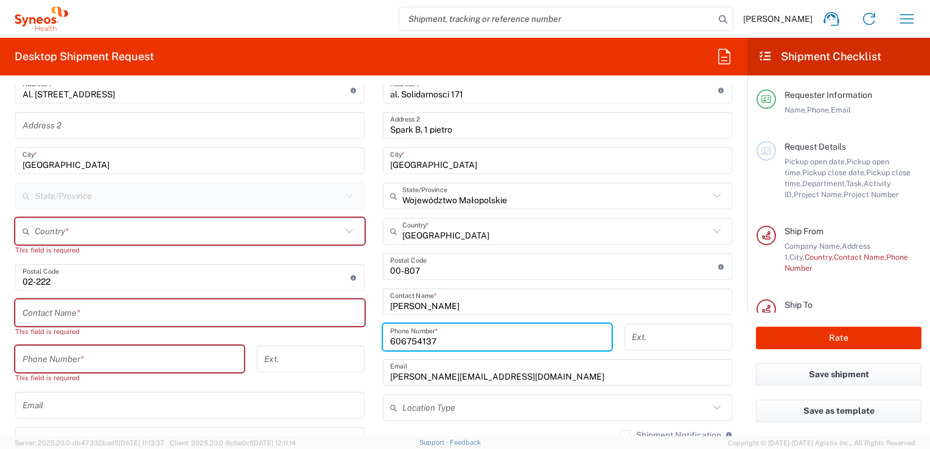
drag, startPoint x: 443, startPoint y: 335, endPoint x: 441, endPoint y: 342, distance: 6.9
click at [443, 336] on input "606754137" at bounding box center [497, 337] width 214 height 21
drag, startPoint x: 451, startPoint y: 338, endPoint x: 385, endPoint y: 337, distance: 65.7
click at [390, 337] on input "606754137" at bounding box center [497, 337] width 214 height 21
type input "[PHONE_NUMBER]"
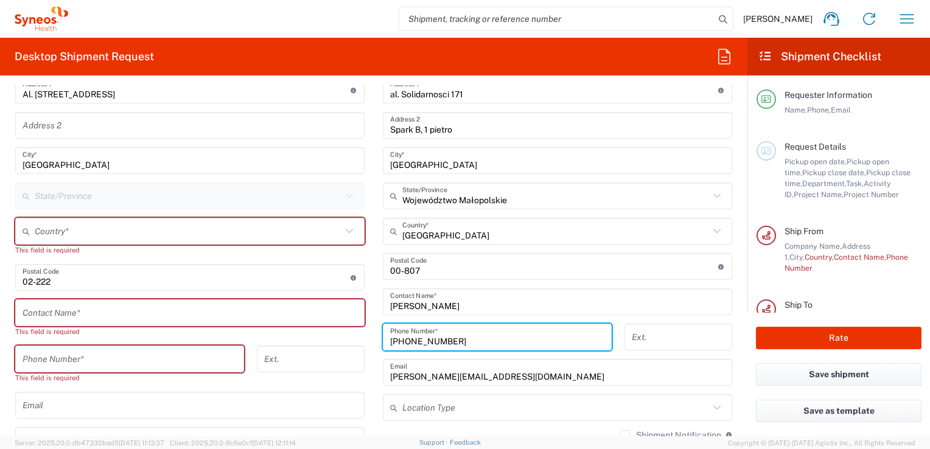
click at [437, 375] on input "[PERSON_NAME][EMAIL_ADDRESS][DOMAIN_NAME]" at bounding box center [557, 372] width 335 height 21
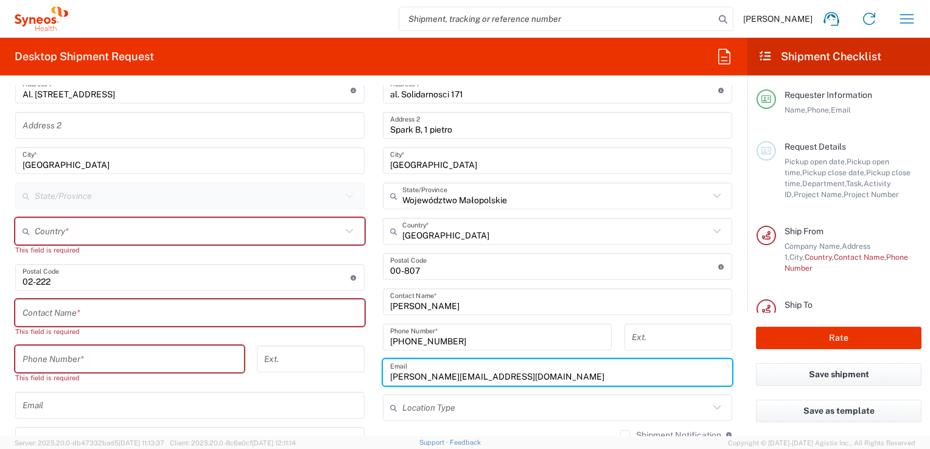
drag, startPoint x: 440, startPoint y: 374, endPoint x: 385, endPoint y: 372, distance: 55.4
click at [385, 372] on div "[PERSON_NAME][EMAIL_ADDRESS][DOMAIN_NAME] Email" at bounding box center [557, 372] width 349 height 27
type input "[EMAIL_ADDRESS][DOMAIN_NAME]"
drag, startPoint x: 498, startPoint y: 376, endPoint x: 382, endPoint y: 378, distance: 116.2
click at [383, 378] on div "[EMAIL_ADDRESS][DOMAIN_NAME] Email" at bounding box center [557, 372] width 349 height 27
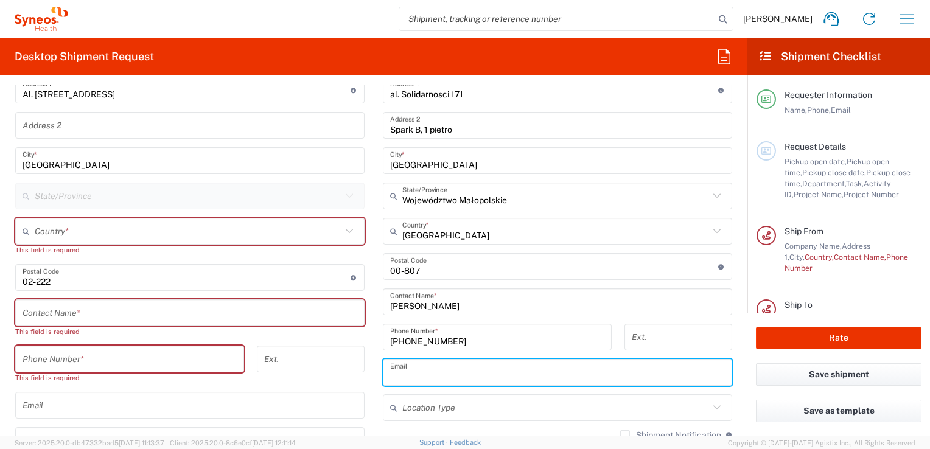
paste input "[EMAIL_ADDRESS][DOMAIN_NAME]"
type input "[EMAIL_ADDRESS][DOMAIN_NAME]"
type input "[PERSON_NAME]"
type input "[EMAIL_ADDRESS][DOMAIN_NAME]"
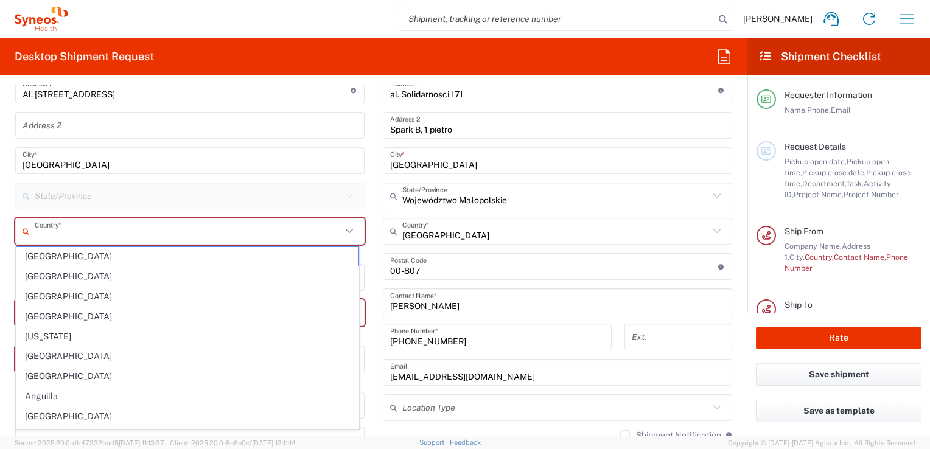
click at [39, 225] on input "text" at bounding box center [188, 231] width 307 height 21
type input "[GEOGRAPHIC_DATA]"
type input "[PERSON_NAME][EMAIL_ADDRESS][DOMAIN_NAME]"
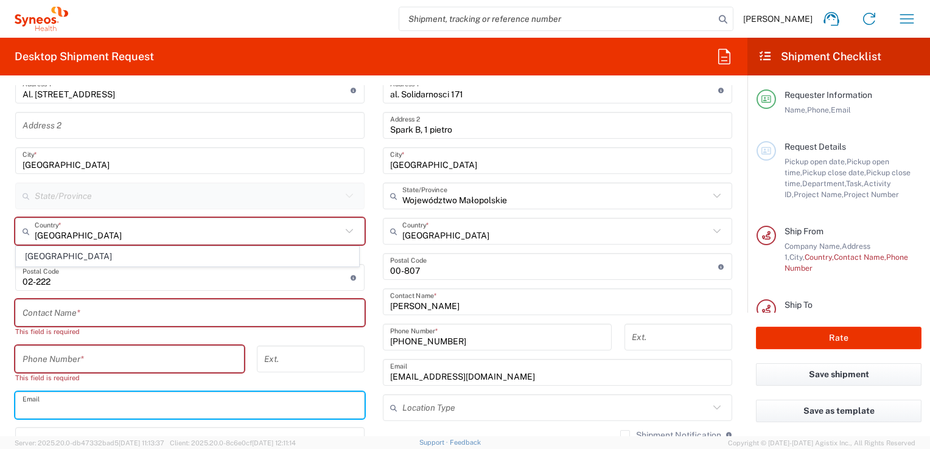
drag, startPoint x: 95, startPoint y: 397, endPoint x: 32, endPoint y: 372, distance: 67.8
click at [95, 397] on input "text" at bounding box center [190, 405] width 335 height 21
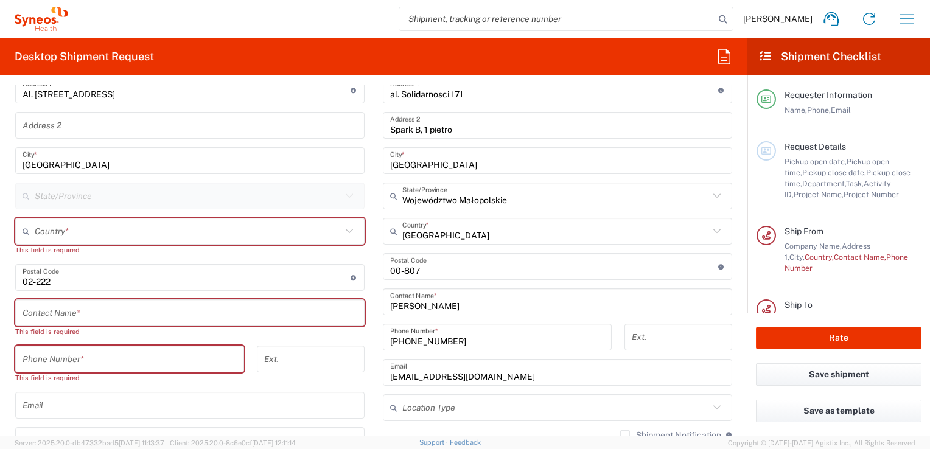
drag, startPoint x: 294, startPoint y: 260, endPoint x: 336, endPoint y: 239, distance: 46.8
click at [240, 235] on input "text" at bounding box center [188, 231] width 307 height 21
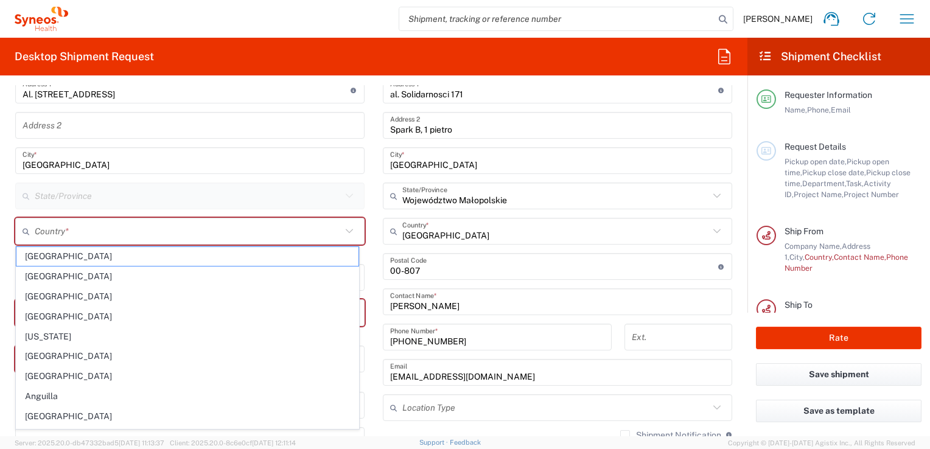
click at [347, 230] on icon at bounding box center [349, 231] width 16 height 16
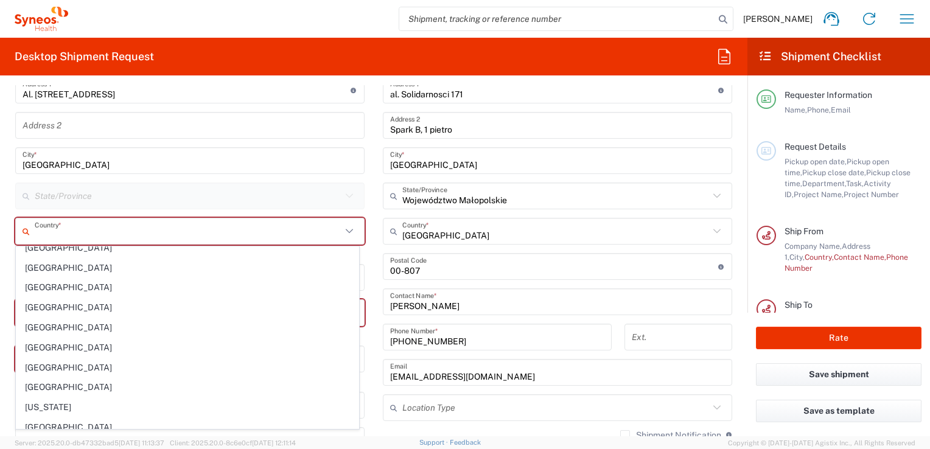
scroll to position [3407, 0]
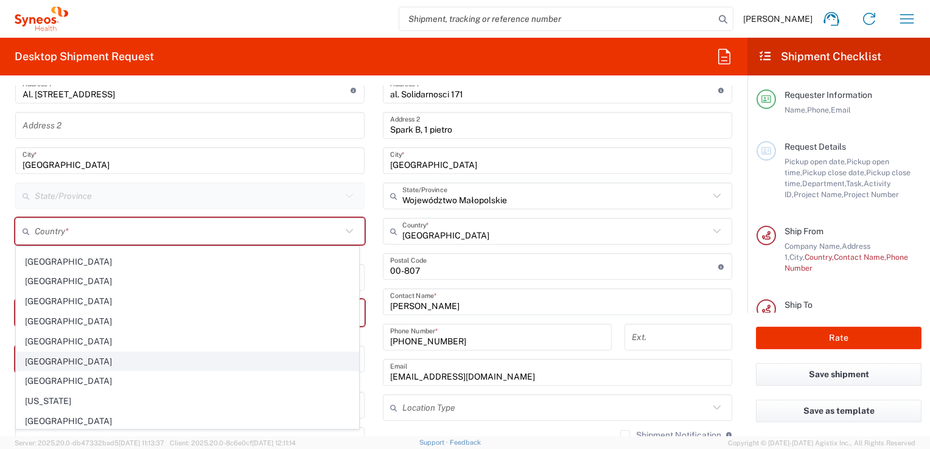
click at [49, 352] on span "[GEOGRAPHIC_DATA]" at bounding box center [187, 361] width 342 height 19
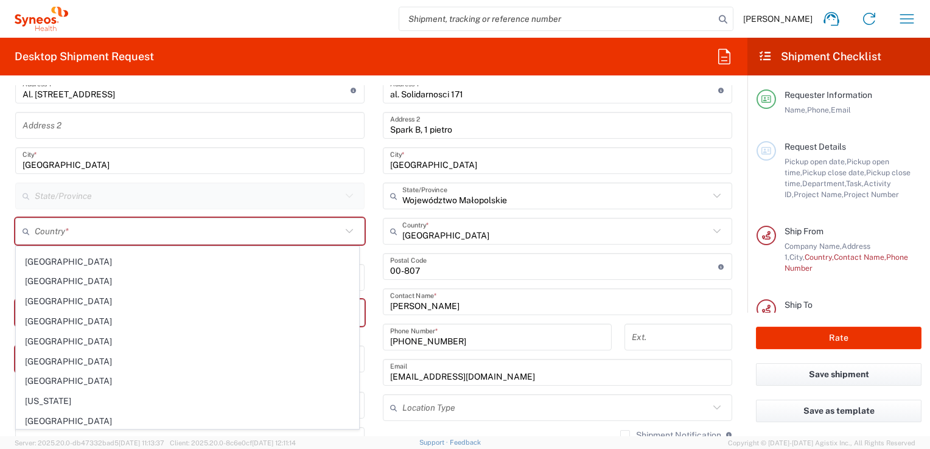
type input "[GEOGRAPHIC_DATA]"
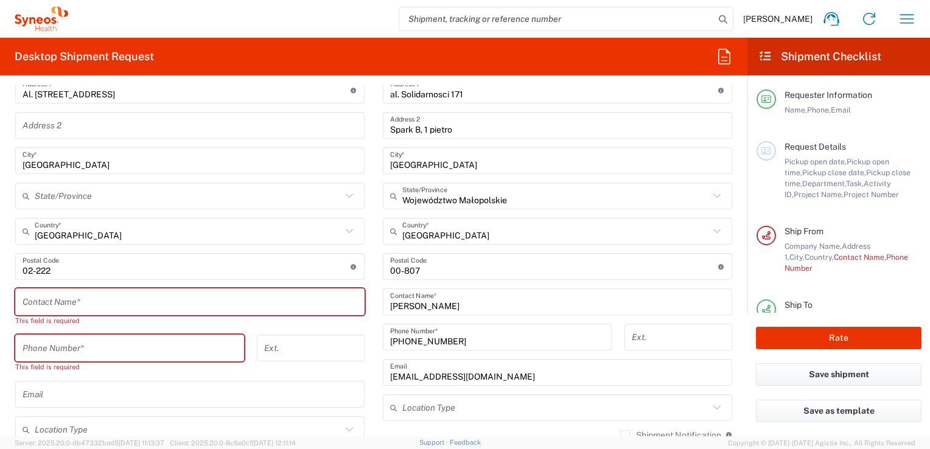
click at [55, 305] on input "text" at bounding box center [190, 301] width 335 height 21
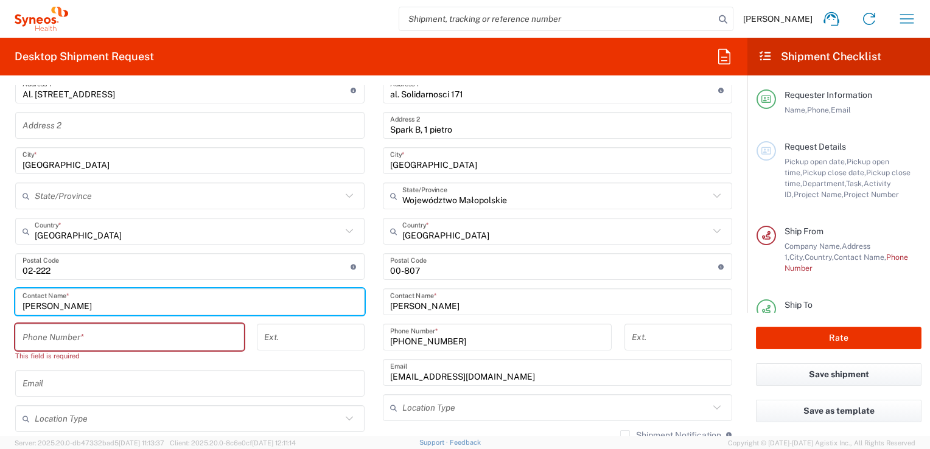
type input "[PERSON_NAME]"
click at [69, 336] on input "tel" at bounding box center [130, 337] width 214 height 21
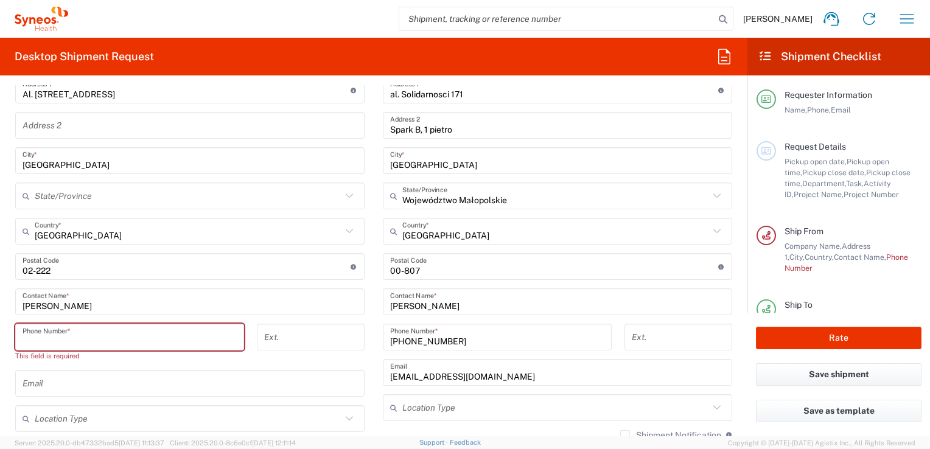
type input "606754137"
type input "Województwo Małopolskie"
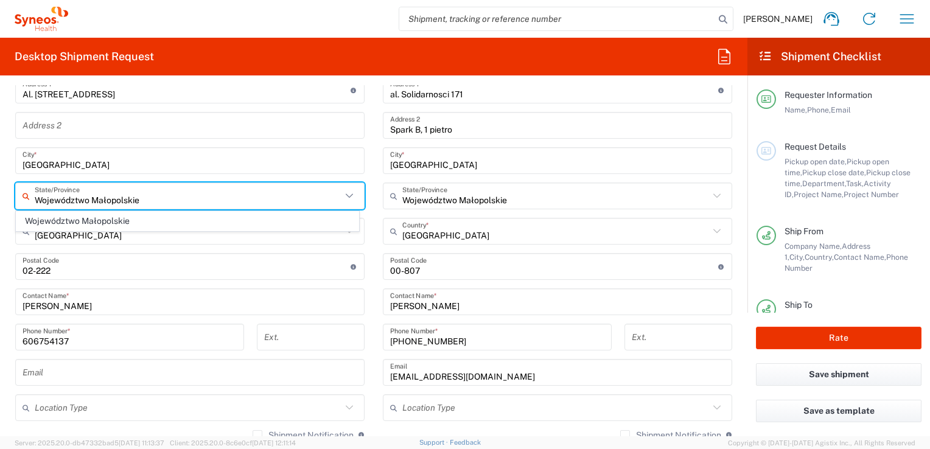
drag, startPoint x: 197, startPoint y: 198, endPoint x: 35, endPoint y: 196, distance: 162.5
click at [35, 196] on input "Województwo Małopolskie" at bounding box center [188, 196] width 307 height 21
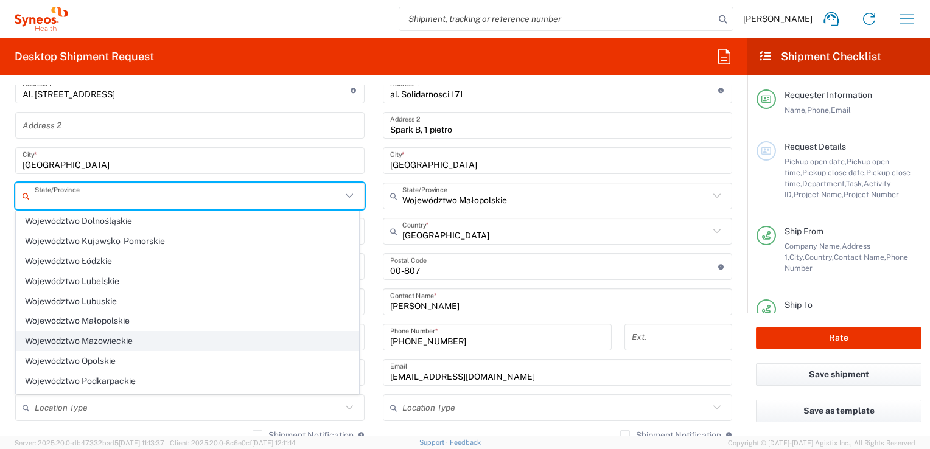
click at [69, 338] on span "Województwo Mazowieckie" at bounding box center [187, 341] width 342 height 19
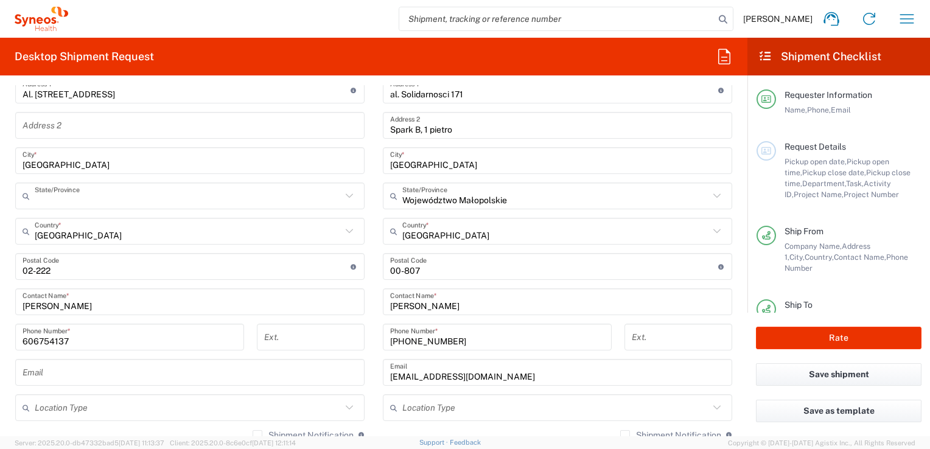
type input "Województwo Mazowieckie"
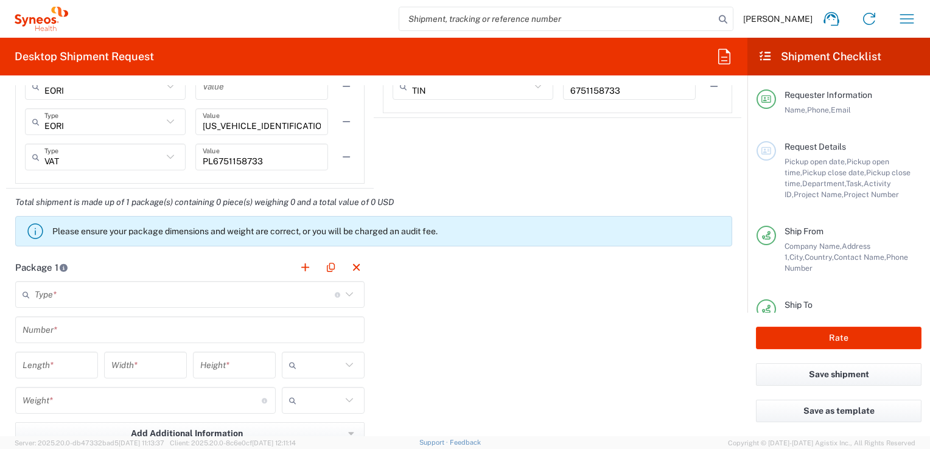
scroll to position [974, 0]
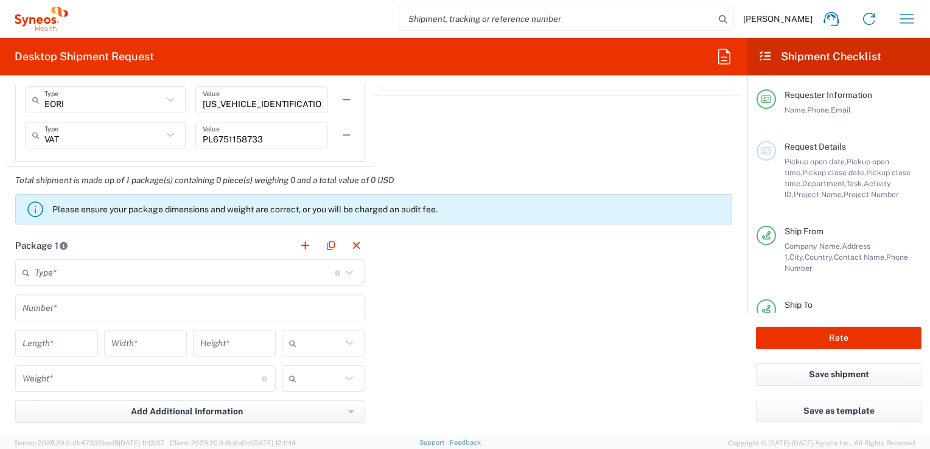
click at [346, 271] on icon at bounding box center [349, 273] width 16 height 16
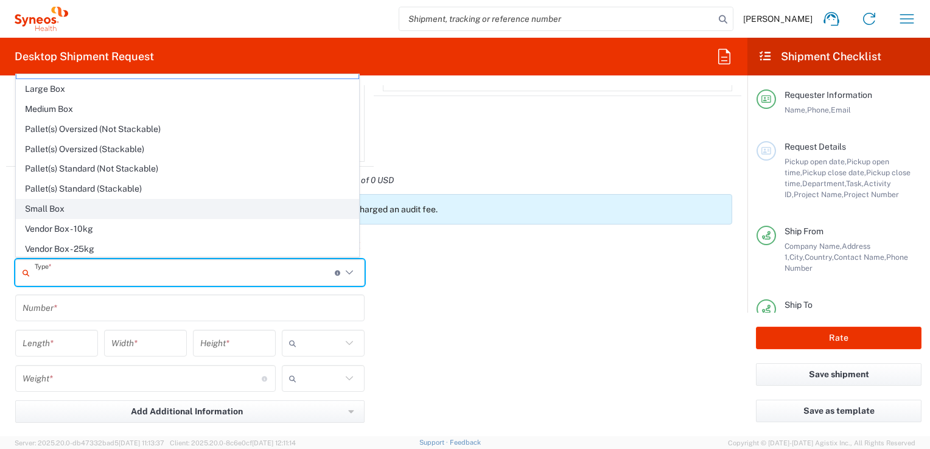
scroll to position [0, 0]
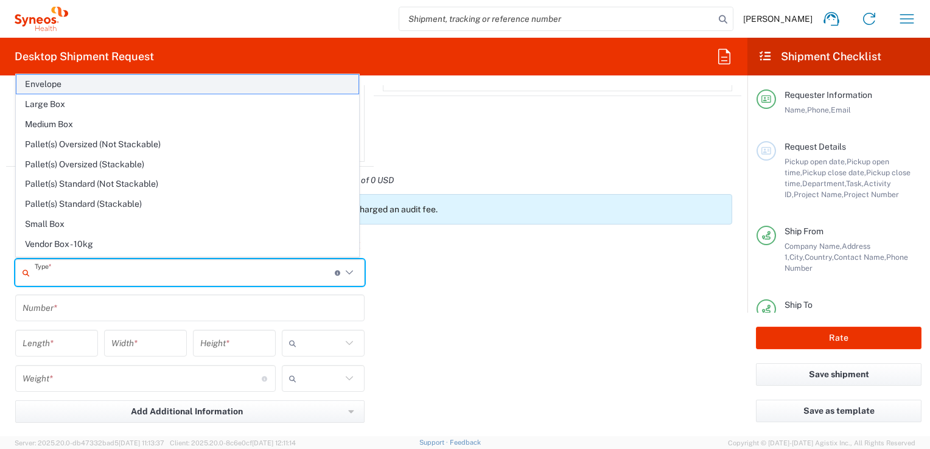
click at [55, 86] on span "Envelope" at bounding box center [187, 84] width 342 height 19
type input "Envelope"
type input "1"
type input "9.5"
type input "12.5"
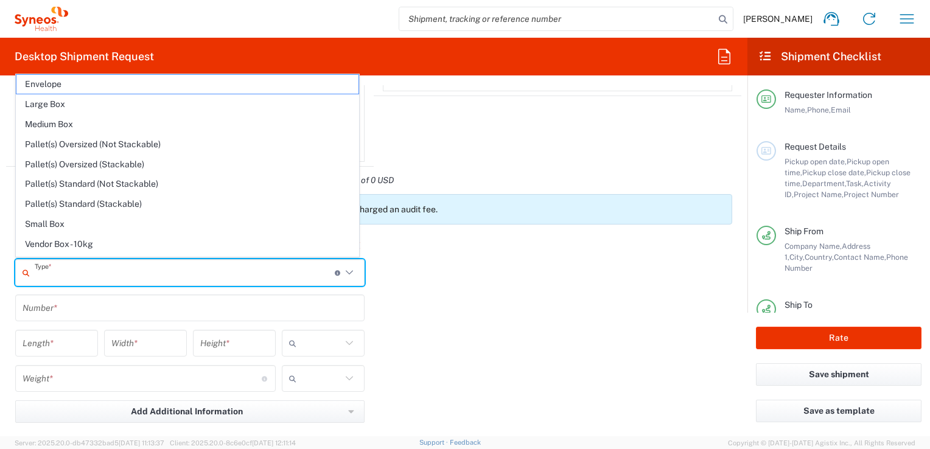
type input "0.25"
type input "in"
type input "0.45"
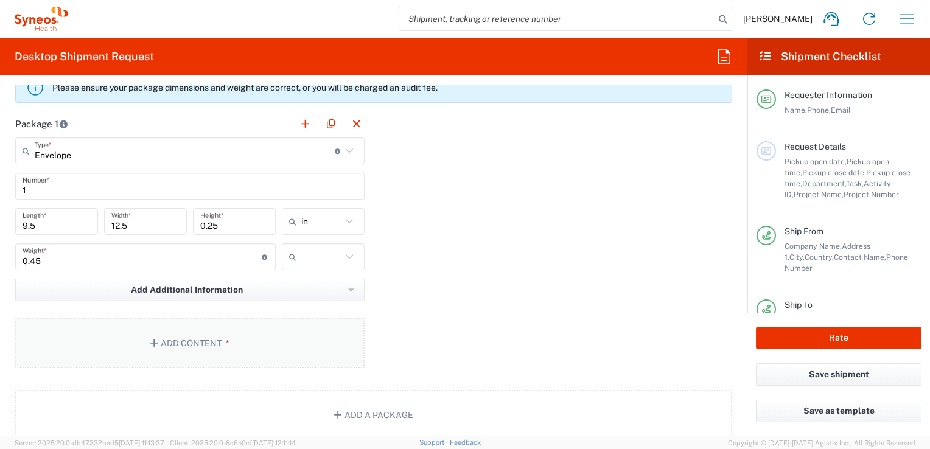
scroll to position [1156, 0]
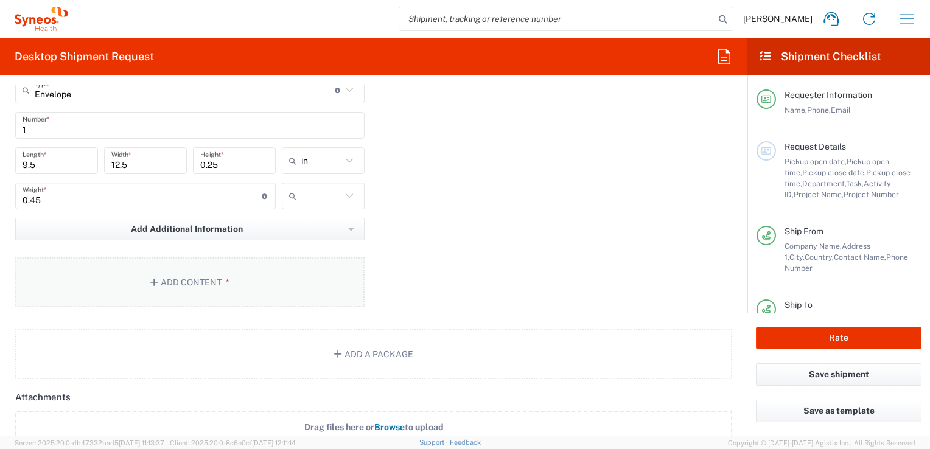
click at [257, 284] on button "Add Content *" at bounding box center [189, 282] width 349 height 50
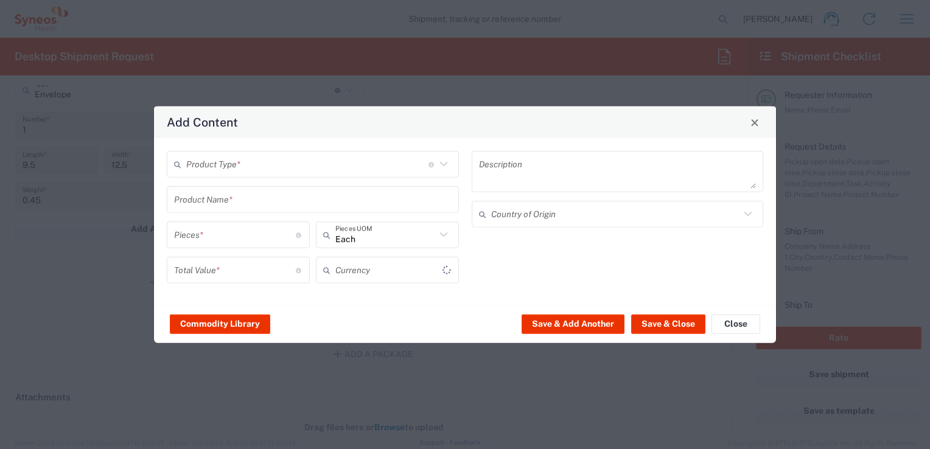
type input "US Dollar"
click at [752, 122] on span "Close" at bounding box center [754, 122] width 9 height 9
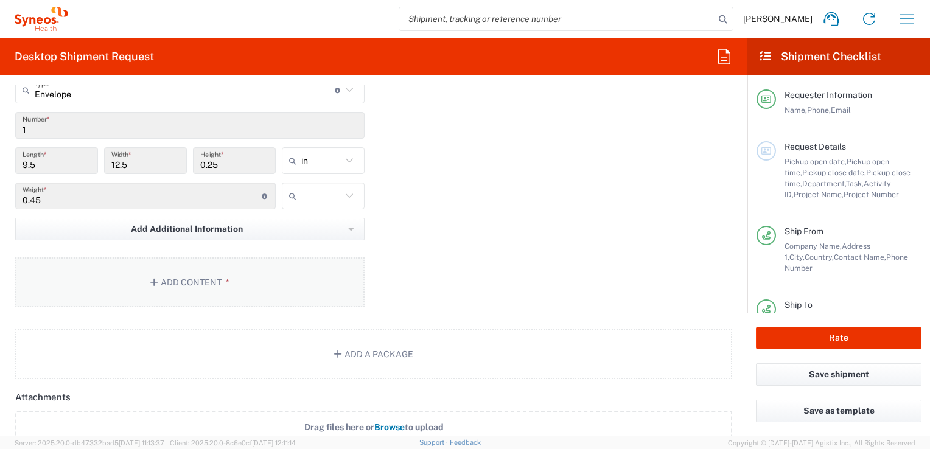
click at [213, 282] on button "Add Content *" at bounding box center [189, 282] width 349 height 50
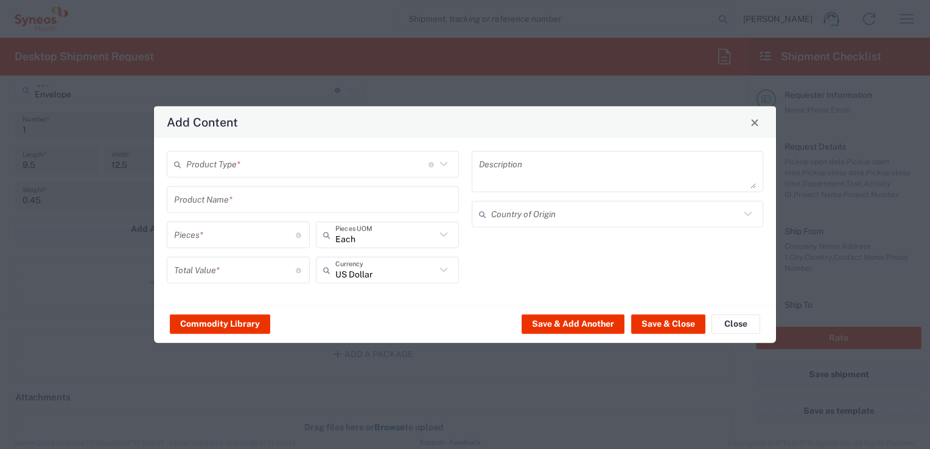
click at [443, 167] on icon at bounding box center [444, 164] width 16 height 16
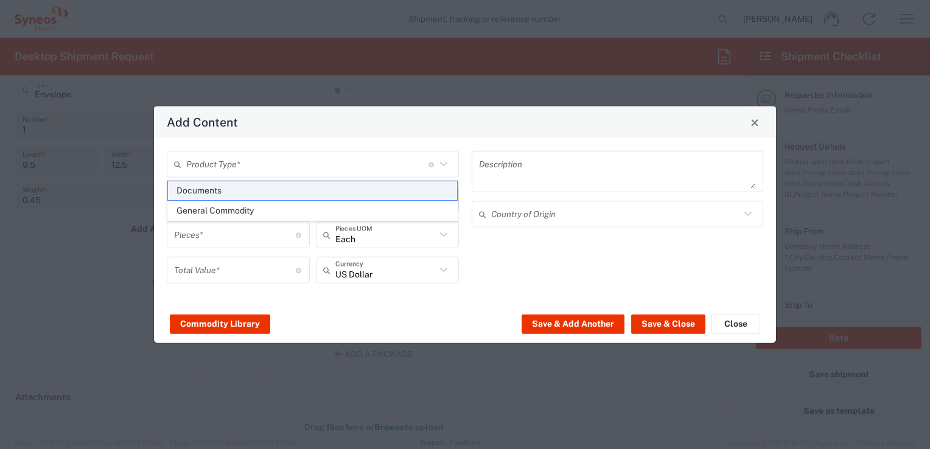
click at [220, 192] on span "Documents" at bounding box center [313, 190] width 290 height 19
type input "Documents"
type input "1"
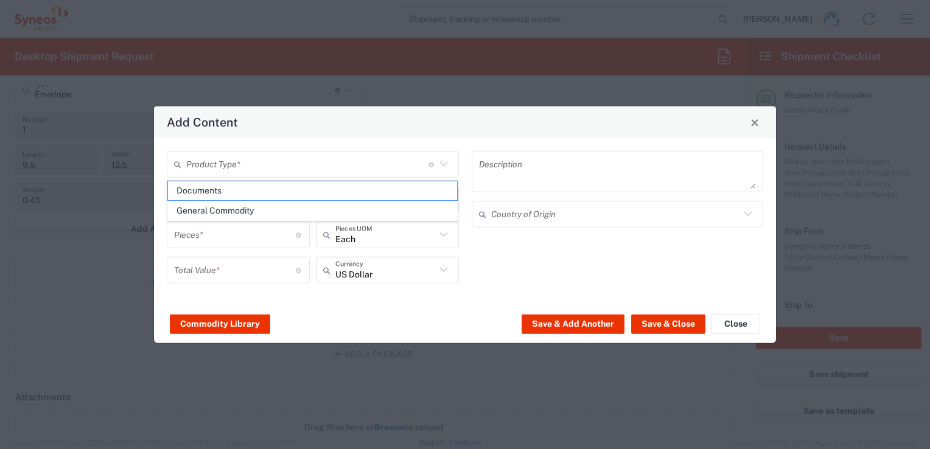
type textarea "Documents"
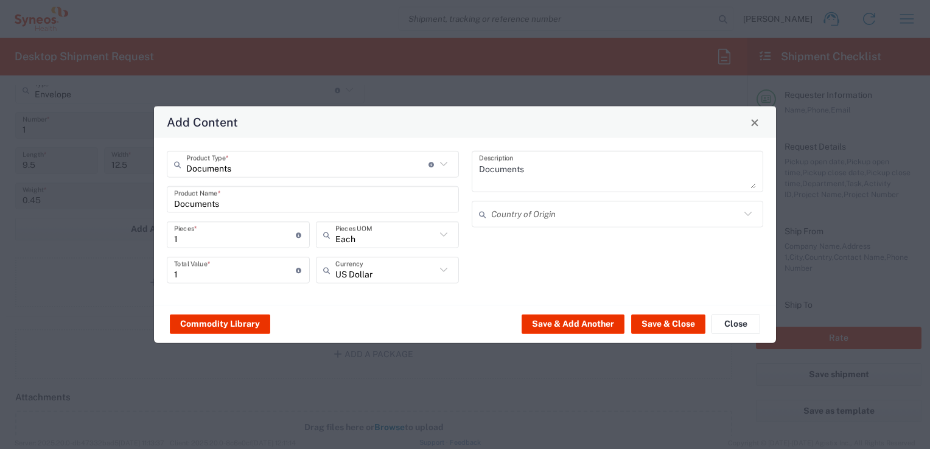
click at [443, 269] on icon at bounding box center [444, 270] width 16 height 16
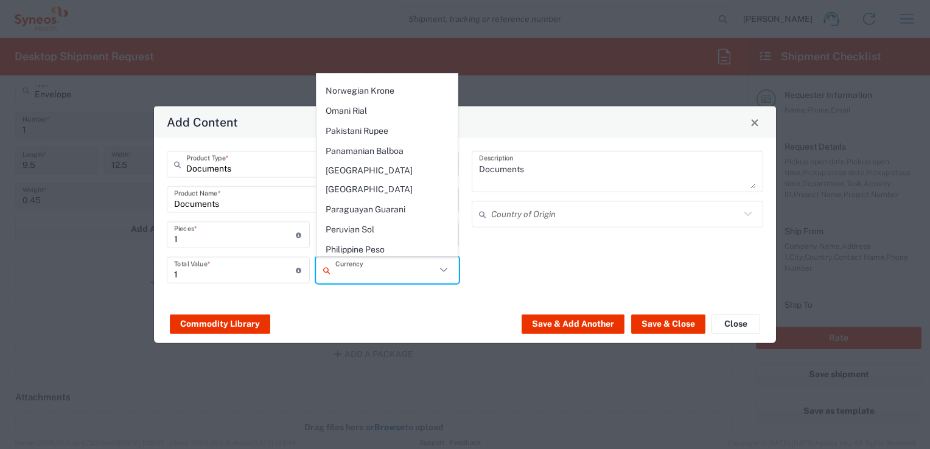
scroll to position [2251, 0]
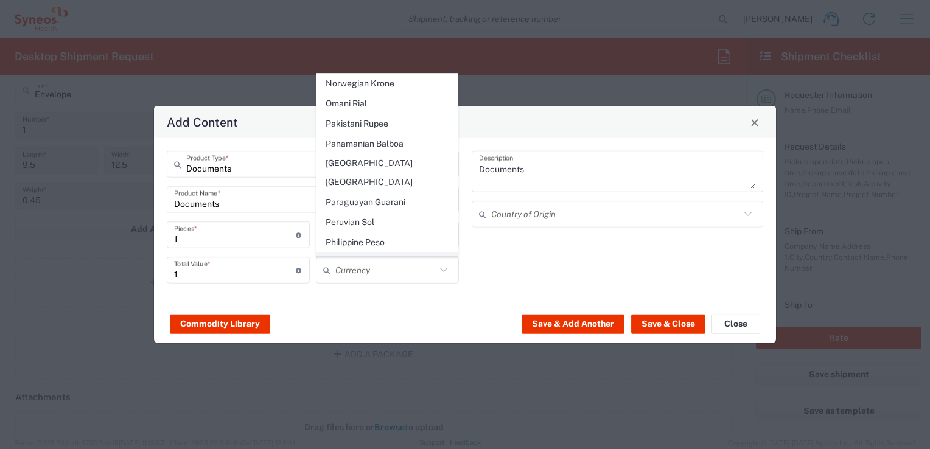
click at [355, 253] on span "Polish Zloty" at bounding box center [387, 262] width 141 height 19
type input "Polish Zloty"
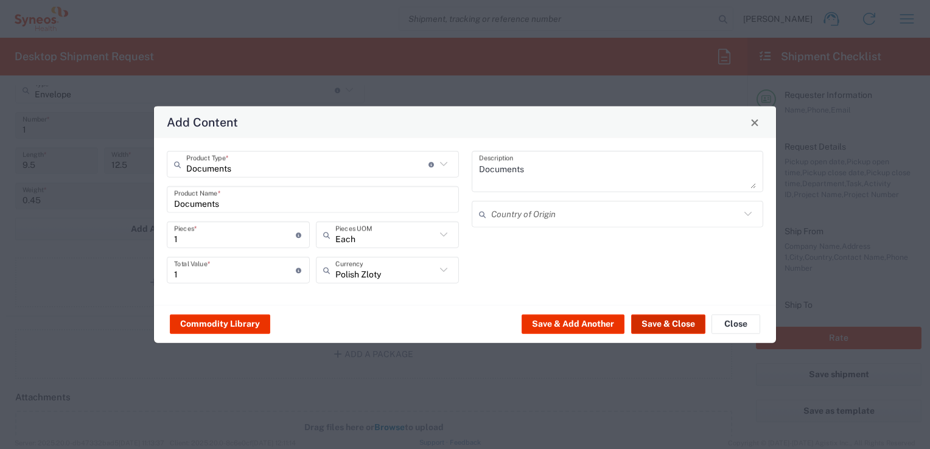
click at [664, 328] on button "Save & Close" at bounding box center [668, 323] width 74 height 19
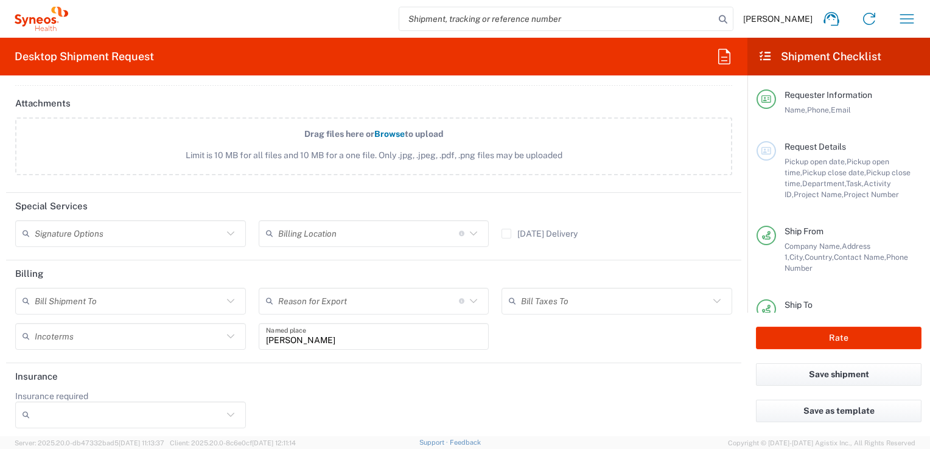
scroll to position [1522, 0]
click at [227, 296] on icon at bounding box center [231, 301] width 16 height 16
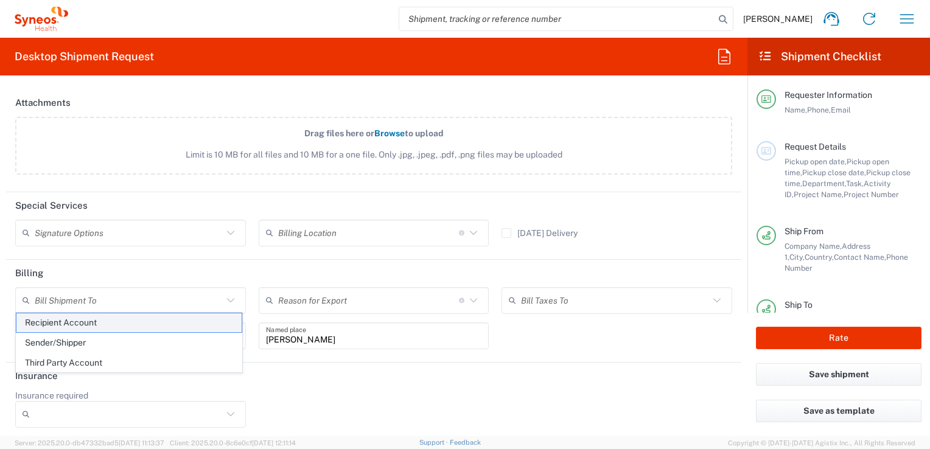
click at [111, 323] on span "Recipient Account" at bounding box center [128, 322] width 225 height 19
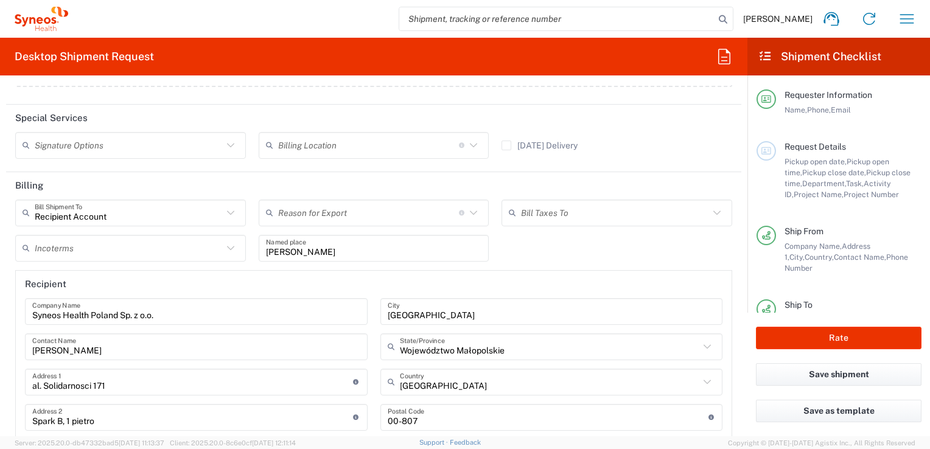
scroll to position [1548, 0]
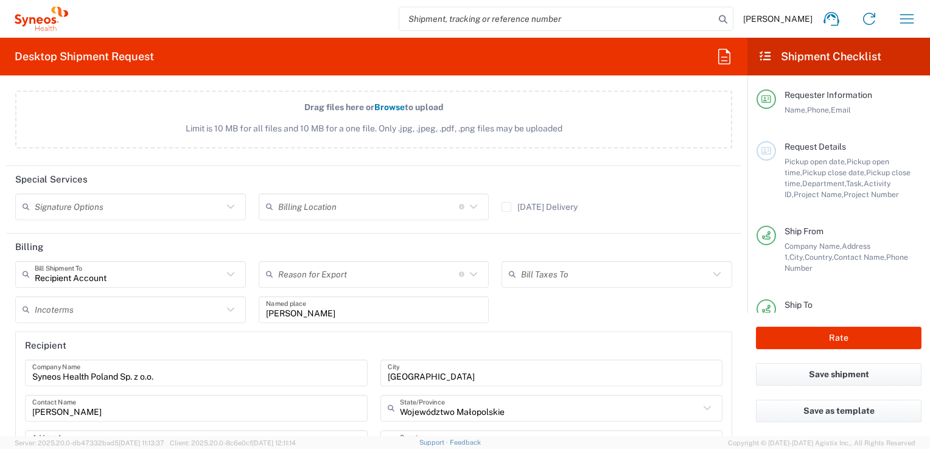
click at [470, 204] on icon at bounding box center [473, 206] width 7 height 4
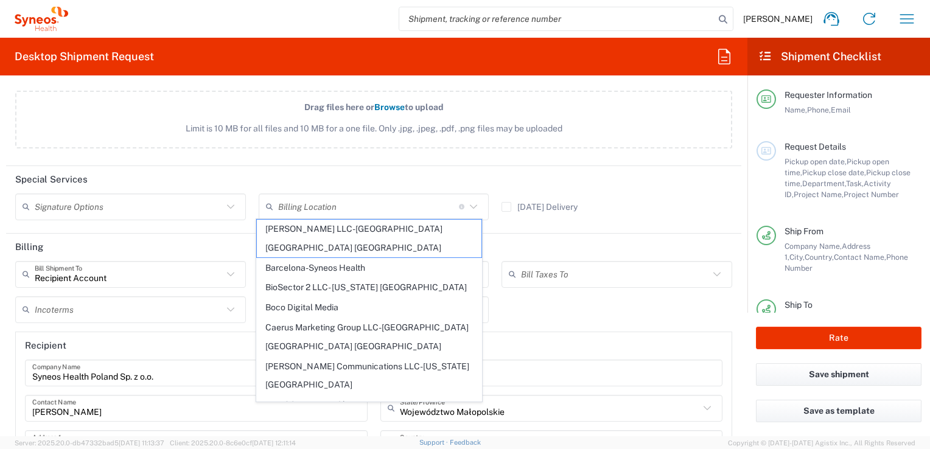
click at [624, 204] on div "[DATE] Delivery" at bounding box center [616, 210] width 243 height 35
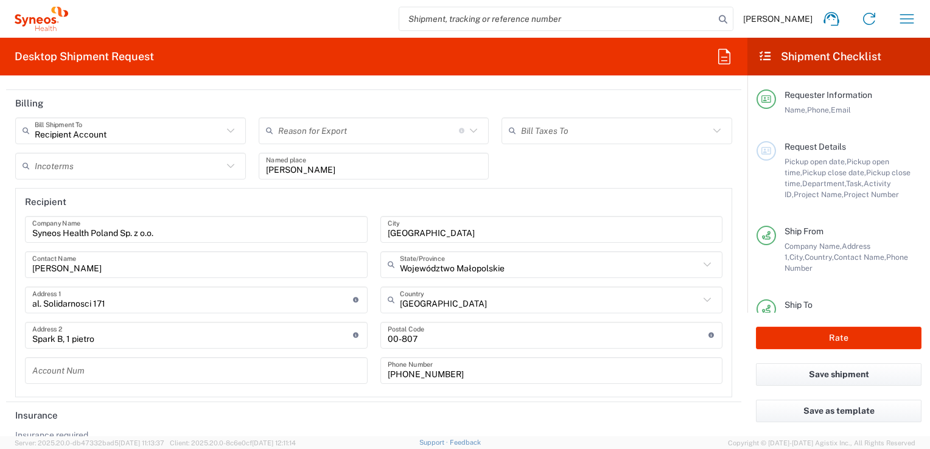
scroll to position [1670, 0]
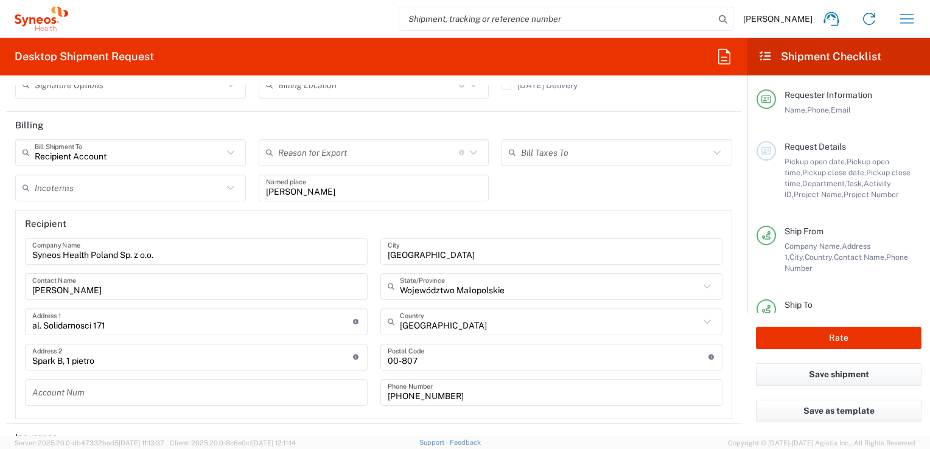
click at [228, 183] on icon at bounding box center [231, 188] width 16 height 16
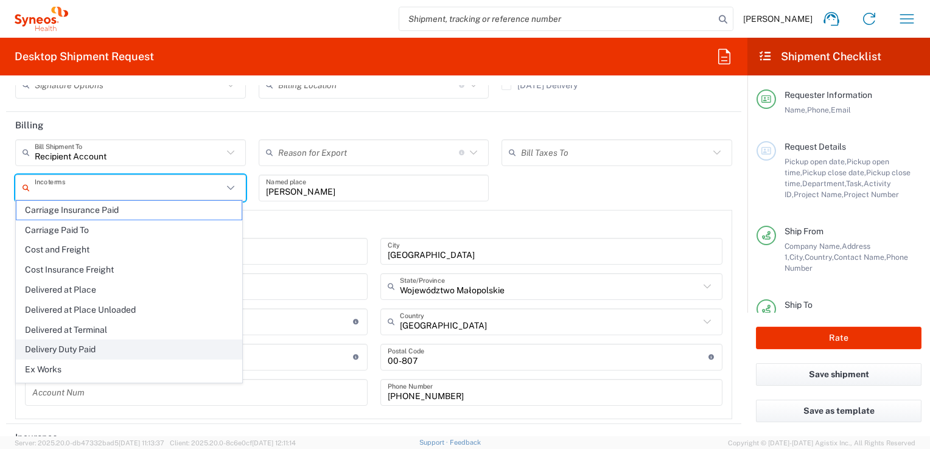
click at [43, 349] on span "Delivery Duty Paid" at bounding box center [128, 349] width 225 height 19
type input "Sender/Shipper"
type input "Delivery Duty Paid"
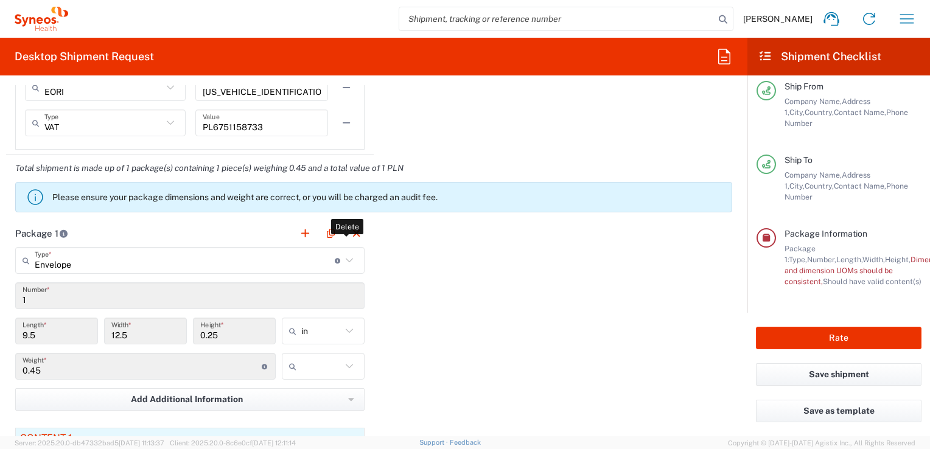
scroll to position [974, 0]
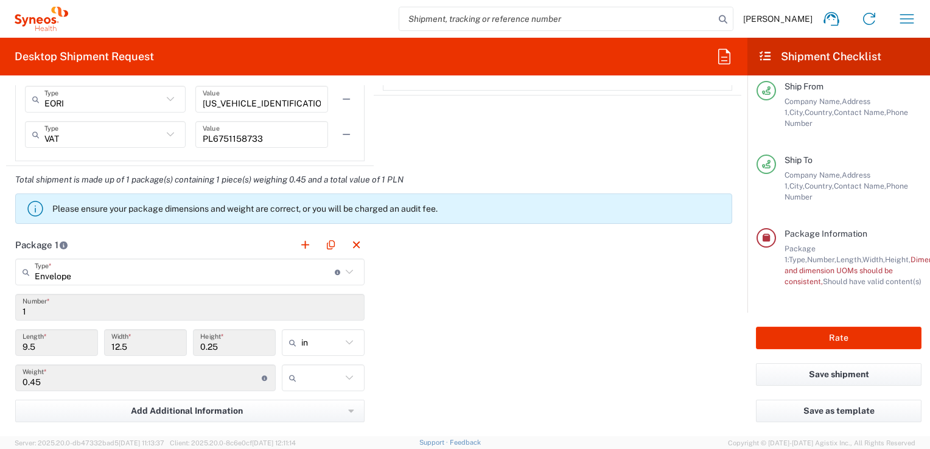
click at [346, 338] on icon at bounding box center [349, 343] width 16 height 16
click at [343, 341] on icon at bounding box center [349, 343] width 16 height 16
click at [291, 388] on span "cm" at bounding box center [318, 387] width 79 height 19
type input "24.13"
type input "31.75"
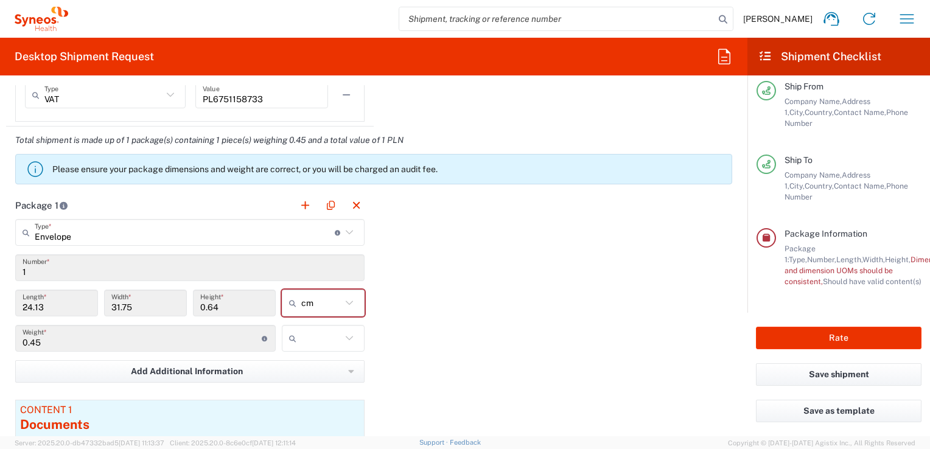
scroll to position [1035, 0]
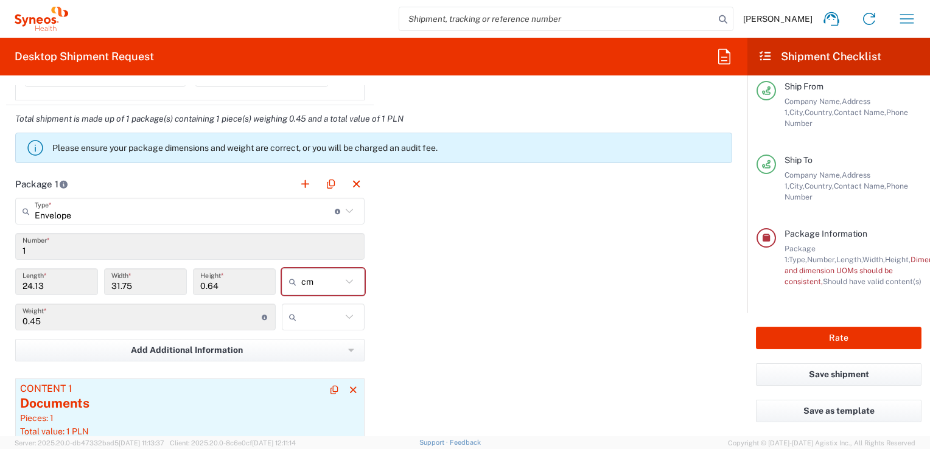
click at [146, 403] on div "Documents" at bounding box center [190, 403] width 340 height 18
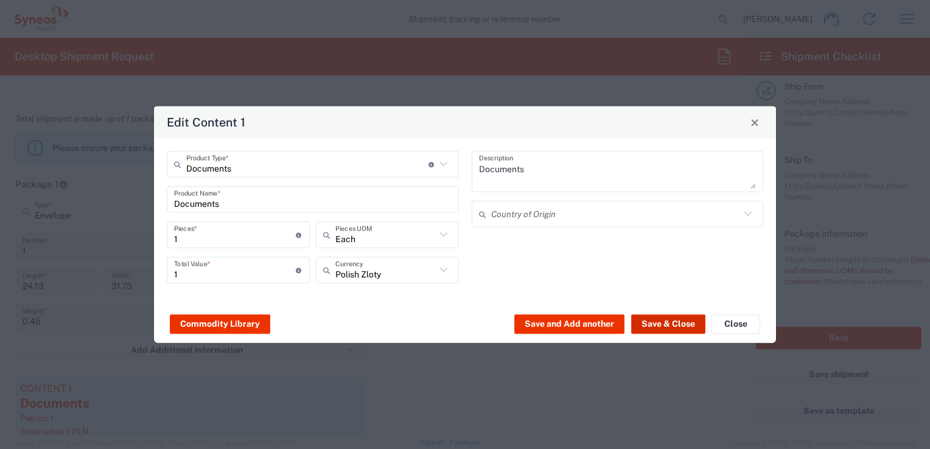
click at [677, 325] on button "Save & Close" at bounding box center [668, 323] width 74 height 19
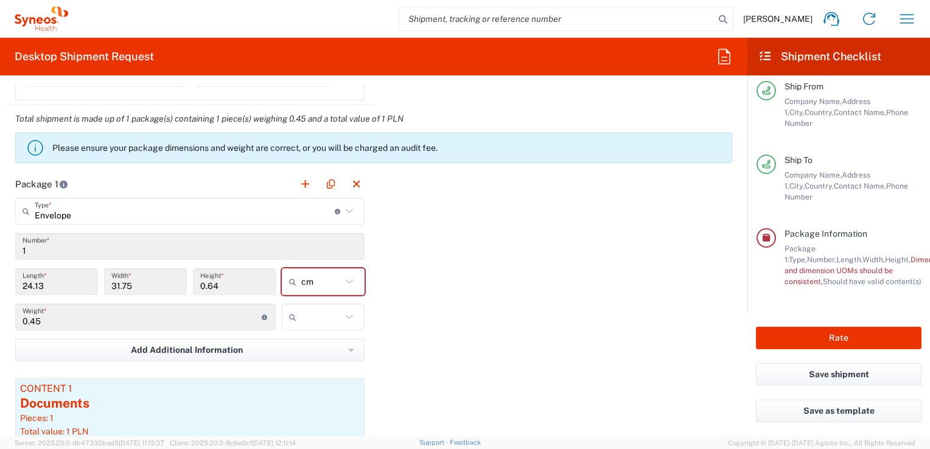
click at [844, 262] on span "Weight and dimension UOMs should be consistent," at bounding box center [891, 270] width 215 height 31
click at [910, 255] on span "Dimension," at bounding box center [929, 259] width 38 height 9
click at [42, 250] on input "1" at bounding box center [190, 246] width 335 height 21
click at [27, 249] on input "1" at bounding box center [190, 246] width 335 height 21
click at [38, 241] on input "1" at bounding box center [190, 246] width 335 height 21
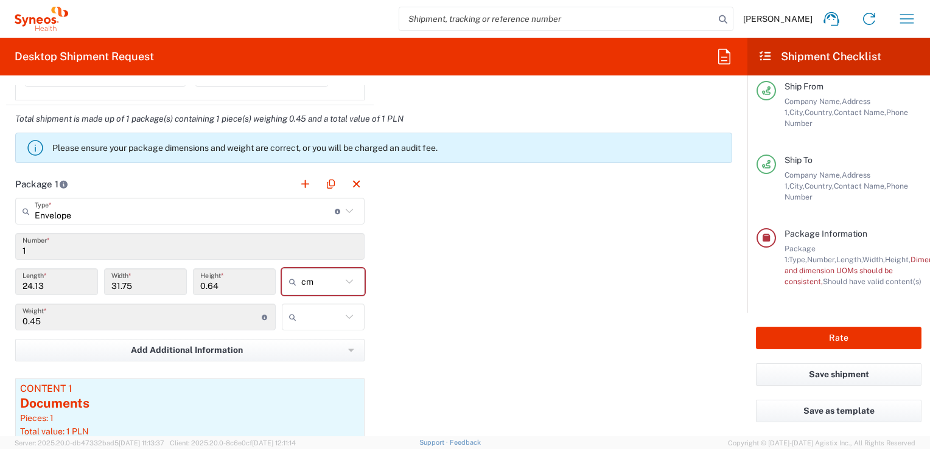
click at [910, 255] on span "Dimension," at bounding box center [929, 259] width 38 height 9
click at [843, 263] on span "Weight and dimension UOMs should be consistent," at bounding box center [891, 270] width 215 height 31
drag, startPoint x: 135, startPoint y: 282, endPoint x: 103, endPoint y: 284, distance: 32.3
click at [104, 284] on div "31.75 Width *" at bounding box center [145, 281] width 83 height 27
click at [843, 336] on button "Rate" at bounding box center [839, 338] width 166 height 23
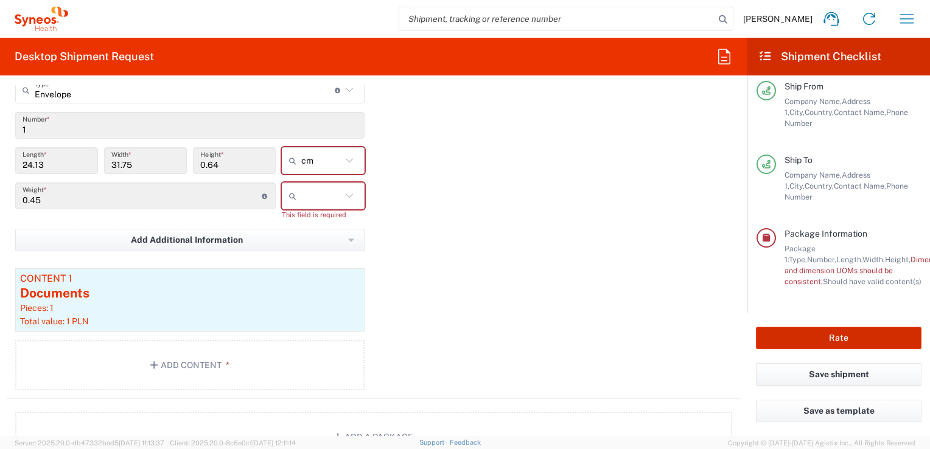
scroll to position [1168, 0]
click at [346, 195] on icon at bounding box center [349, 195] width 7 height 4
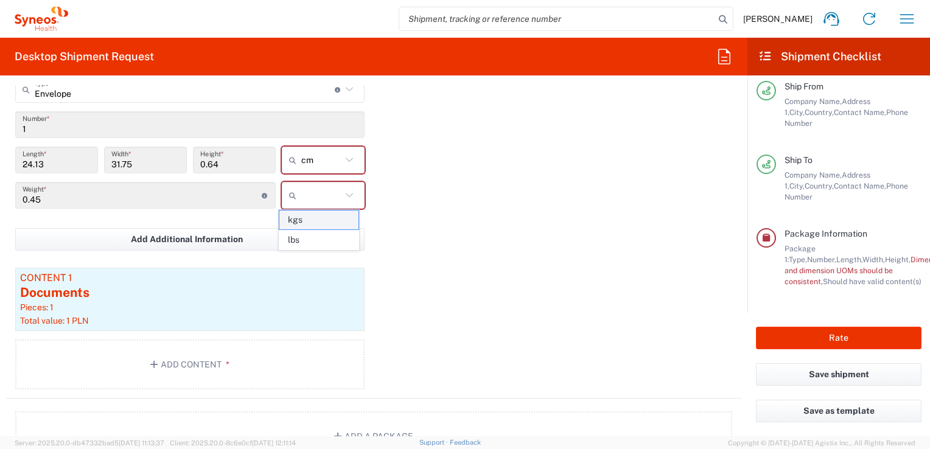
click at [312, 223] on span "kgs" at bounding box center [318, 220] width 79 height 19
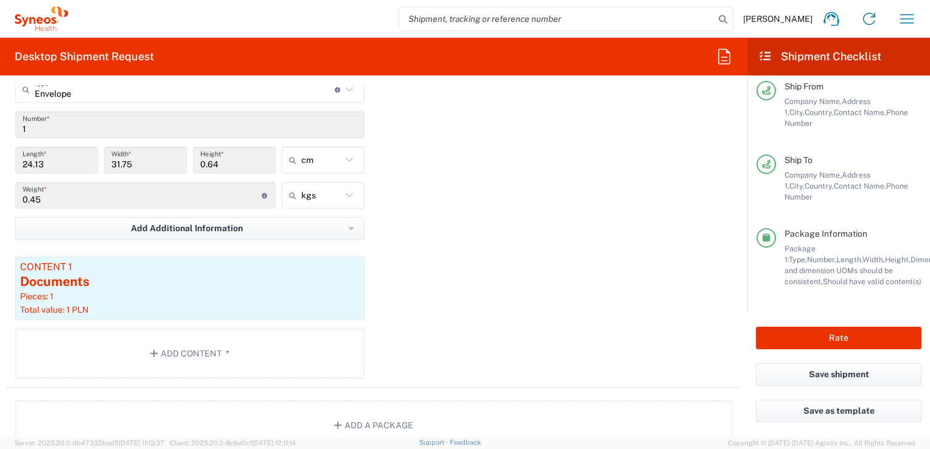
click at [43, 200] on input "0.45" at bounding box center [142, 195] width 239 height 21
click at [41, 197] on input "0.45" at bounding box center [142, 195] width 239 height 21
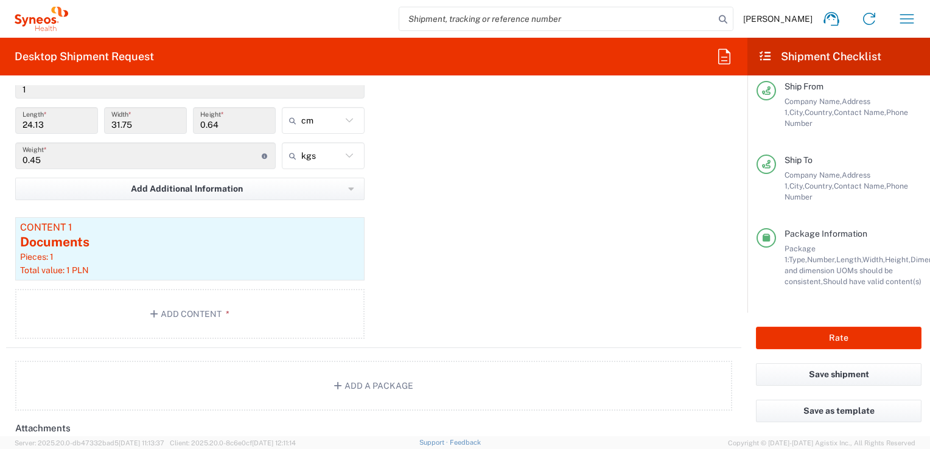
scroll to position [1289, 0]
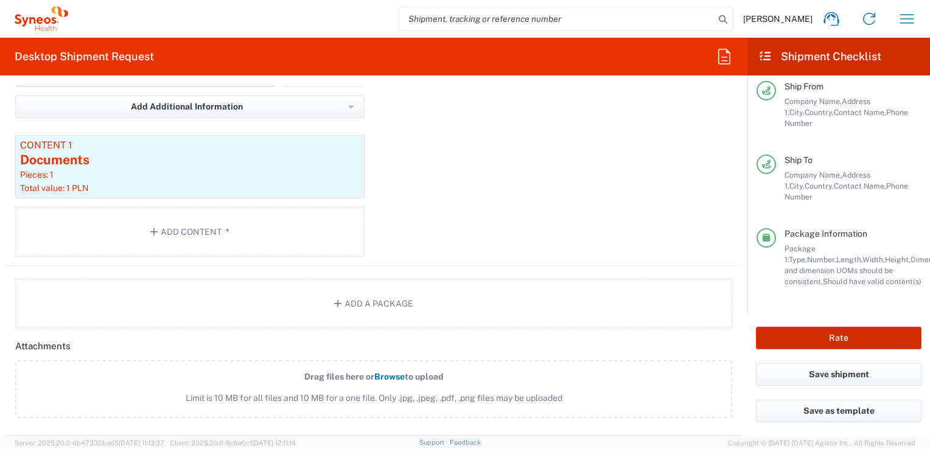
click at [832, 342] on button "Rate" at bounding box center [839, 338] width 166 height 23
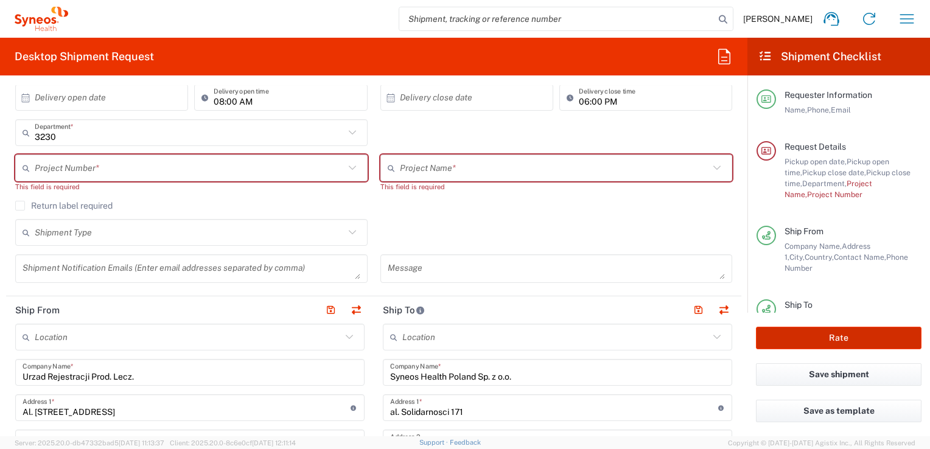
scroll to position [194, 0]
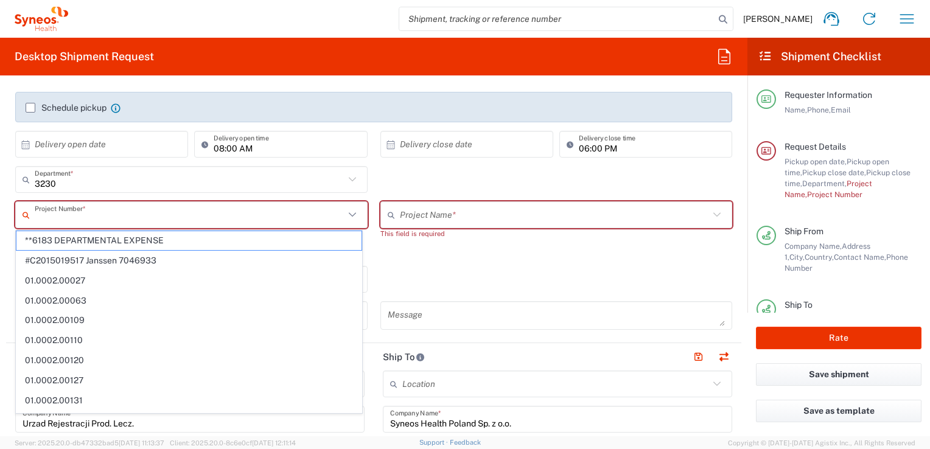
click at [105, 215] on input "text" at bounding box center [190, 214] width 310 height 21
click at [39, 215] on input "text" at bounding box center [190, 214] width 310 height 21
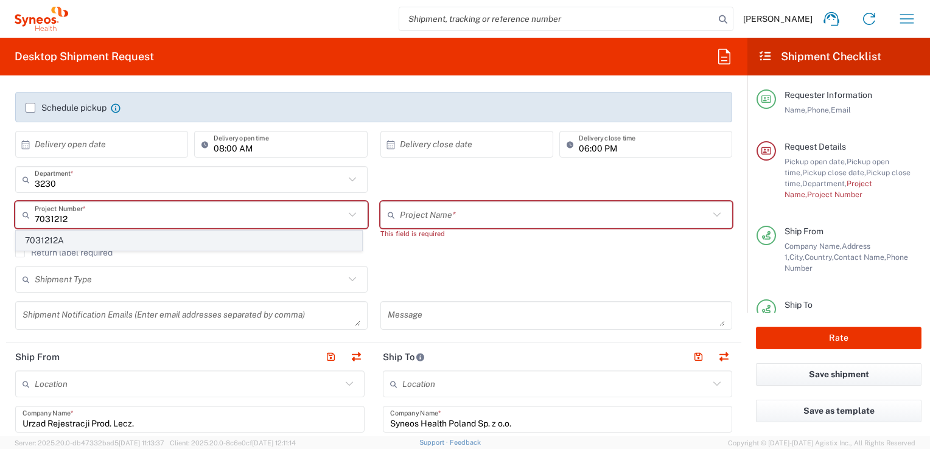
click at [74, 240] on span "7031212A" at bounding box center [188, 240] width 345 height 19
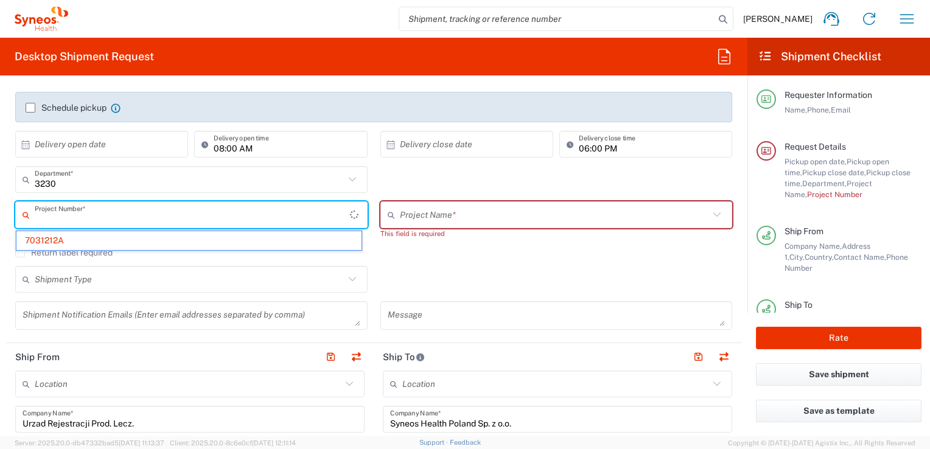
click at [80, 215] on input "text" at bounding box center [192, 214] width 315 height 21
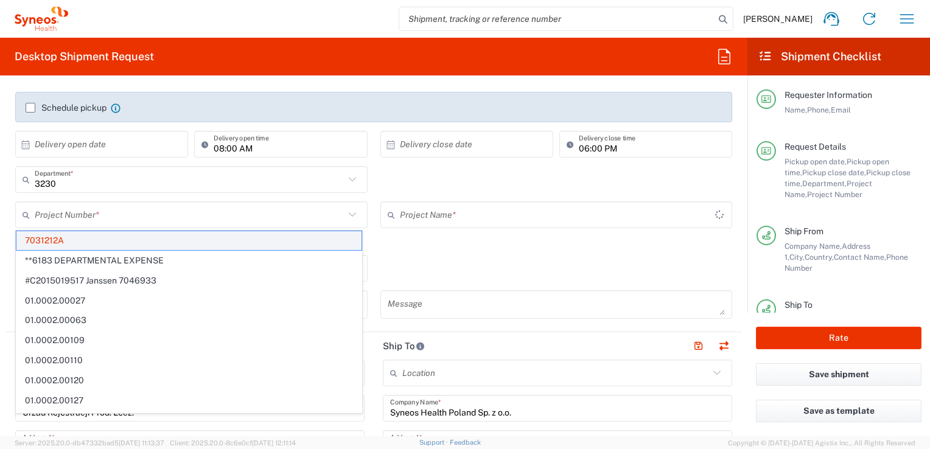
click at [68, 237] on span "7031212A" at bounding box center [188, 240] width 345 height 19
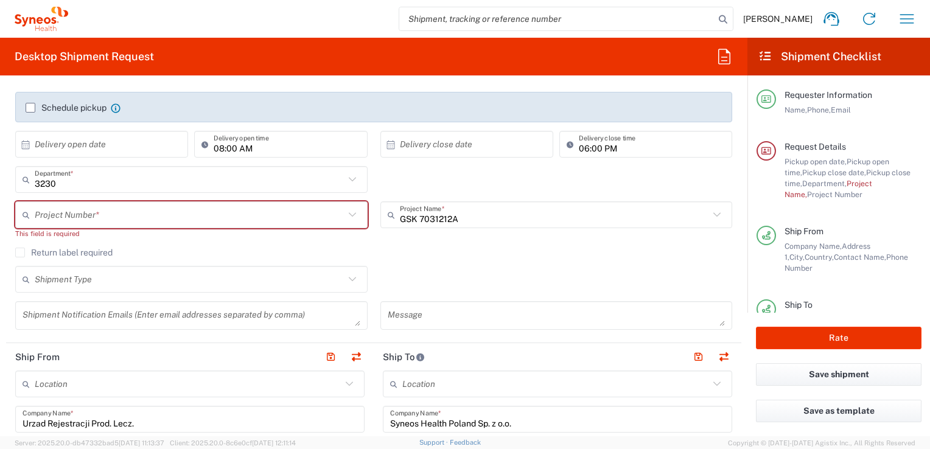
click at [91, 215] on input "text" at bounding box center [190, 214] width 310 height 21
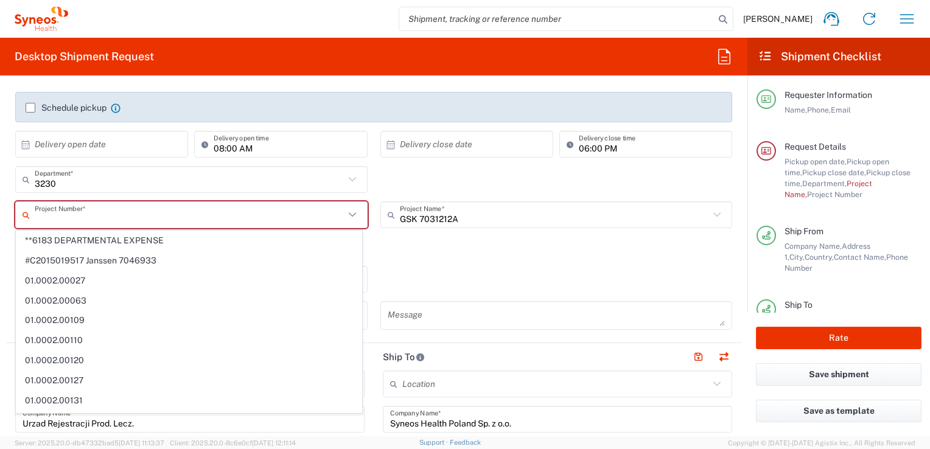
click at [64, 215] on input "text" at bounding box center [190, 214] width 310 height 21
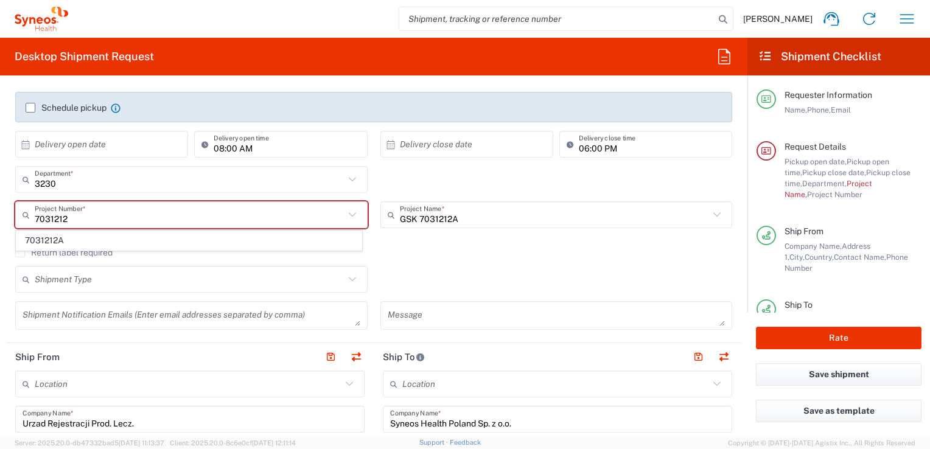
drag, startPoint x: 502, startPoint y: 217, endPoint x: 329, endPoint y: 223, distance: 173.5
click at [502, 216] on input "GSK 7031212A" at bounding box center [555, 214] width 310 height 21
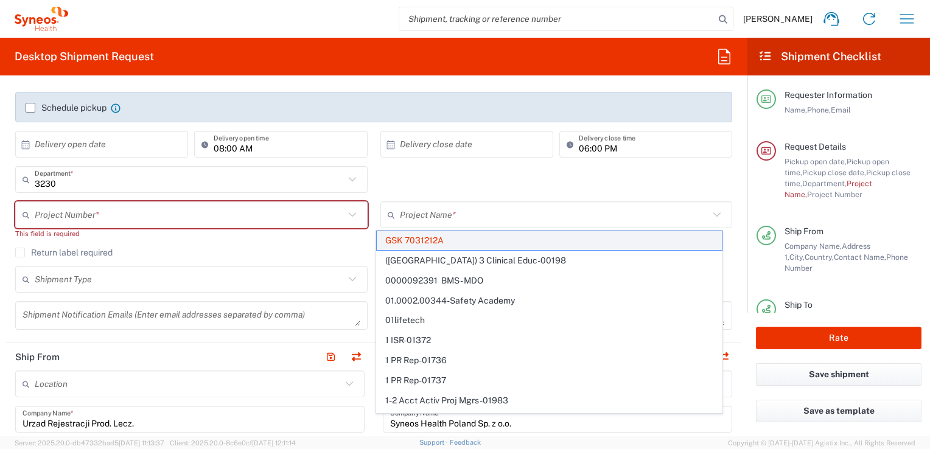
click at [428, 239] on span "GSK 7031212A" at bounding box center [549, 240] width 345 height 19
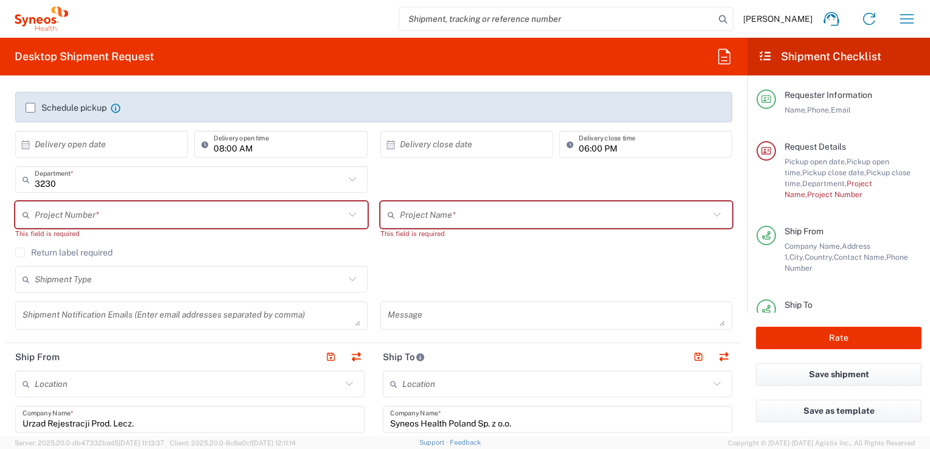
click at [411, 219] on input "text" at bounding box center [555, 214] width 310 height 21
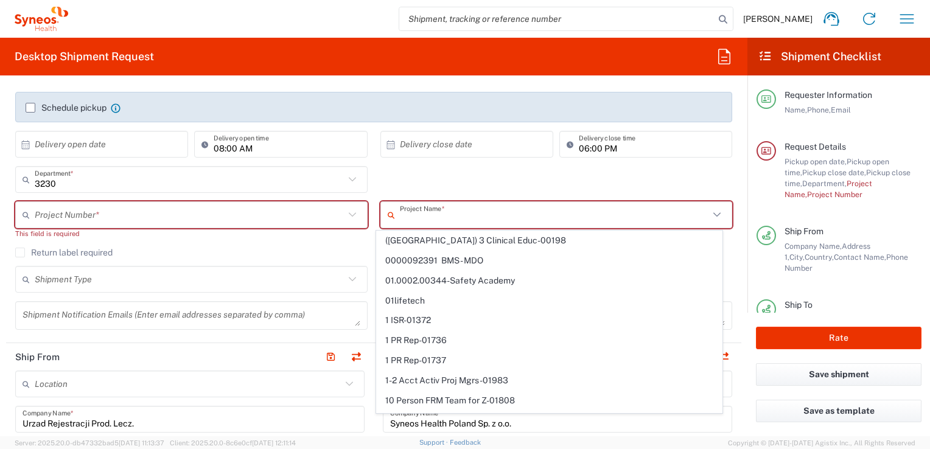
click at [72, 221] on input "text" at bounding box center [190, 214] width 310 height 21
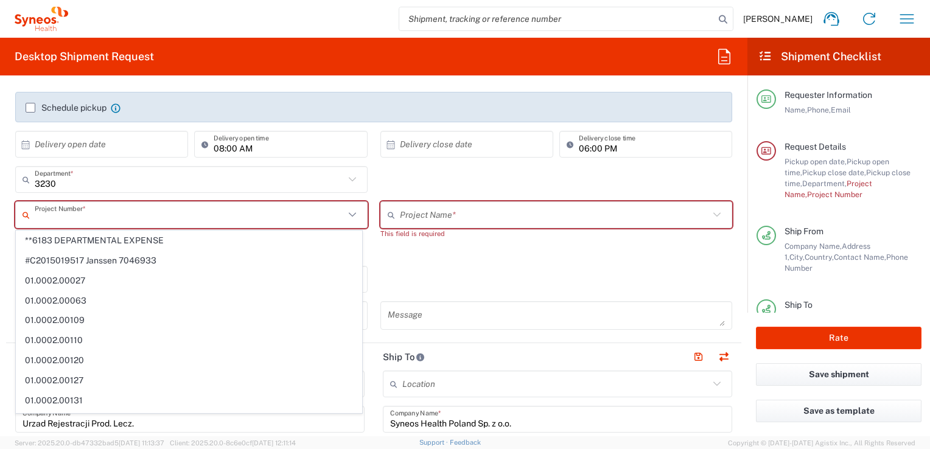
click at [51, 207] on input "text" at bounding box center [190, 214] width 310 height 21
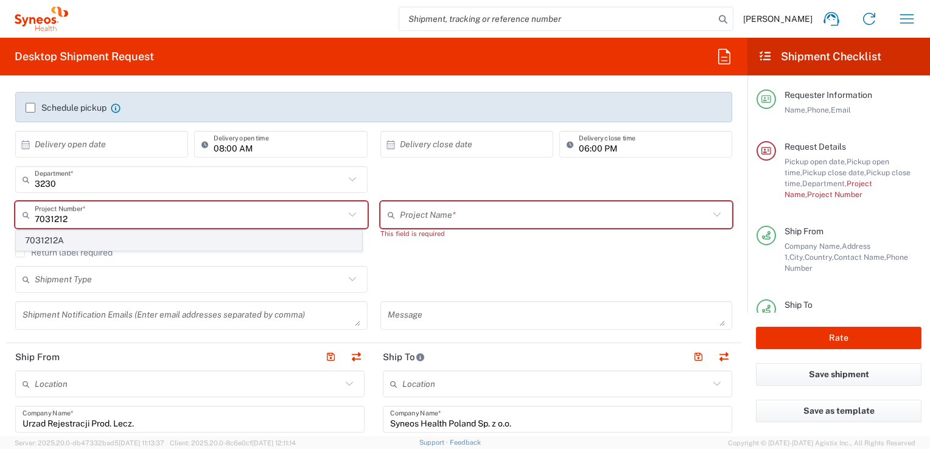
click at [82, 244] on span "7031212A" at bounding box center [188, 240] width 345 height 19
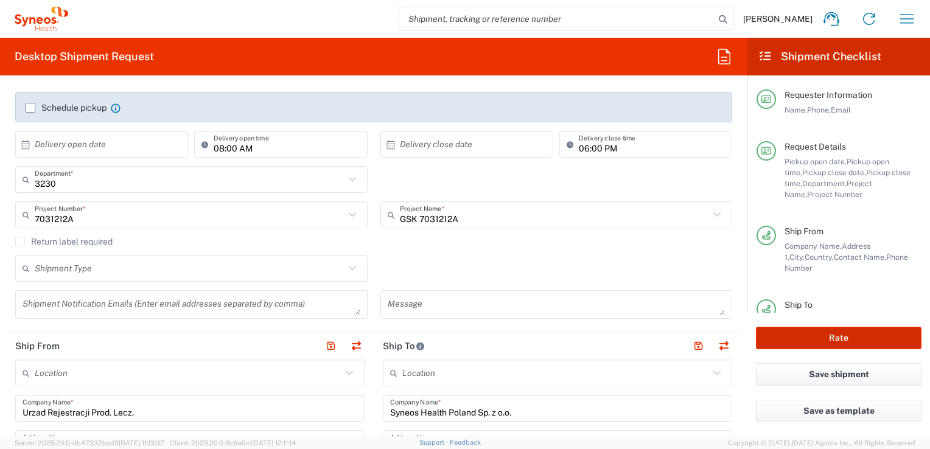
click at [833, 342] on button "Rate" at bounding box center [839, 338] width 166 height 23
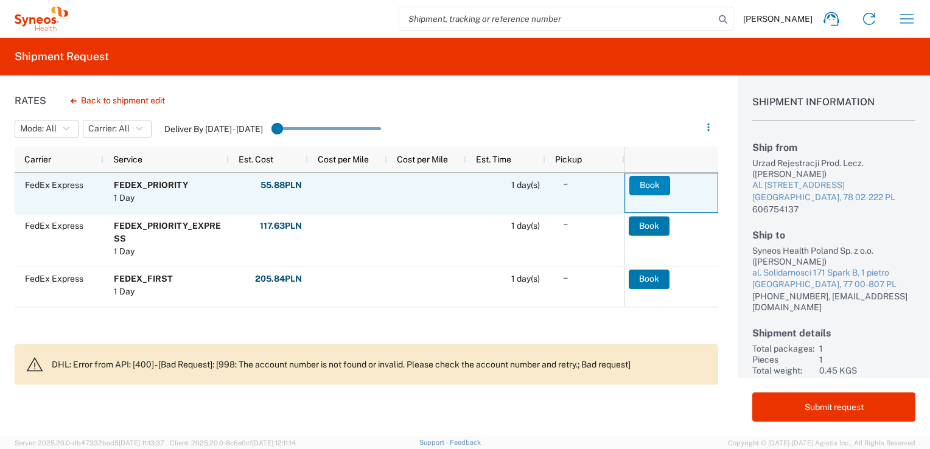
click at [641, 187] on button "Book" at bounding box center [649, 185] width 41 height 19
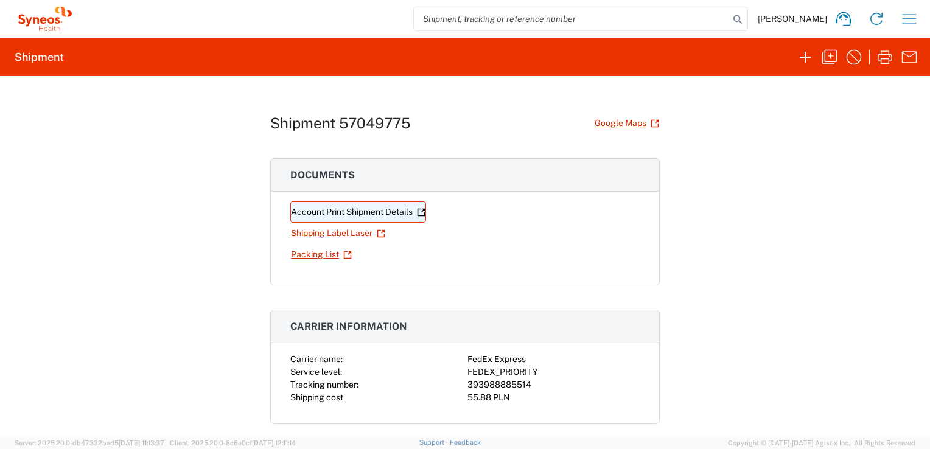
click at [297, 211] on link "Account Print Shipment Details" at bounding box center [358, 211] width 136 height 21
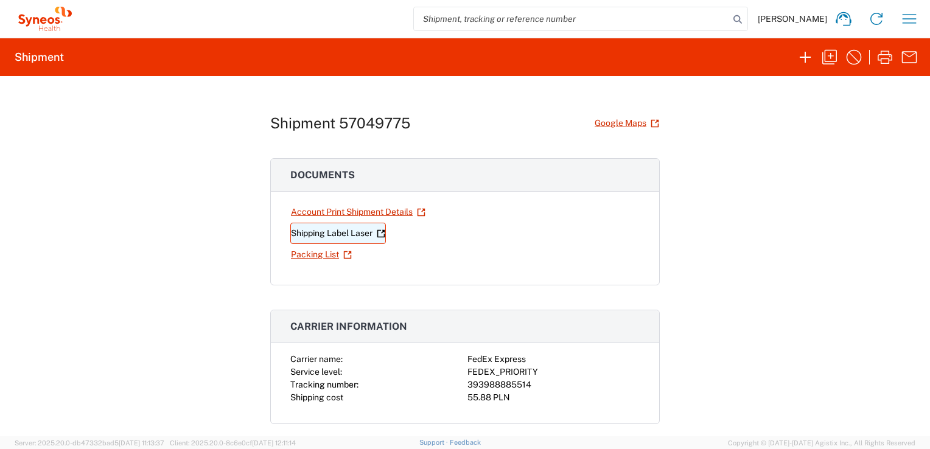
click at [325, 232] on link "Shipping Label Laser" at bounding box center [338, 233] width 96 height 21
